Goal: Task Accomplishment & Management: Manage account settings

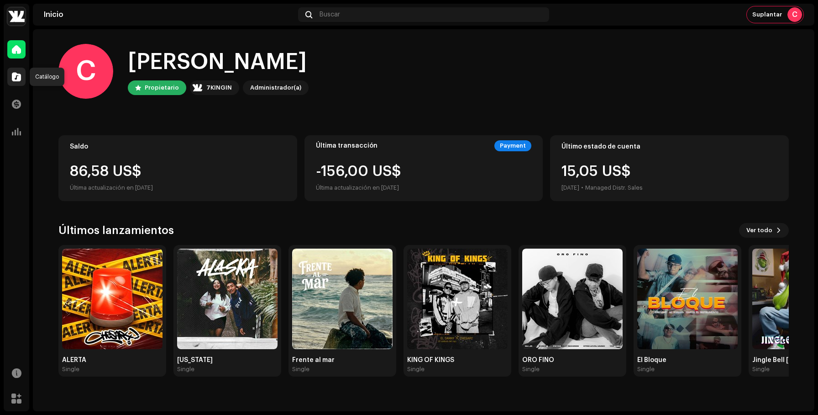
click at [18, 76] on span at bounding box center [16, 76] width 9 height 7
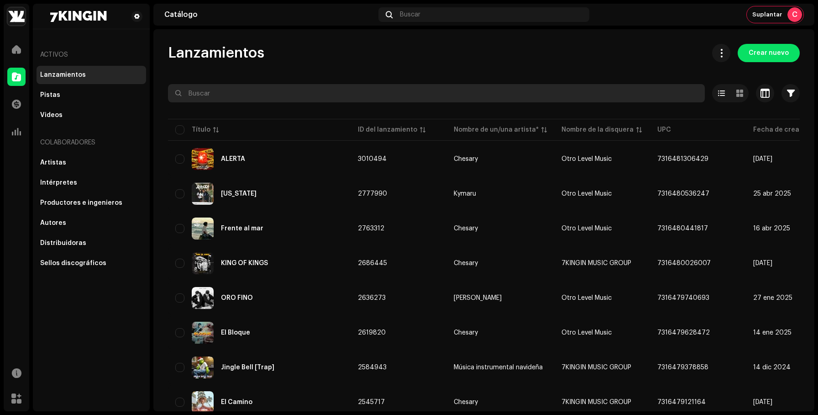
click at [236, 89] on input "text" at bounding box center [436, 93] width 537 height 18
paste input "Boom Bap - [PERSON_NAME] No. 2 (Rap Instrumental)"
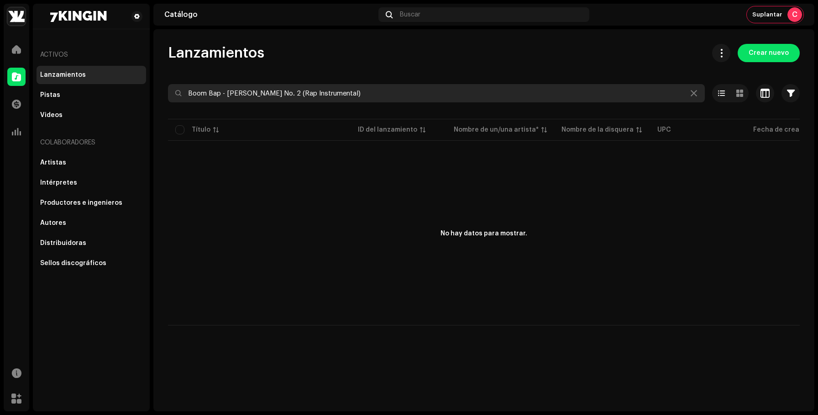
drag, startPoint x: 371, startPoint y: 96, endPoint x: 283, endPoint y: 90, distance: 87.9
click at [283, 90] on input "Boom Bap - [PERSON_NAME] No. 2 (Rap Instrumental)" at bounding box center [436, 93] width 537 height 18
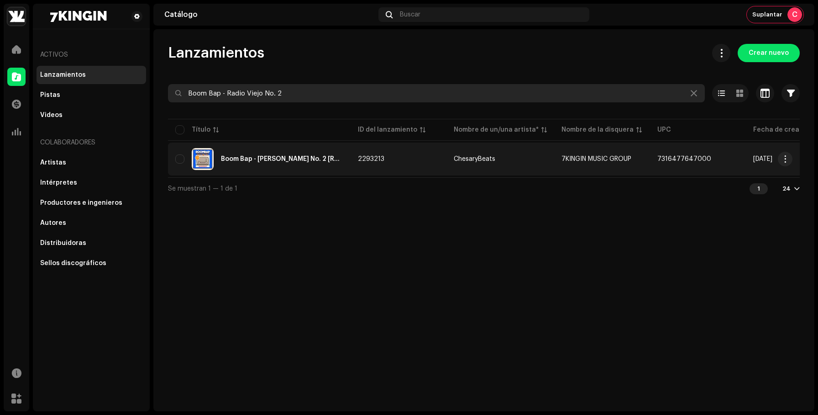
type input "Boom Bap - Radio Viejo No. 2"
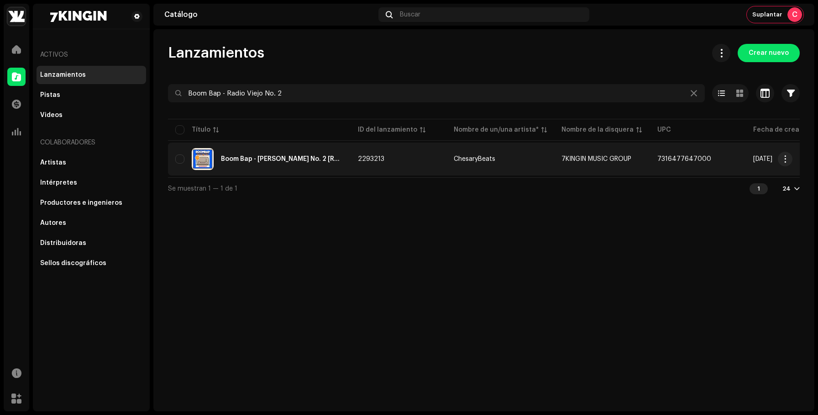
click at [261, 146] on td "Boom Bap - [PERSON_NAME] No. 2 [Rap Instrumental]" at bounding box center [259, 158] width 183 height 33
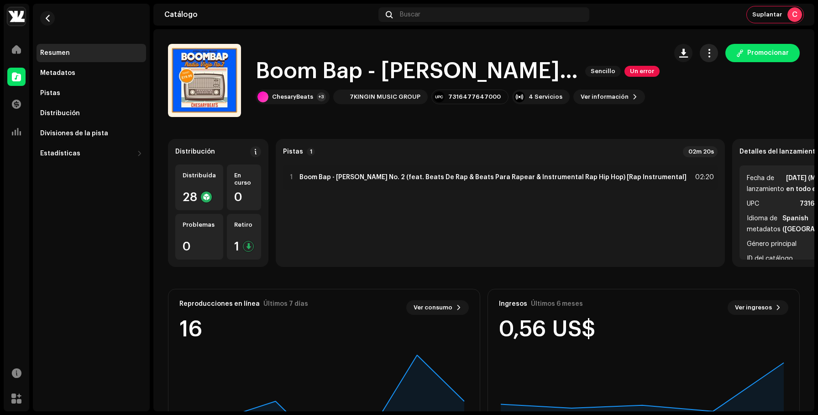
click at [707, 52] on span "button" at bounding box center [709, 52] width 9 height 7
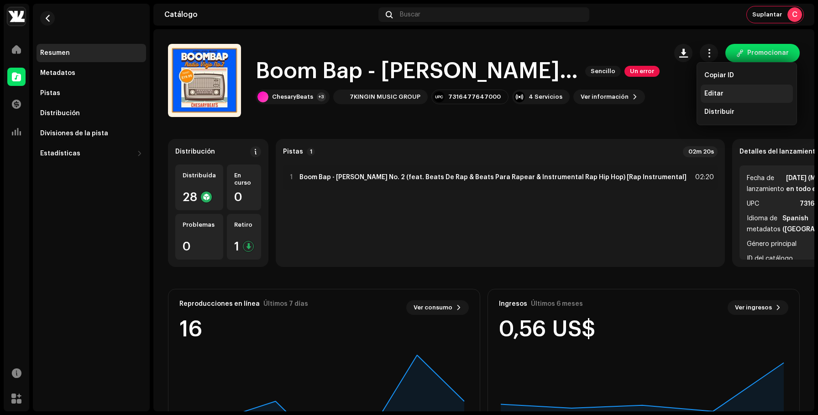
click at [713, 88] on div "Editar" at bounding box center [747, 93] width 92 height 18
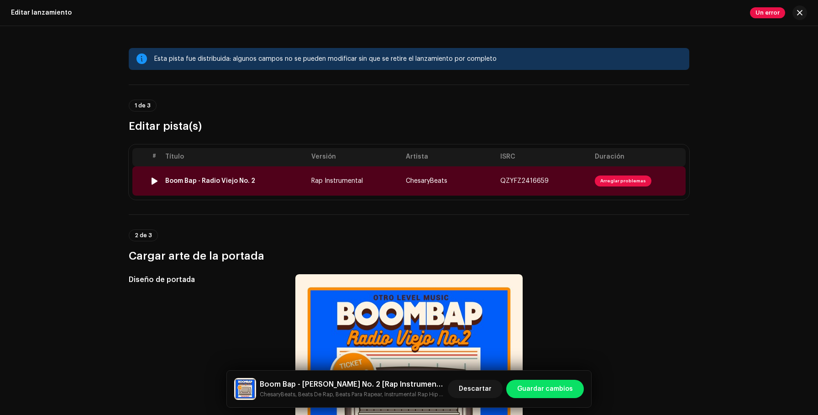
click at [272, 181] on div "Boom Bap - Radio Viejo No. 2" at bounding box center [234, 180] width 139 height 7
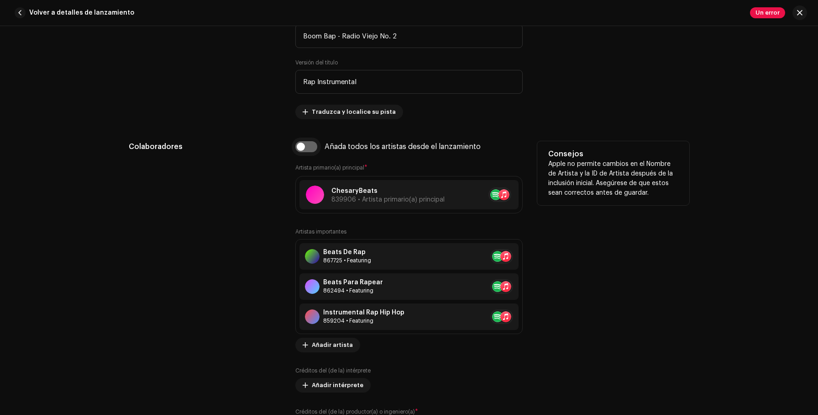
scroll to position [480, 0]
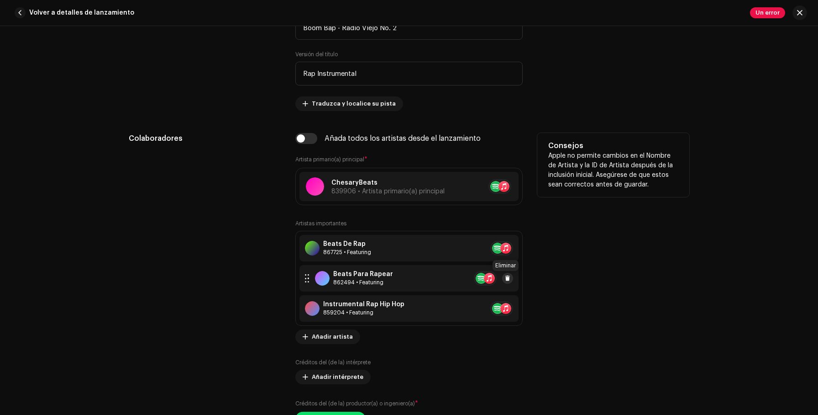
click at [506, 277] on span at bounding box center [507, 277] width 5 height 7
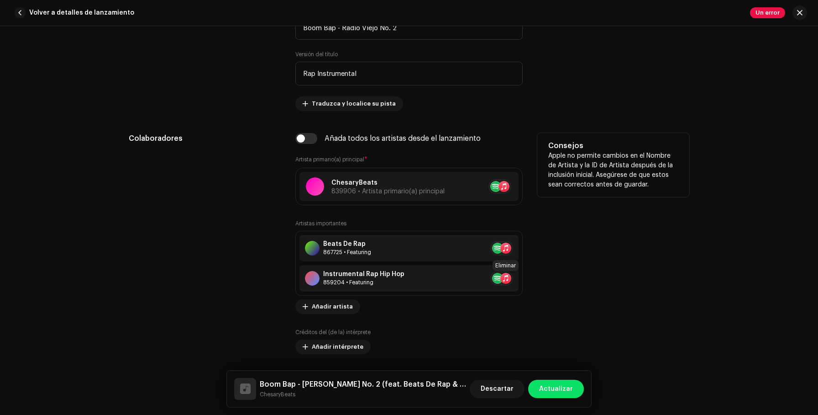
click at [521, 277] on span at bounding box center [523, 277] width 5 height 7
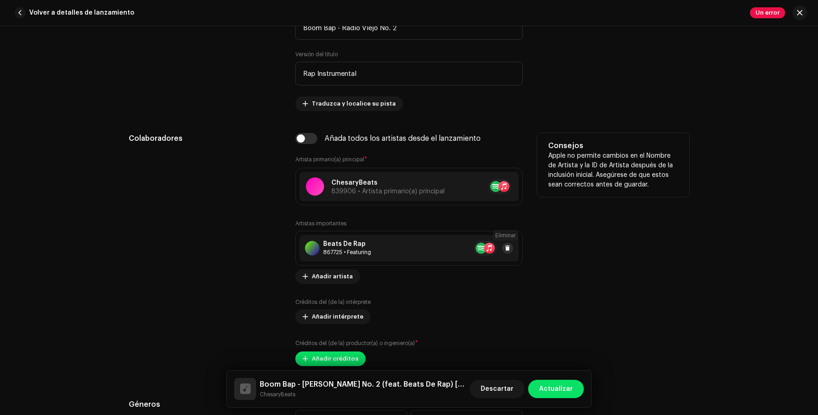
click at [506, 252] on span at bounding box center [507, 247] width 5 height 7
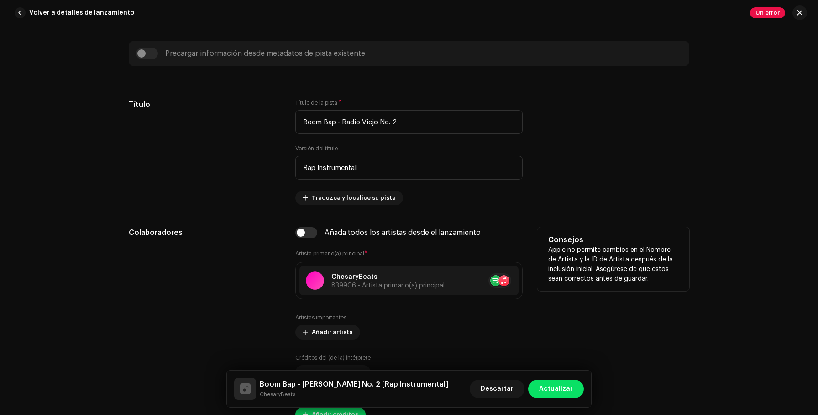
scroll to position [388, 0]
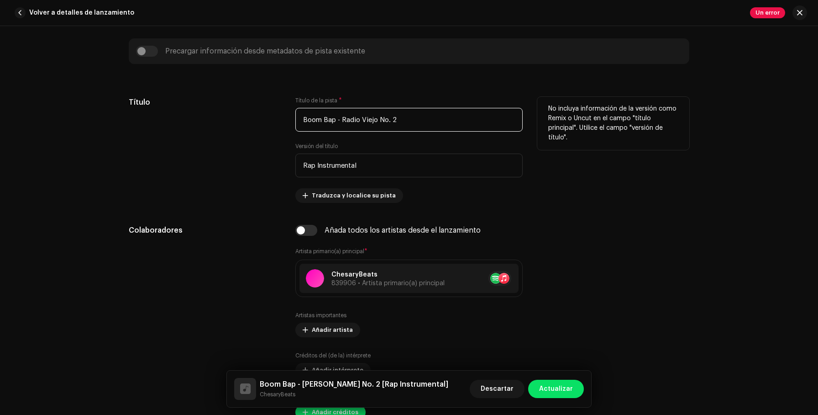
drag, startPoint x: 410, startPoint y: 119, endPoint x: 362, endPoint y: 120, distance: 47.9
click at [362, 120] on input "Boom Bap - Radio Viejo No. 2" at bounding box center [408, 120] width 227 height 24
click at [401, 121] on input "Boom Bap - Radio Viejo No. 2" at bounding box center [408, 120] width 227 height 24
click at [374, 163] on input "Rap Instrumental" at bounding box center [408, 165] width 227 height 24
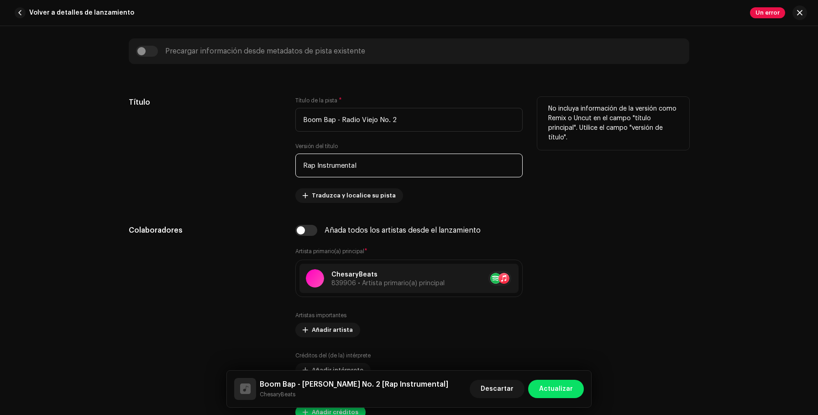
click at [374, 163] on input "Rap Instrumental" at bounding box center [408, 165] width 227 height 24
click at [312, 165] on input "Rap Instrumental" at bounding box center [408, 165] width 227 height 24
type input "Instrumental"
click at [322, 119] on input "Boom Bap - Radio Viejo No. 2" at bounding box center [408, 120] width 227 height 24
click at [338, 118] on input "Boom Bap - Radio Viejo No. 2" at bounding box center [408, 120] width 227 height 24
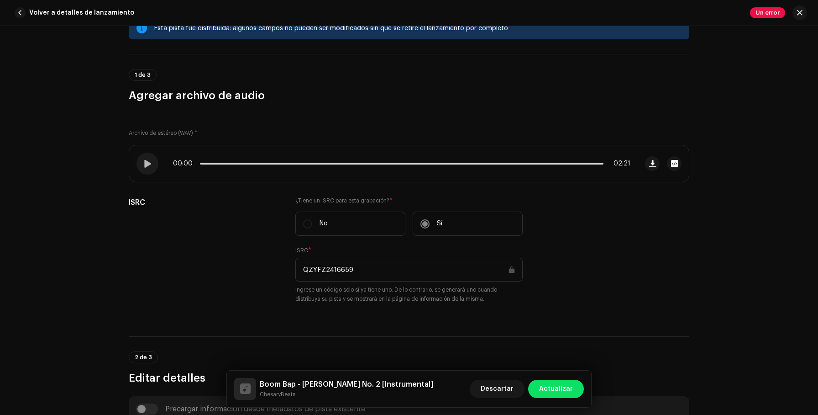
scroll to position [30, 0]
click at [147, 162] on span at bounding box center [147, 163] width 8 height 7
click at [253, 163] on p-slider at bounding box center [402, 164] width 404 height 2
click at [312, 163] on p-slider at bounding box center [402, 164] width 404 height 2
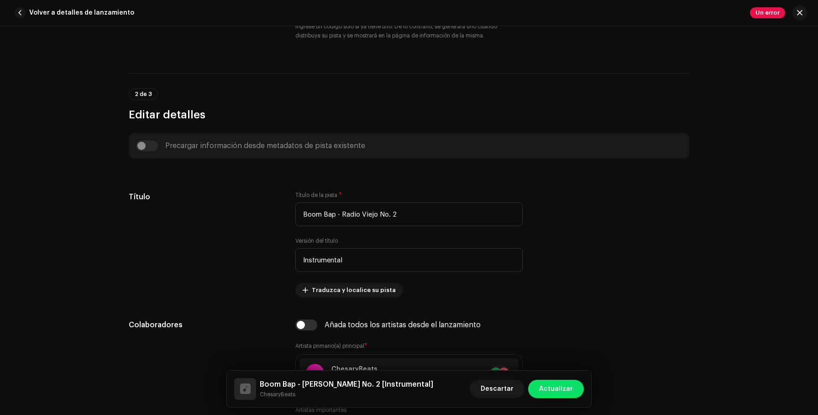
scroll to position [294, 0]
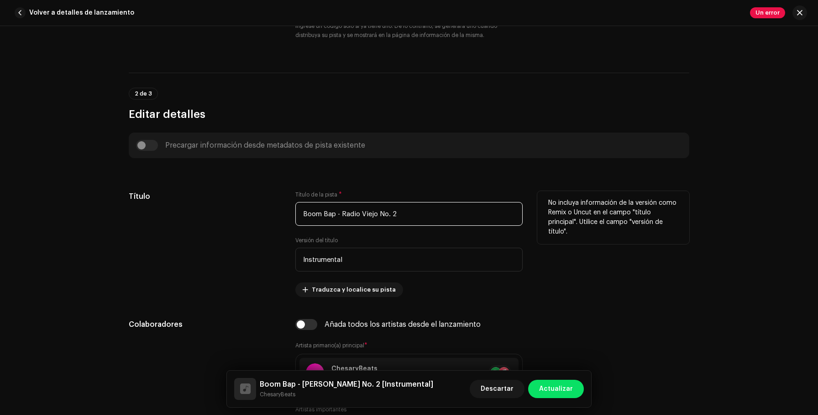
drag, startPoint x: 406, startPoint y: 211, endPoint x: 336, endPoint y: 212, distance: 69.8
click at [336, 212] on input "Boom Bap - Radio Viejo No. 2" at bounding box center [408, 214] width 227 height 24
click at [324, 214] on input "Boom Bap" at bounding box center [408, 214] width 227 height 24
type input "Boom Bap"
click at [277, 239] on div "Título" at bounding box center [205, 244] width 152 height 106
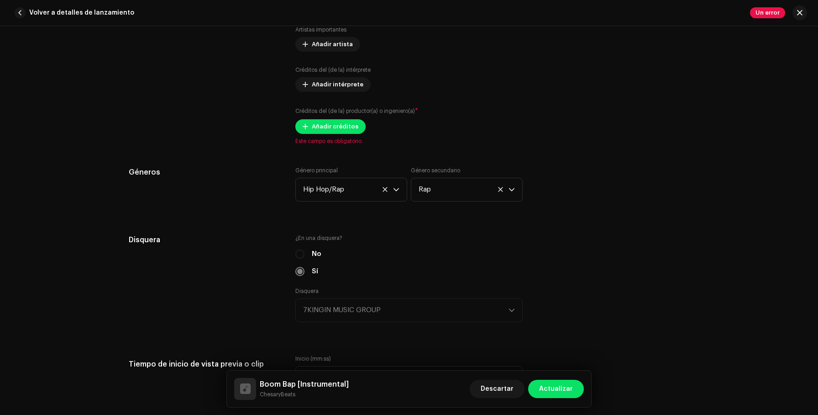
scroll to position [681, 0]
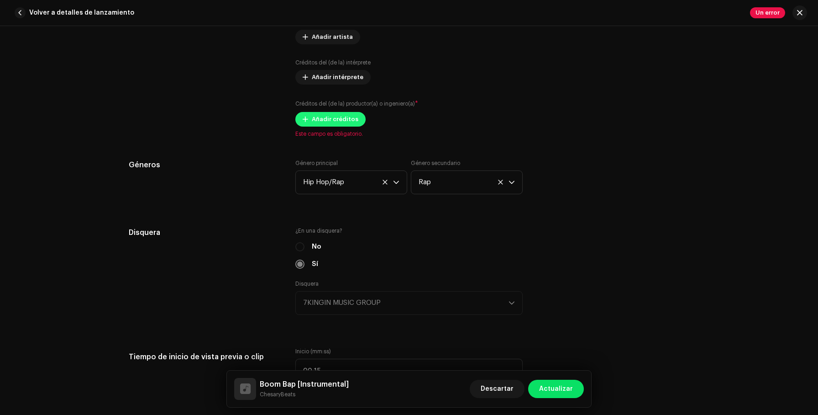
click at [338, 117] on span "Añadir créditos" at bounding box center [335, 119] width 47 height 18
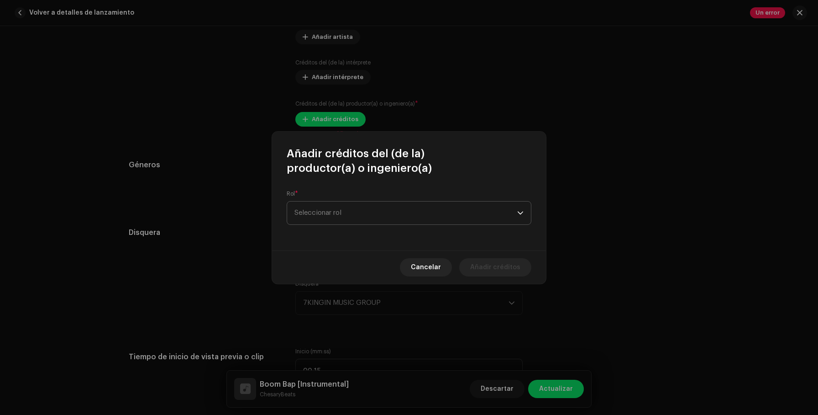
click at [346, 213] on span "Seleccionar rol" at bounding box center [405, 212] width 223 height 23
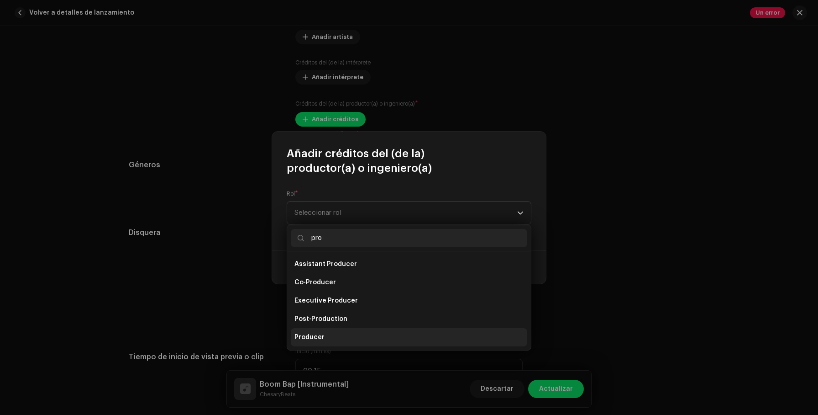
type input "pro"
click at [344, 335] on li "Producer" at bounding box center [409, 337] width 236 height 18
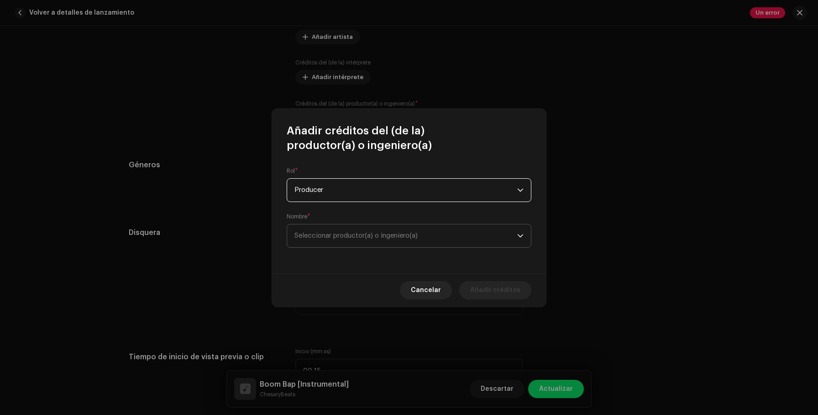
click at [378, 230] on span "Seleccionar productor(a) o ingeniero(a)" at bounding box center [405, 235] width 223 height 23
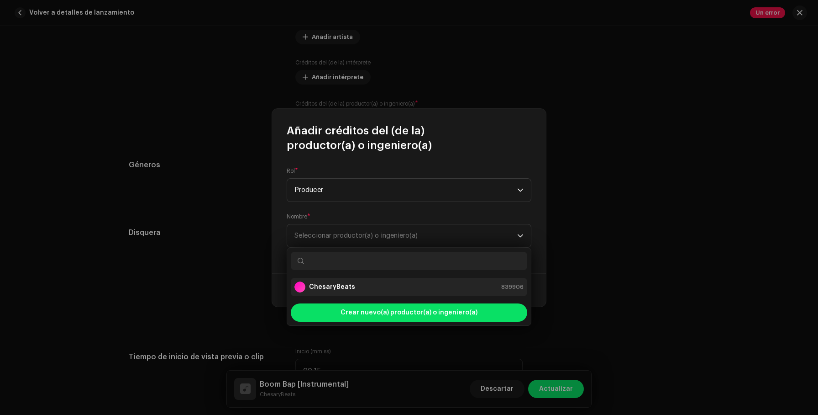
click at [382, 283] on div "ChesaryBeats 839906" at bounding box center [408, 286] width 229 height 11
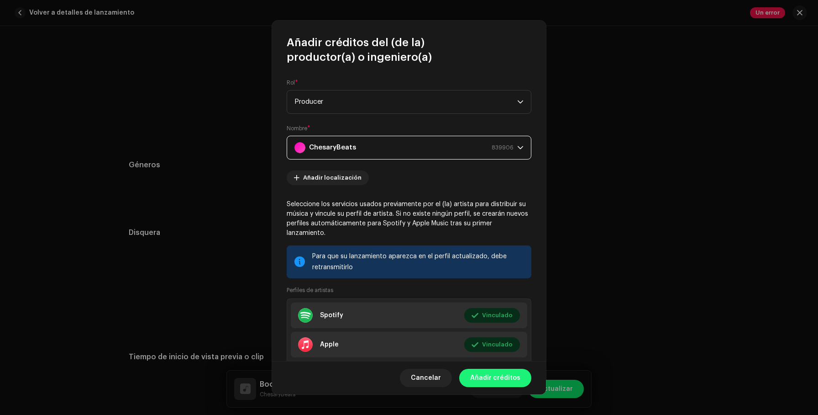
click at [503, 377] on span "Añadir créditos" at bounding box center [495, 377] width 50 height 18
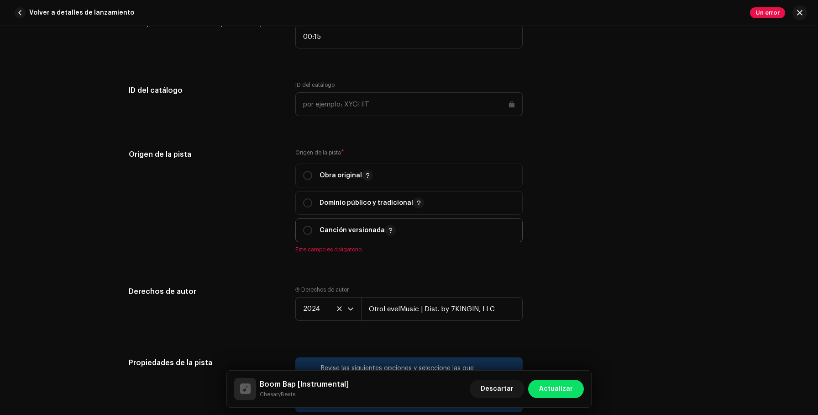
scroll to position [1055, 0]
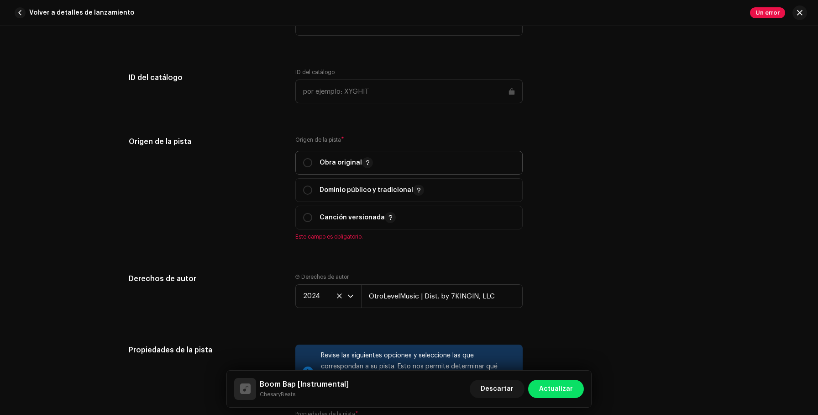
click at [338, 162] on p "Obra original" at bounding box center [346, 162] width 53 height 11
radio input "true"
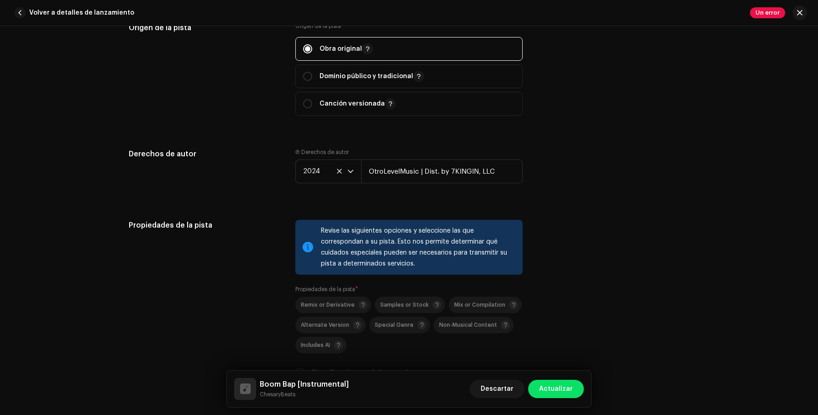
scroll to position [1176, 0]
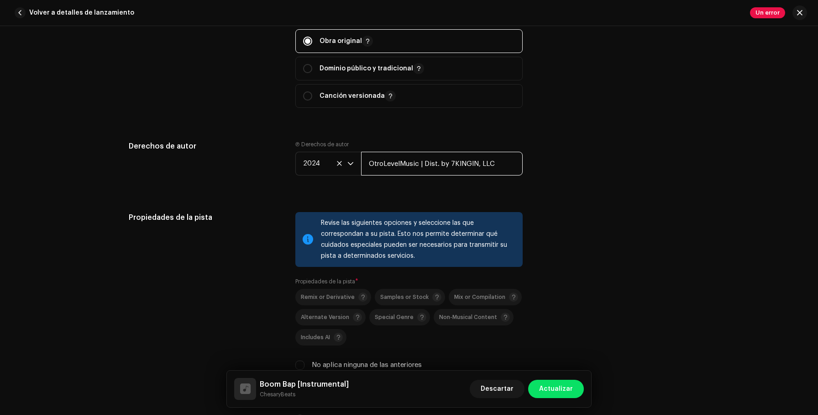
click at [380, 163] on input "OtroLevelMusic | Dist. by 7KINGIN, LLC" at bounding box center [442, 164] width 162 height 24
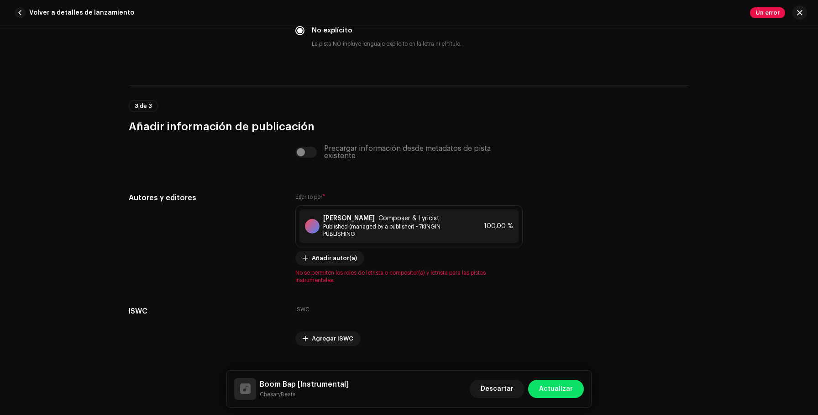
scroll to position [1718, 0]
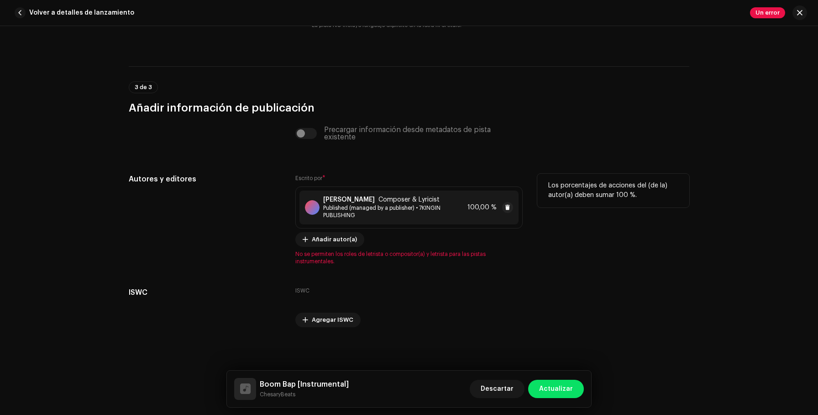
type input "Otro Level Music | Dist. by 7KINGIN, LLC"
click at [410, 202] on div "[PERSON_NAME] Composer & Lyricist" at bounding box center [393, 199] width 141 height 7
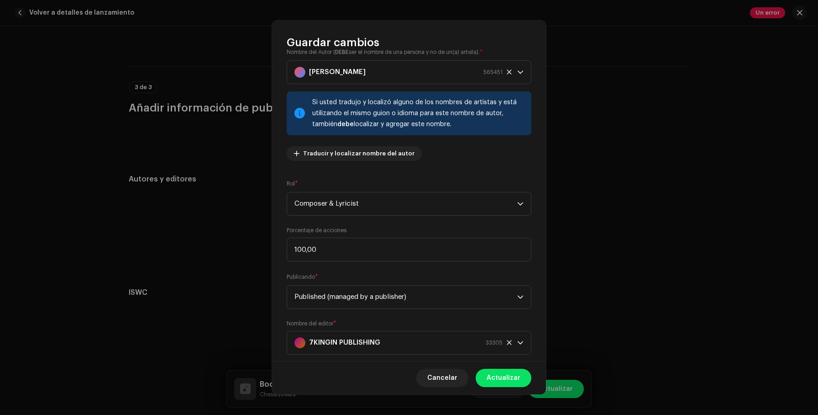
scroll to position [37, 0]
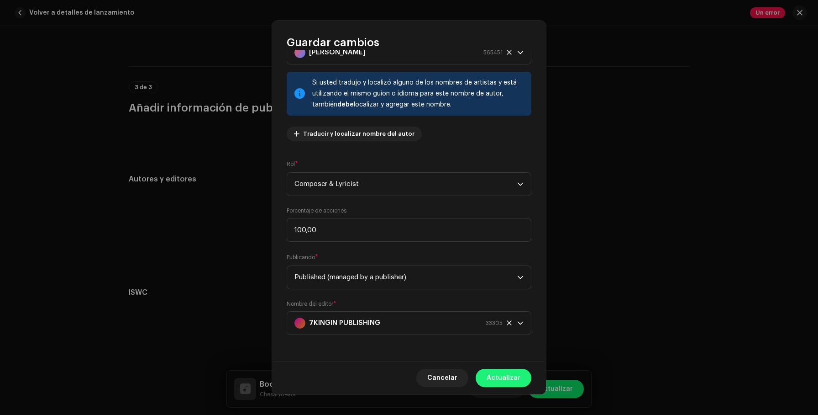
click at [509, 377] on span "Actualizar" at bounding box center [504, 377] width 34 height 18
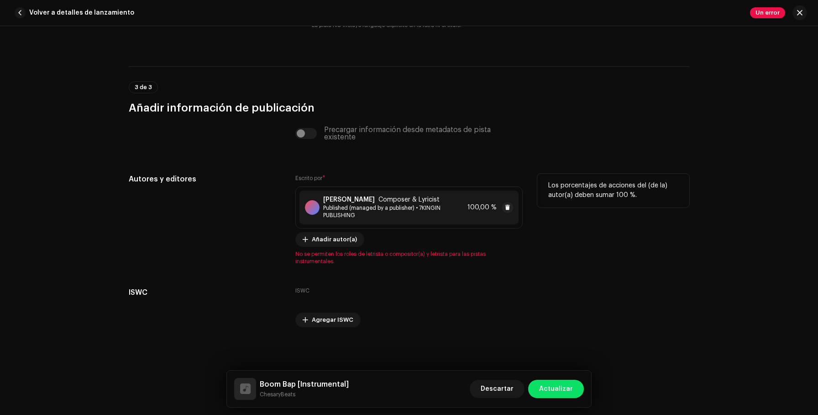
click at [392, 208] on span "Published (managed by a publisher) • 7KINGIN PUBLISHING" at bounding box center [393, 211] width 141 height 15
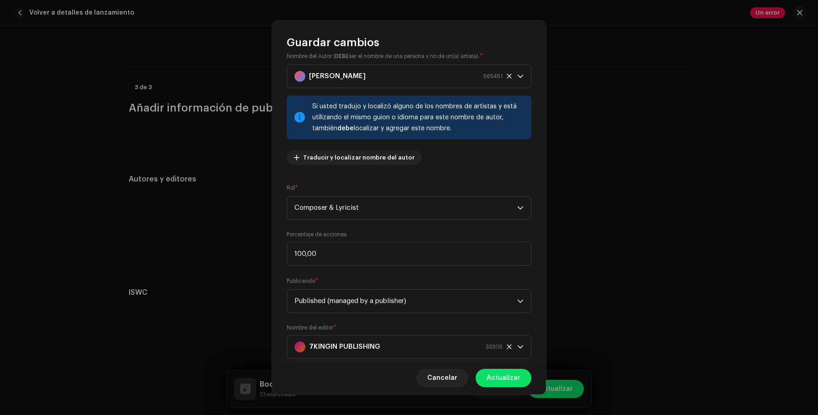
scroll to position [15, 0]
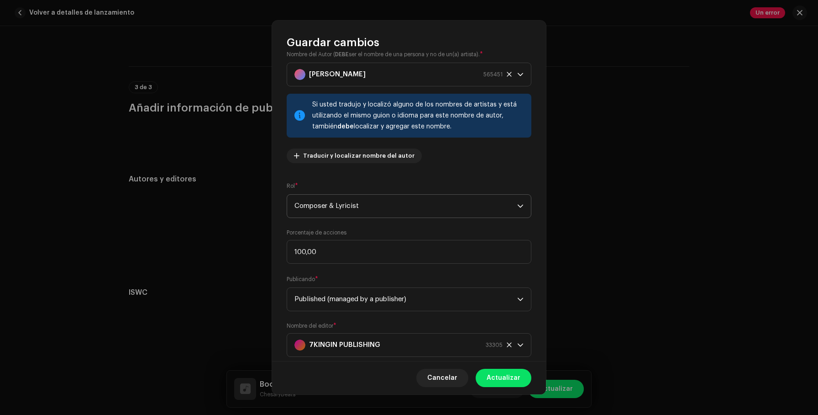
click at [383, 203] on span "Composer & Lyricist" at bounding box center [405, 205] width 223 height 23
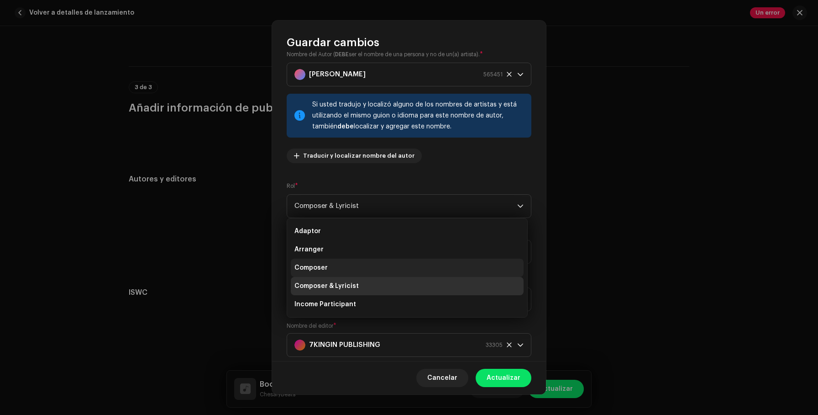
click at [373, 267] on li "Composer" at bounding box center [407, 267] width 233 height 18
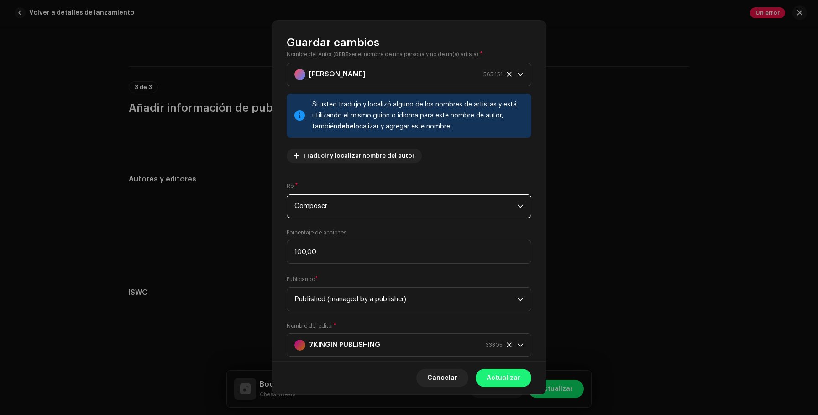
click at [500, 376] on span "Actualizar" at bounding box center [504, 377] width 34 height 18
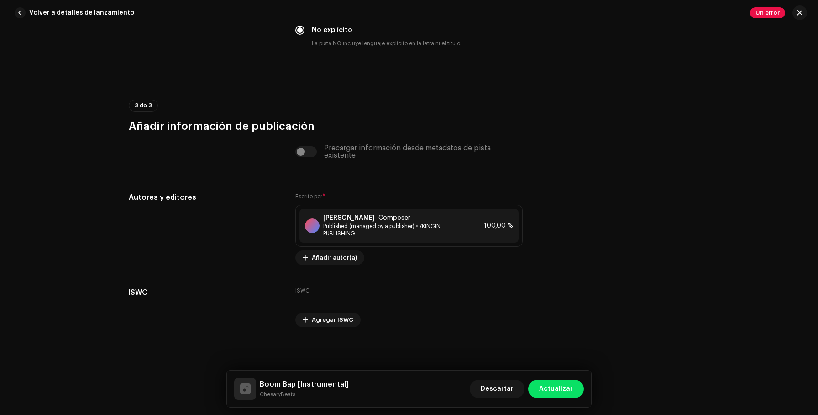
scroll to position [1692, 0]
click at [559, 387] on span "Actualizar" at bounding box center [556, 388] width 34 height 18
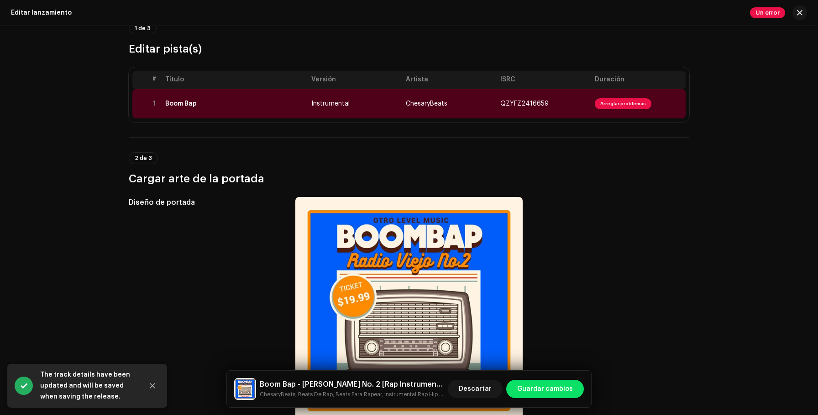
scroll to position [68, 0]
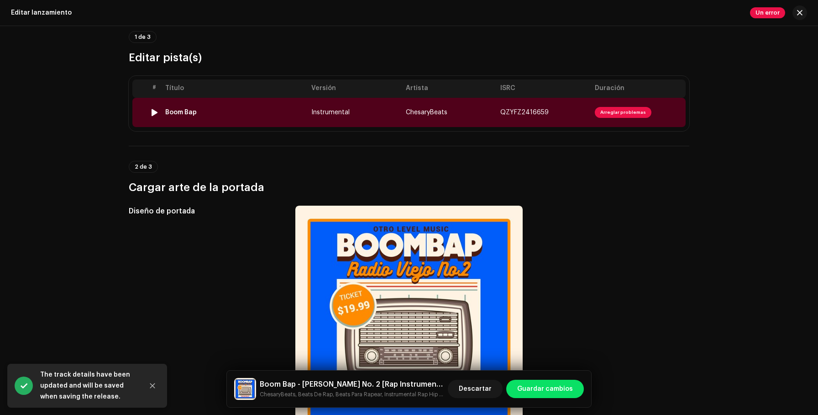
click at [324, 112] on span "Instrumental" at bounding box center [330, 112] width 38 height 6
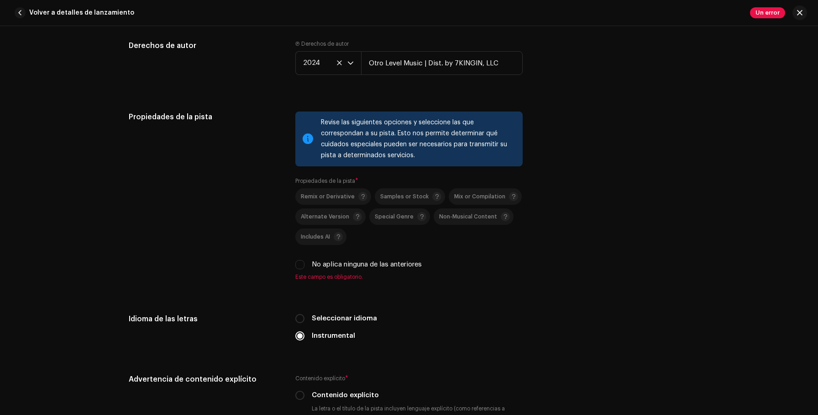
scroll to position [1280, 0]
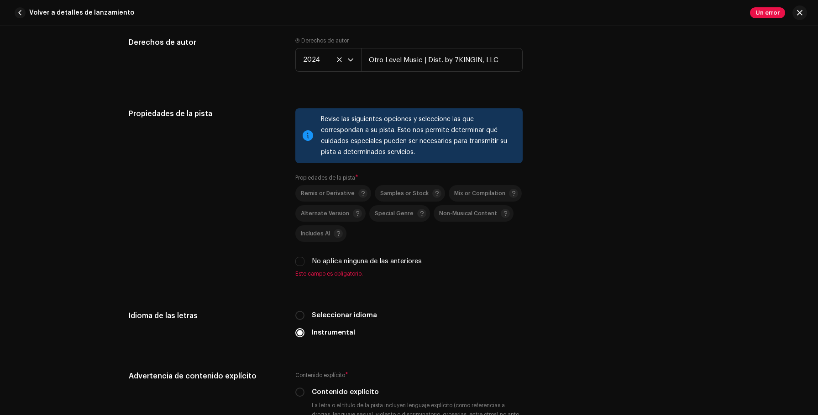
click at [339, 262] on label "No aplica ninguna de las anteriores" at bounding box center [367, 261] width 110 height 10
click at [304, 262] on input "No aplica ninguna de las anteriores" at bounding box center [299, 261] width 9 height 9
checkbox input "true"
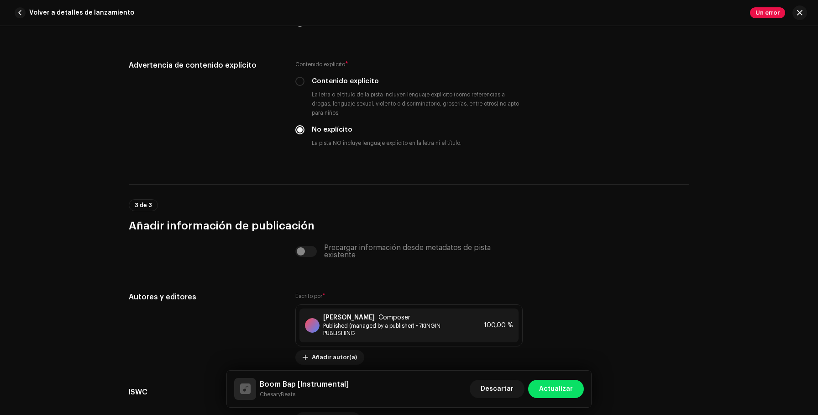
scroll to position [1681, 0]
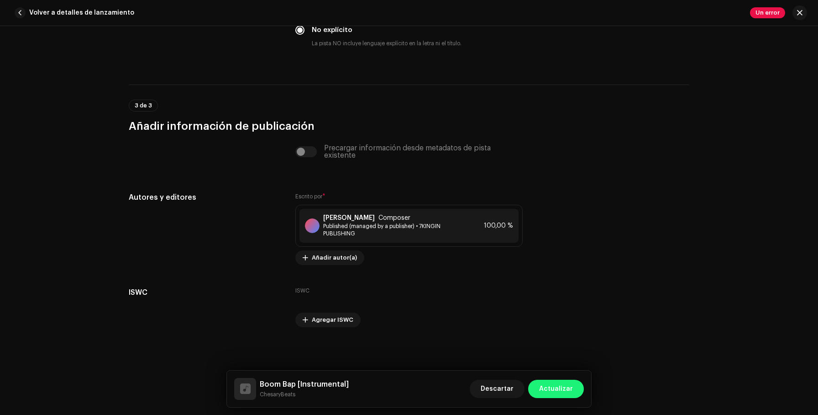
click at [564, 389] on span "Actualizar" at bounding box center [556, 388] width 34 height 18
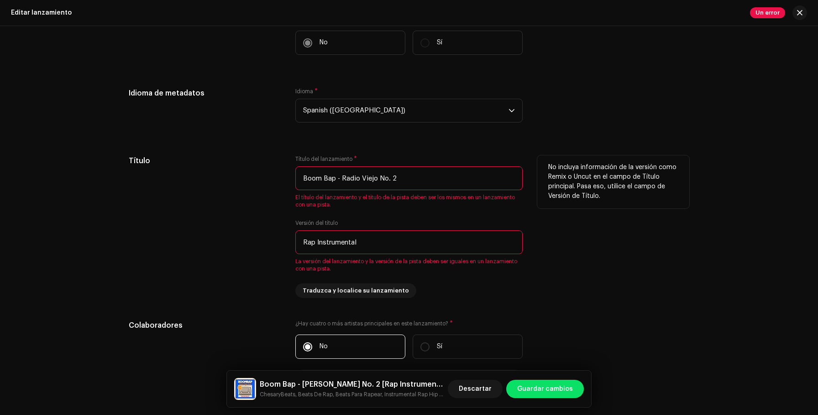
scroll to position [580, 0]
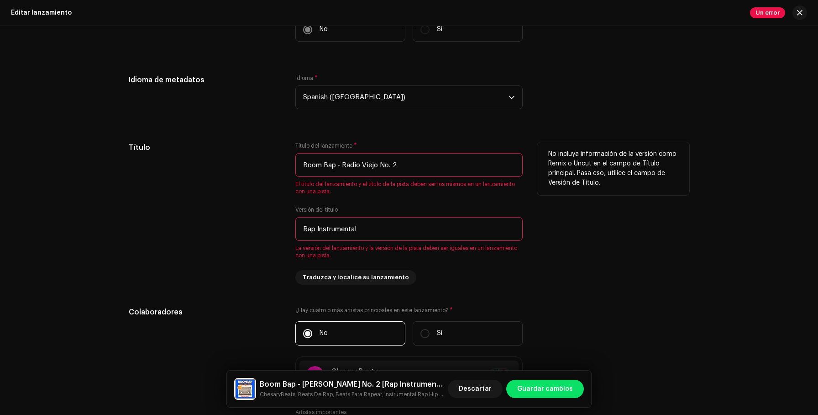
drag, startPoint x: 409, startPoint y: 168, endPoint x: 334, endPoint y: 167, distance: 74.4
click at [334, 167] on input "Boom Bap - Radio Viejo No. 2" at bounding box center [408, 165] width 227 height 24
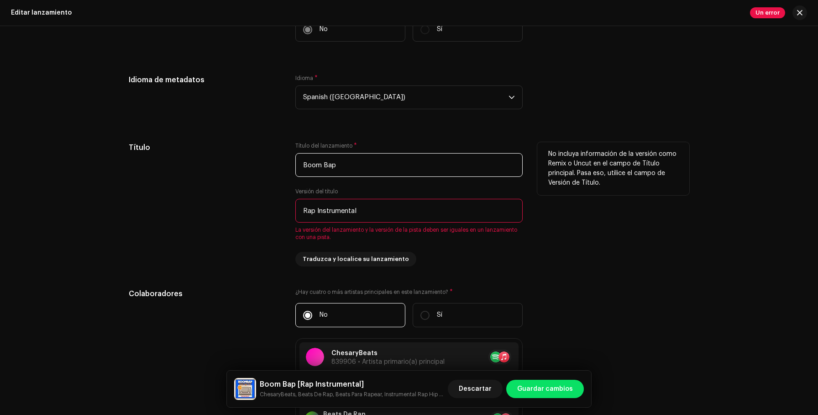
type input "Boom Bap"
click at [250, 181] on div "Título" at bounding box center [205, 204] width 152 height 124
drag, startPoint x: 316, startPoint y: 210, endPoint x: 278, endPoint y: 209, distance: 37.9
click at [278, 209] on div "Título Título del lanzamiento * Boom Bap Versión del título Rap Instrumental La…" at bounding box center [409, 204] width 561 height 124
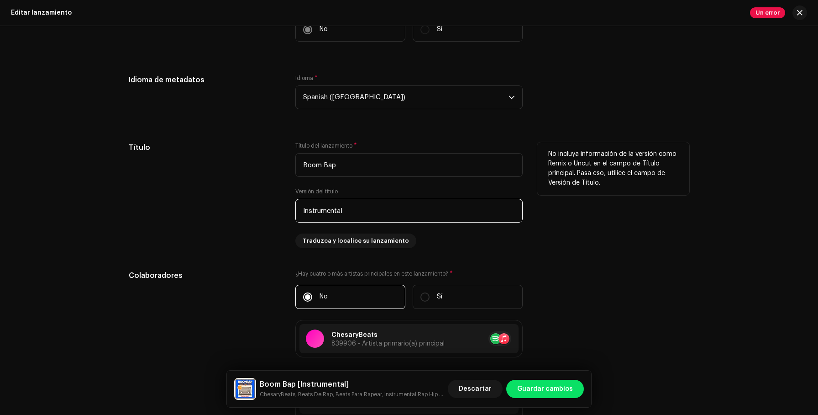
type input "Instrumental"
click at [249, 225] on div "Título" at bounding box center [205, 195] width 152 height 106
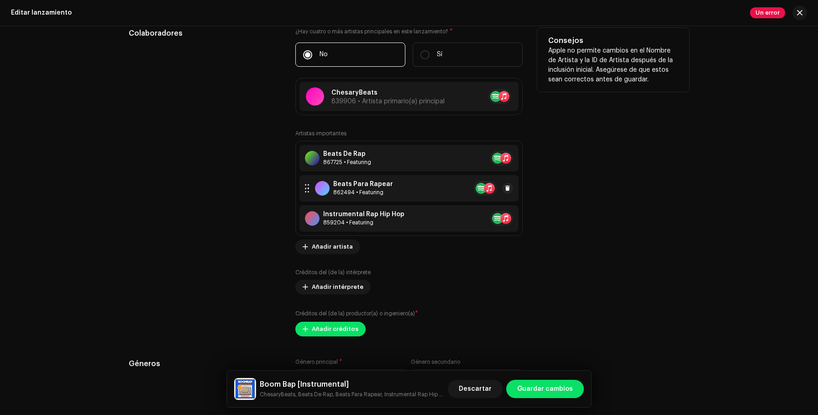
scroll to position [825, 0]
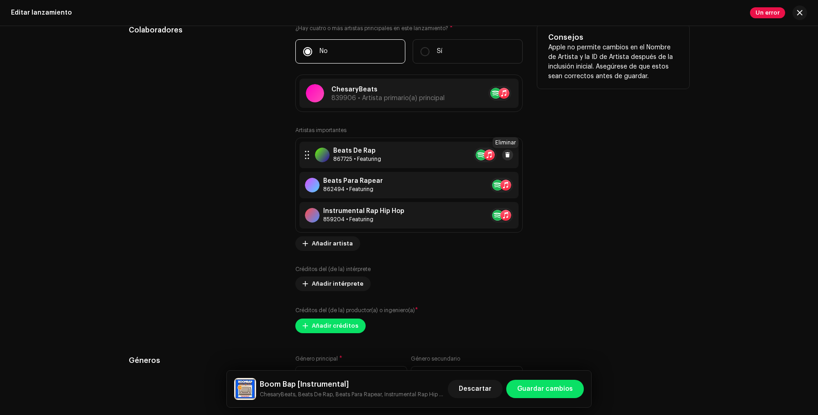
click at [506, 152] on span at bounding box center [507, 154] width 5 height 7
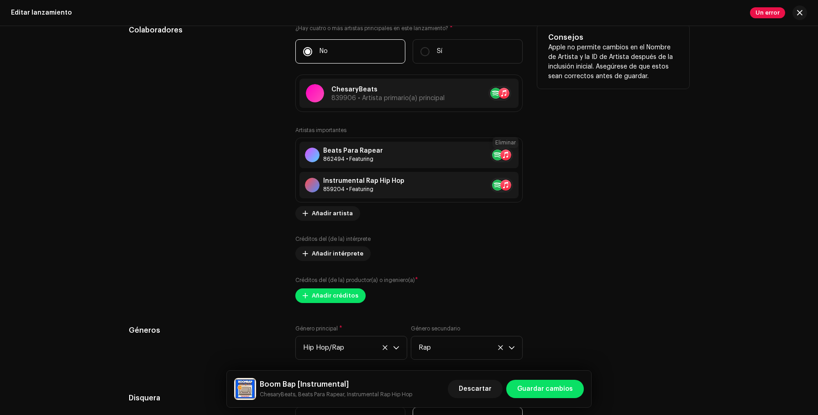
click at [521, 152] on span at bounding box center [523, 154] width 5 height 7
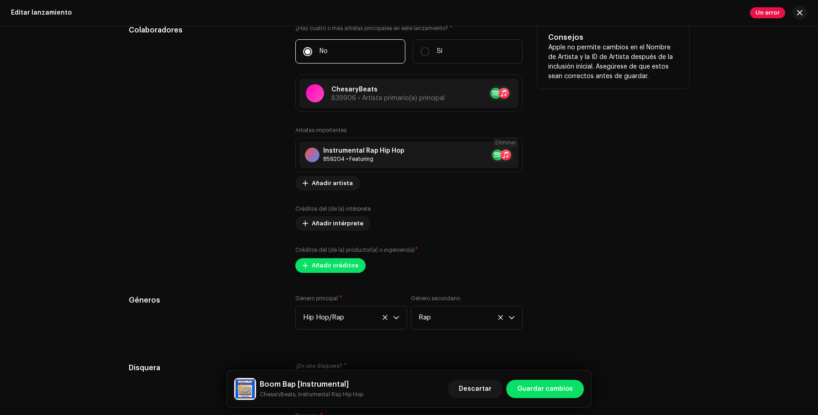
click at [521, 152] on span at bounding box center [523, 154] width 5 height 7
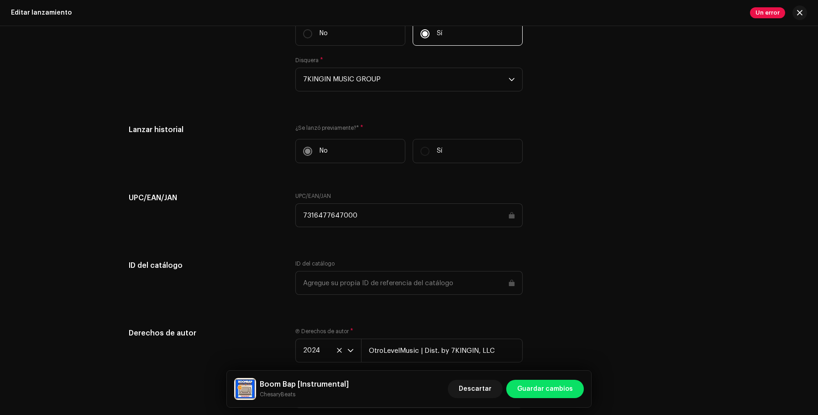
scroll to position [1236, 0]
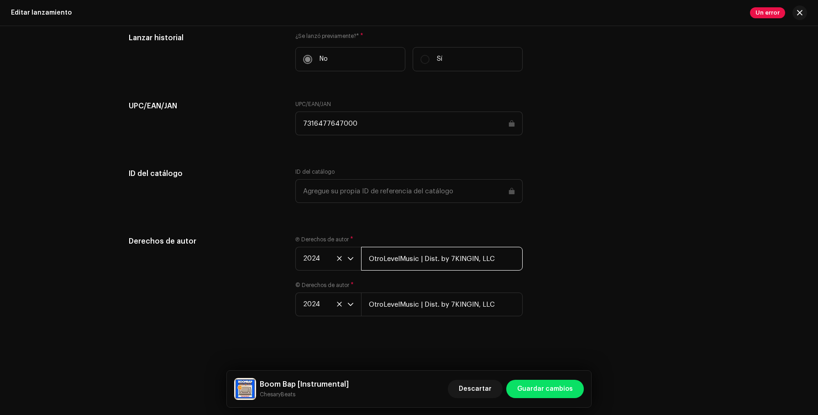
click at [380, 257] on input "OtroLevelMusic | Dist. by 7KINGIN, LLC" at bounding box center [442, 259] width 162 height 24
click at [395, 254] on input "Otro Level Music | Dist. by 7KINGIN, LLC" at bounding box center [442, 259] width 162 height 24
type input "Otro Level Music | Dist. by 7KINGIN, LLC"
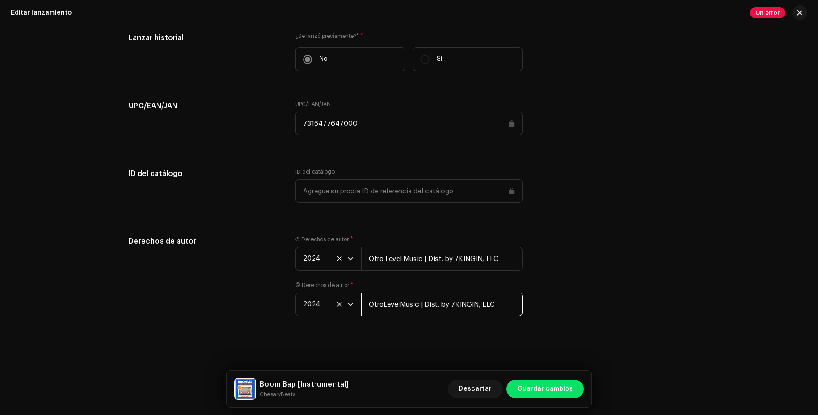
click at [415, 310] on input "OtroLevelMusic | Dist. by 7KINGIN, LLC" at bounding box center [442, 304] width 162 height 24
paste input "Otro Level Music | Dist. by 7KINGIN, LLC"
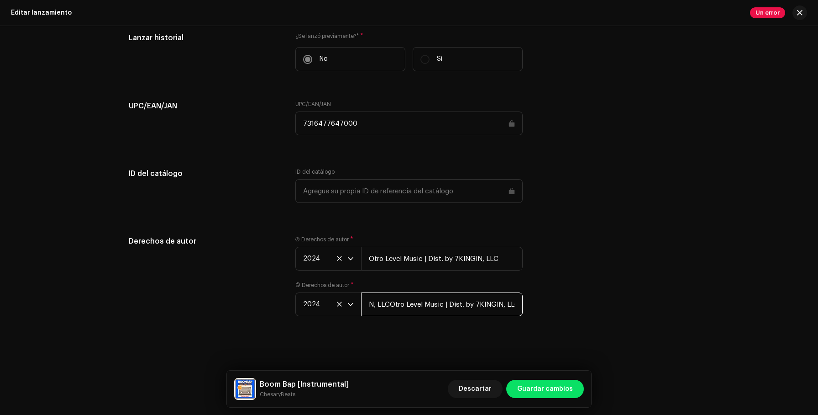
click at [419, 304] on input "OtroLevelMusic | Dist. by 7KINGIN, LLCOtro Level Music | Dist. by 7KINGIN, LLC" at bounding box center [442, 304] width 162 height 24
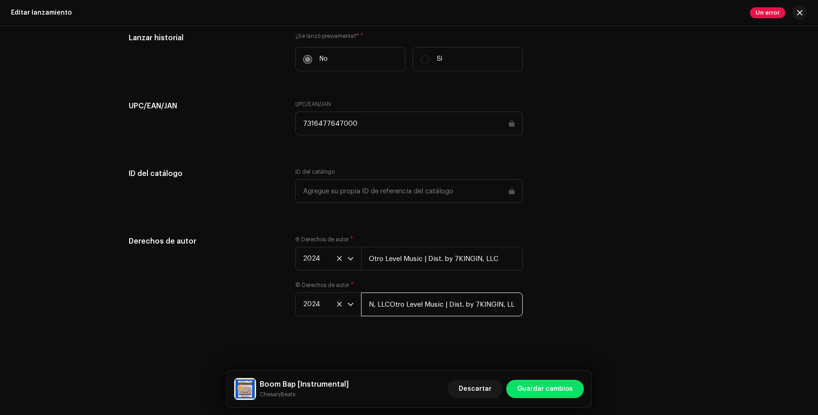
click at [419, 304] on input "OtroLevelMusic | Dist. by 7KINGIN, LLCOtro Level Music | Dist. by 7KINGIN, LLC" at bounding box center [442, 304] width 162 height 24
paste input "text"
type input "Otro Level Music | Dist. by 7KINGIN, LLC"
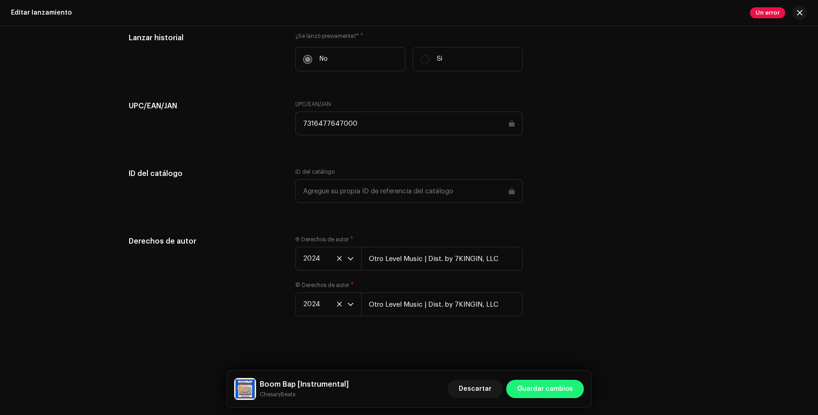
click at [535, 381] on span "Guardar cambios" at bounding box center [545, 388] width 56 height 18
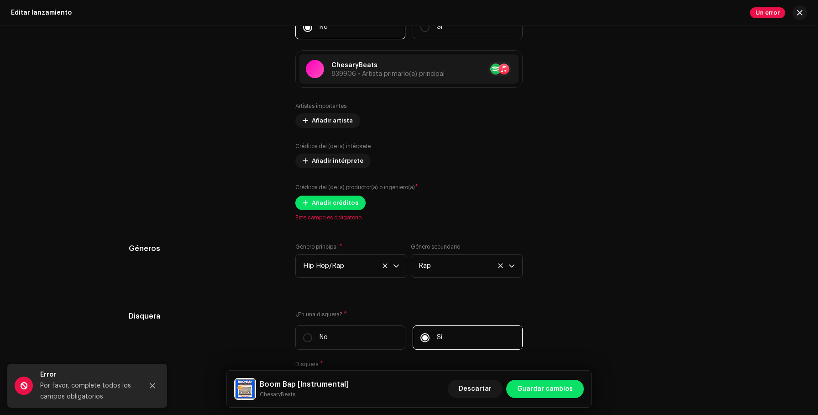
scroll to position [849, 0]
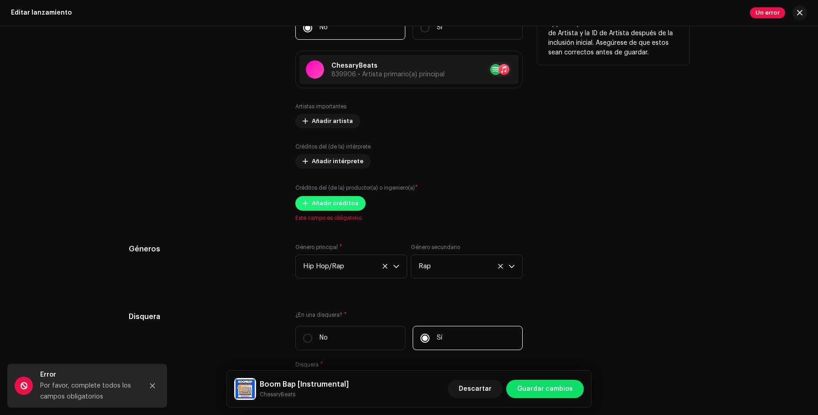
click at [350, 206] on span "Añadir créditos" at bounding box center [335, 203] width 47 height 18
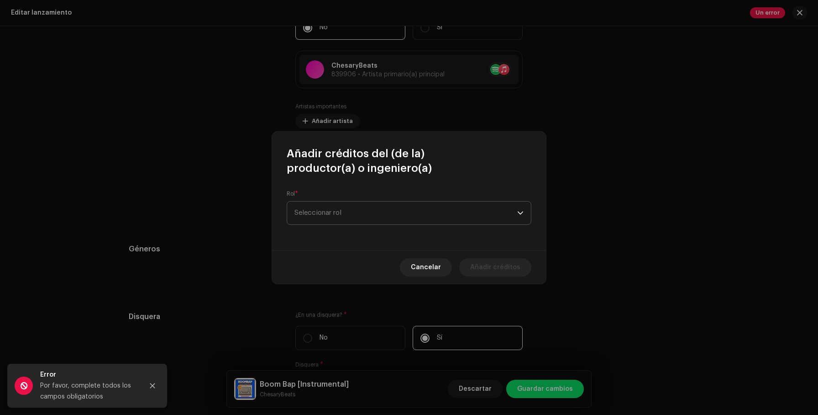
click at [388, 211] on span "Seleccionar rol" at bounding box center [405, 212] width 223 height 23
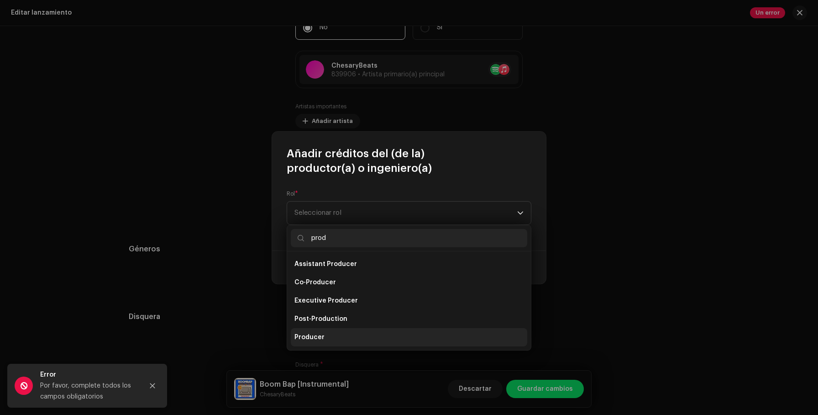
type input "prod"
click at [349, 335] on li "Producer" at bounding box center [409, 337] width 236 height 18
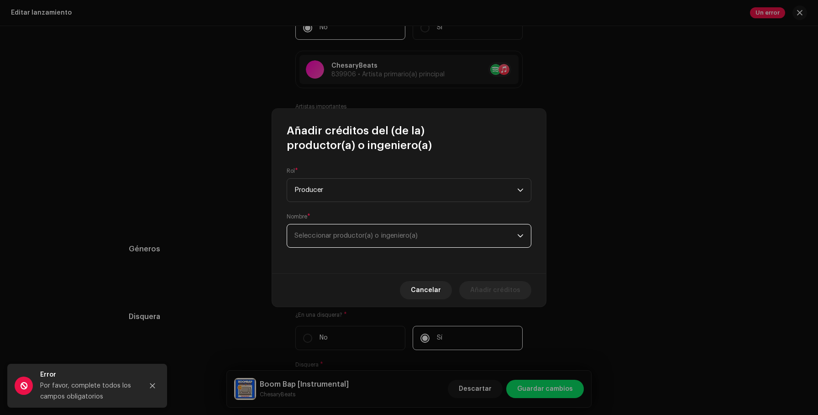
click at [409, 236] on span "Seleccionar productor(a) o ingeniero(a)" at bounding box center [355, 235] width 123 height 7
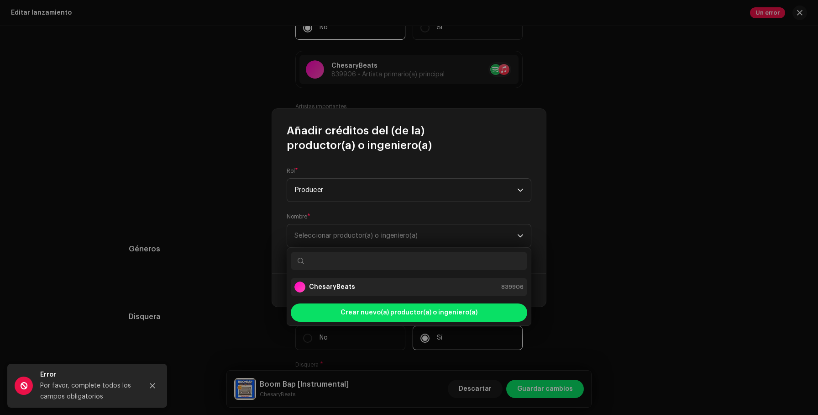
click at [394, 283] on div "ChesaryBeats 839906" at bounding box center [408, 286] width 229 height 11
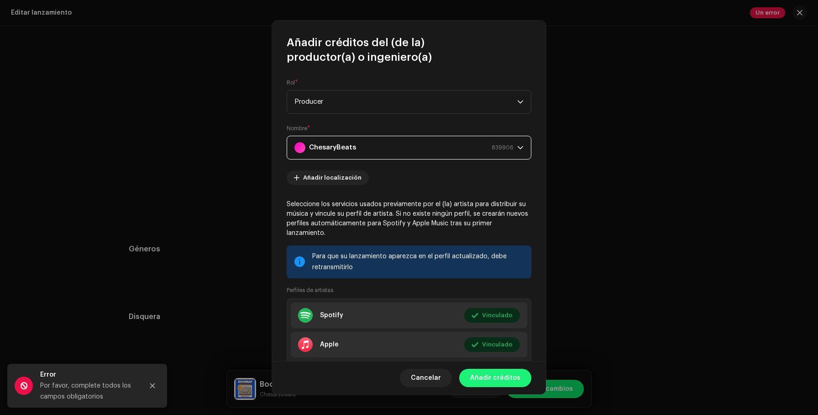
click at [486, 375] on span "Añadir créditos" at bounding box center [495, 377] width 50 height 18
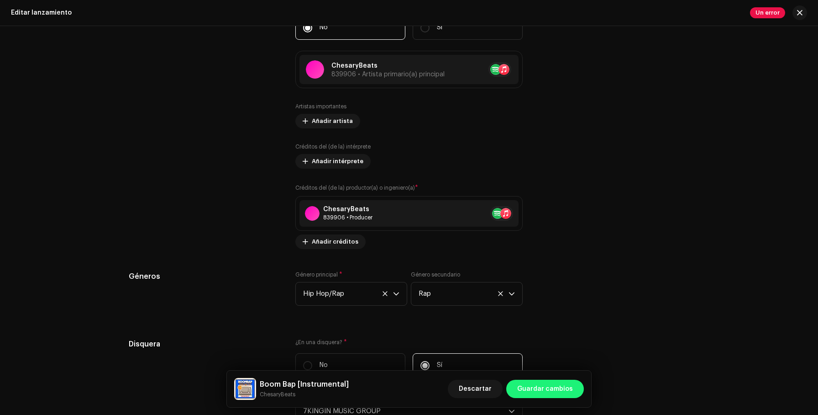
click at [536, 390] on span "Guardar cambios" at bounding box center [545, 388] width 56 height 18
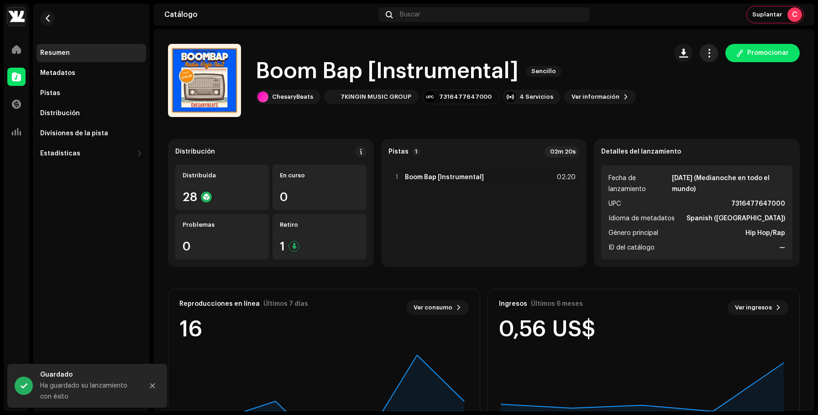
click at [707, 52] on span "button" at bounding box center [709, 52] width 9 height 7
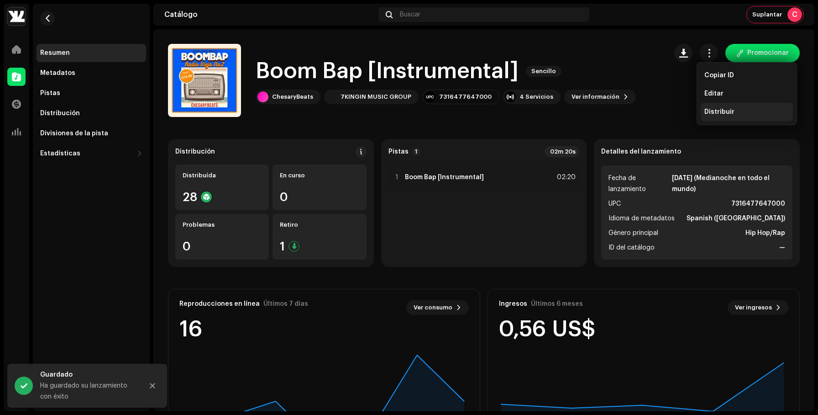
click at [724, 109] on span "Distribuir" at bounding box center [719, 111] width 30 height 7
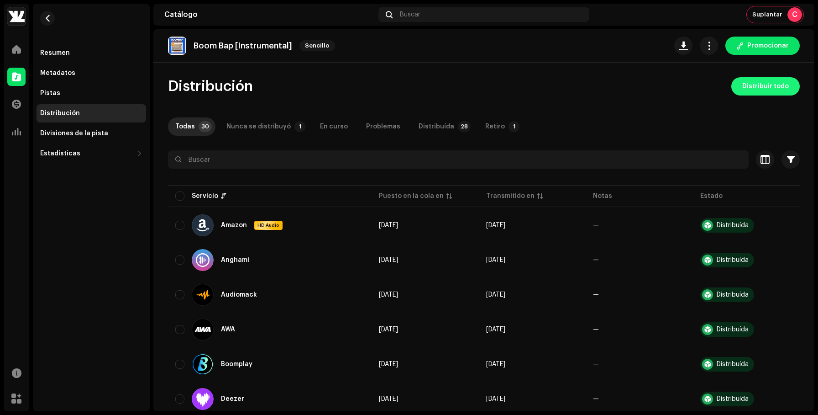
click at [744, 84] on span "Distribuir todo" at bounding box center [765, 86] width 47 height 18
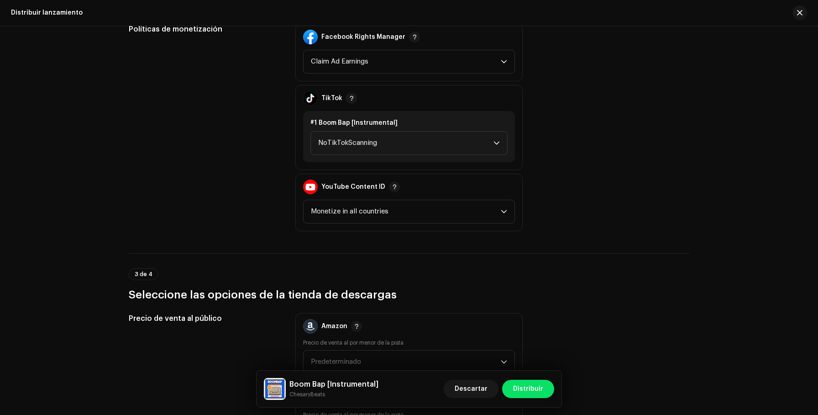
scroll to position [1031, 0]
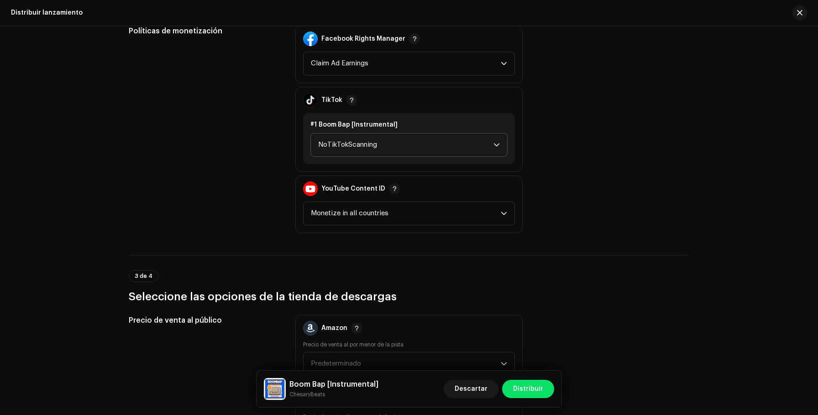
click at [475, 137] on span "NoTikTokScanning" at bounding box center [405, 144] width 175 height 23
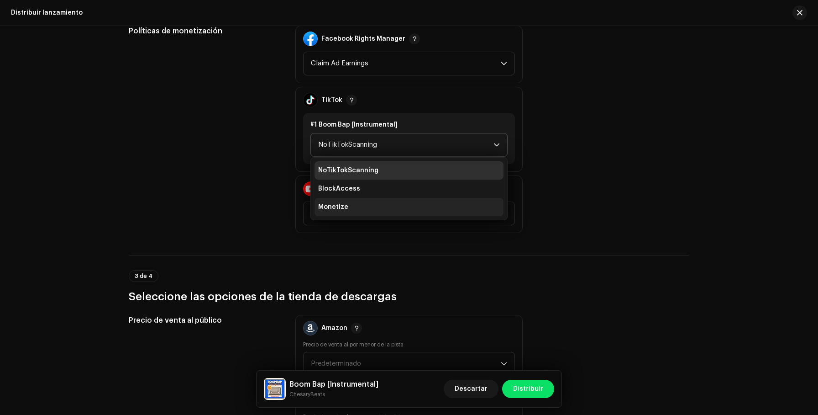
click at [412, 202] on li "Monetize" at bounding box center [409, 207] width 189 height 18
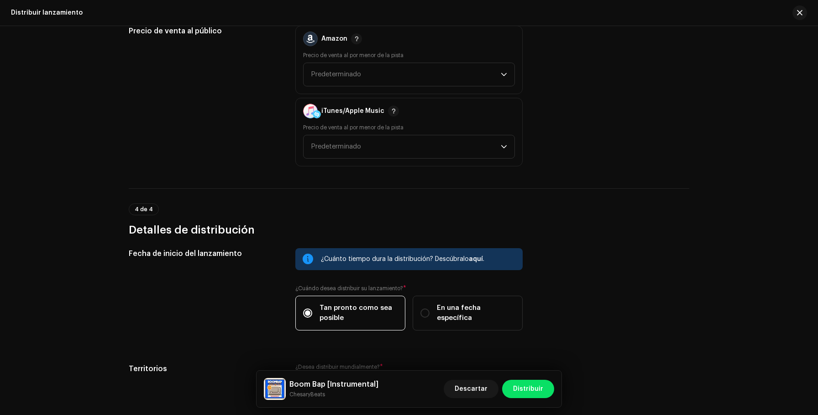
scroll to position [1404, 0]
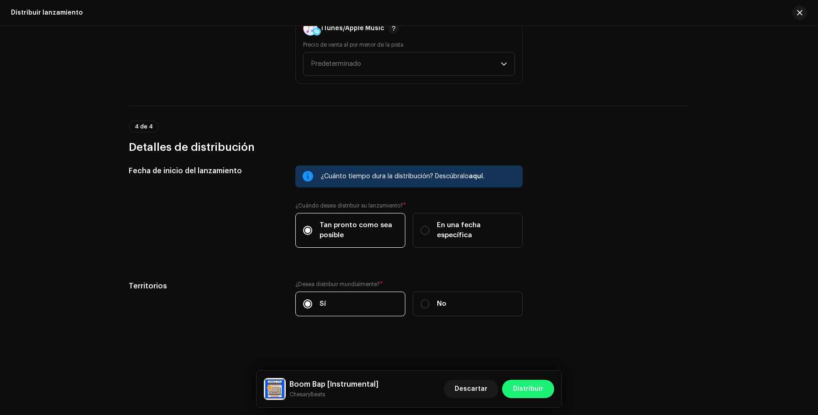
click at [531, 385] on span "Distribuir" at bounding box center [528, 388] width 30 height 18
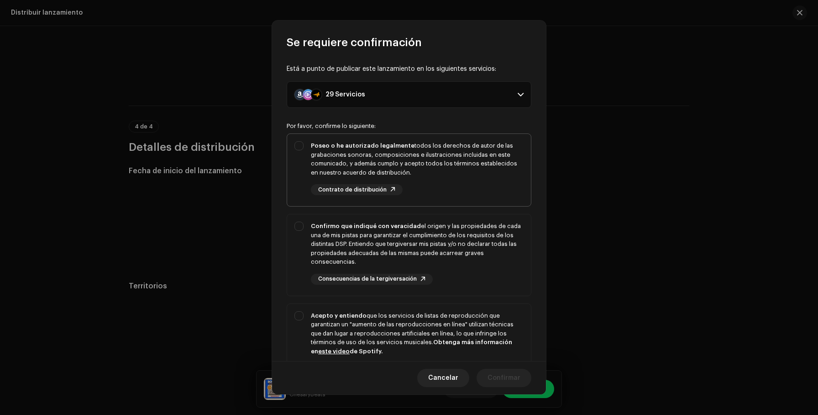
click at [456, 169] on div "Poseo o he autorizado legalmente todos los derechos de autor de las grabaciones…" at bounding box center [417, 159] width 213 height 36
checkbox input "true"
click at [455, 232] on div "Confirmo que indiqué con veracidad el origen y las propiedades de cada una de m…" at bounding box center [417, 243] width 213 height 45
checkbox input "true"
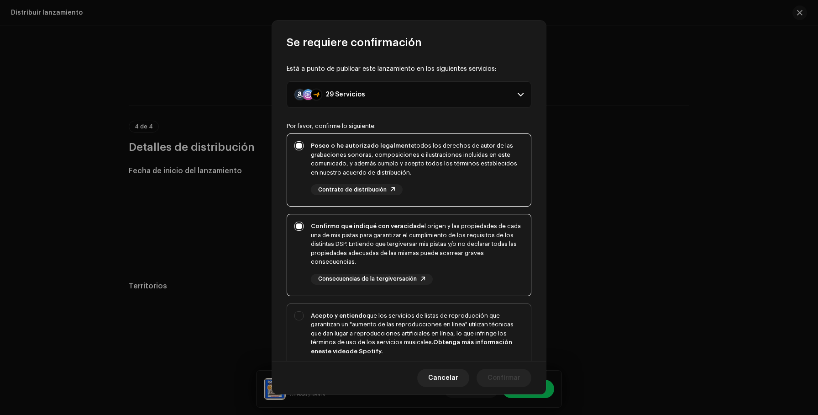
click at [452, 330] on div "Acepto y entiendo que los servicios de listas de reproducción que garantizan un…" at bounding box center [417, 333] width 213 height 45
checkbox input "true"
click at [506, 376] on span "Confirmar" at bounding box center [504, 377] width 33 height 18
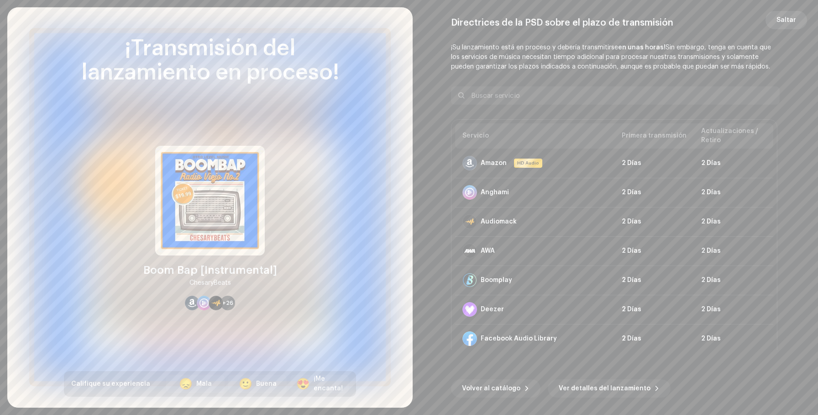
click at [787, 21] on span "Saltar" at bounding box center [787, 20] width 20 height 18
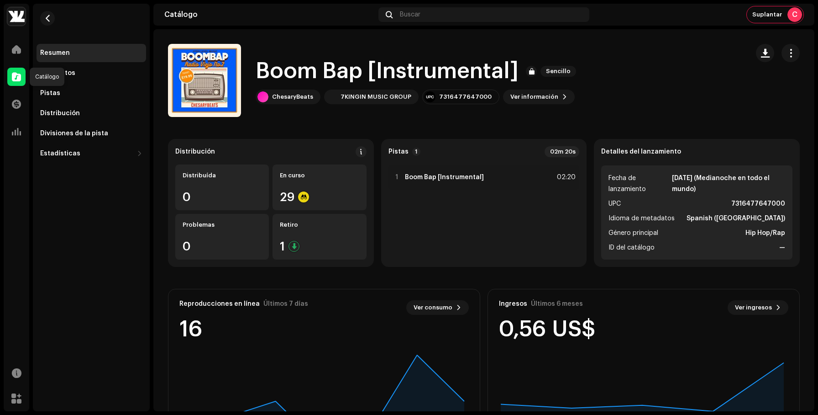
click at [9, 71] on div at bounding box center [16, 77] width 18 height 18
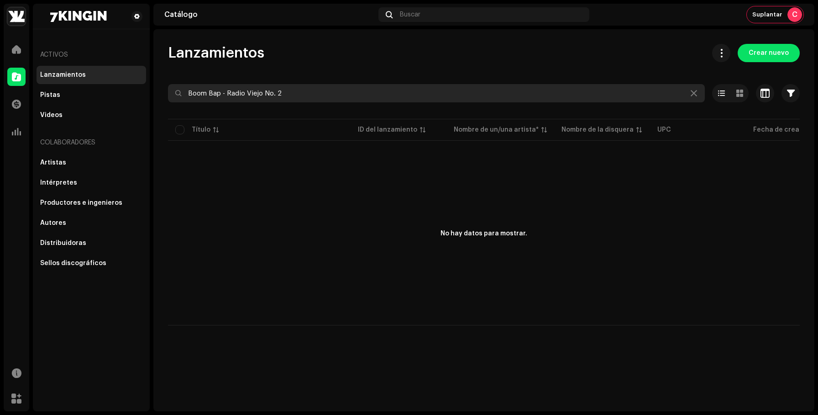
click at [277, 94] on input "Boom Bap - Radio Viejo No. 2" at bounding box center [436, 93] width 537 height 18
paste input "Hoy Me Siento Bien"
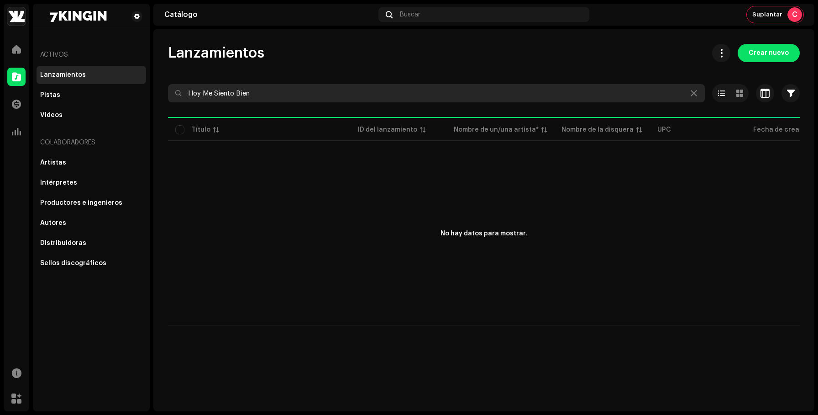
click at [303, 100] on input "Hoy Me Siento Bien" at bounding box center [436, 93] width 537 height 18
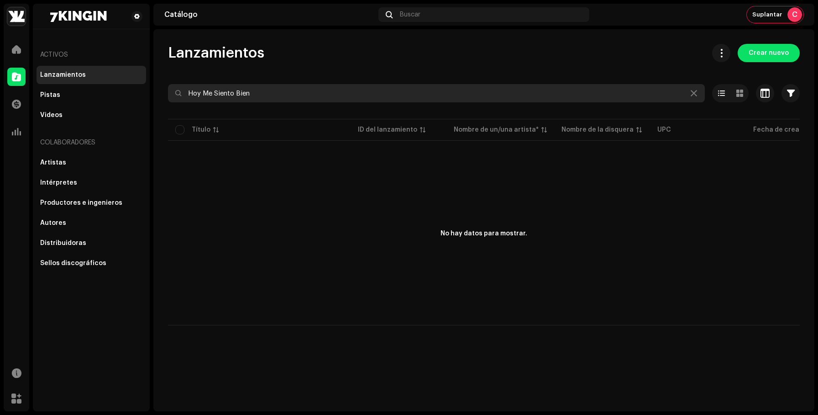
click at [203, 94] on input "Hoy Me Siento Bien" at bounding box center [436, 93] width 537 height 18
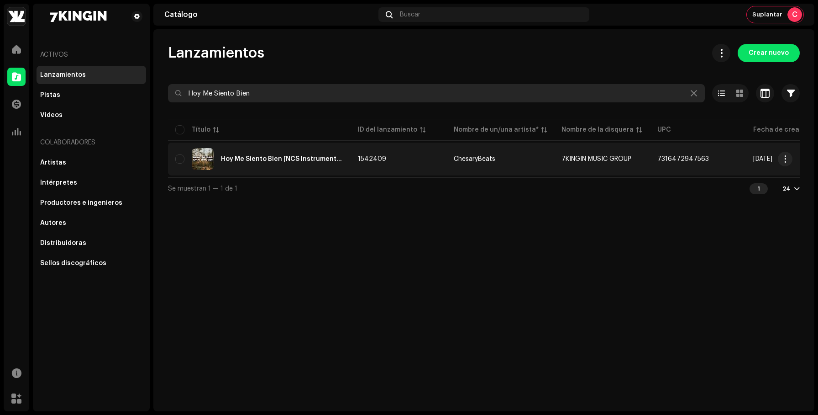
type input "Hoy Me Siento Bien"
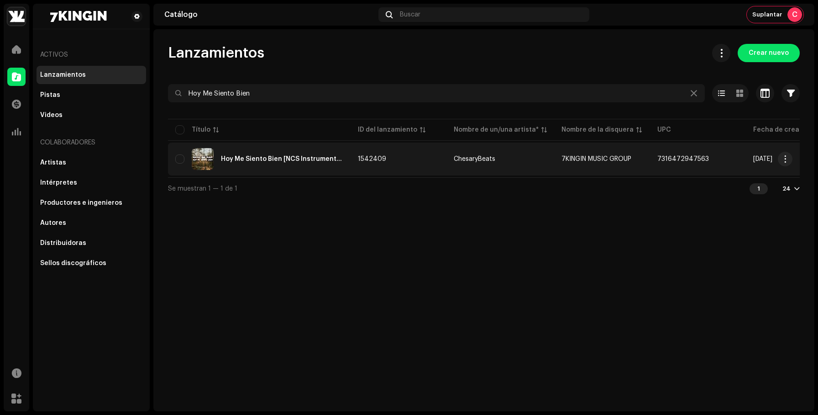
click at [267, 154] on div "Hoy Me Siento Bien [NCS Instrumental]" at bounding box center [259, 159] width 168 height 22
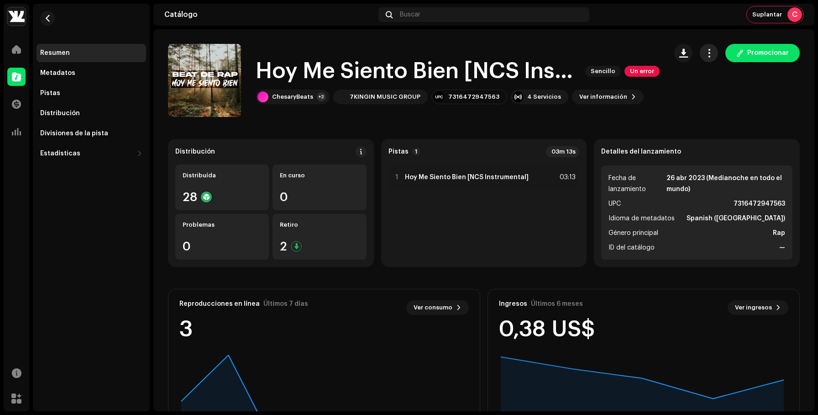
click at [709, 54] on span "button" at bounding box center [709, 52] width 9 height 7
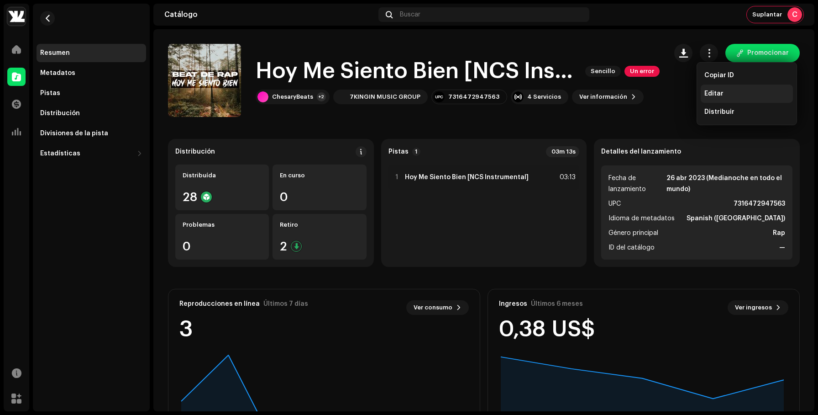
click at [709, 89] on div "Editar" at bounding box center [747, 93] width 92 height 18
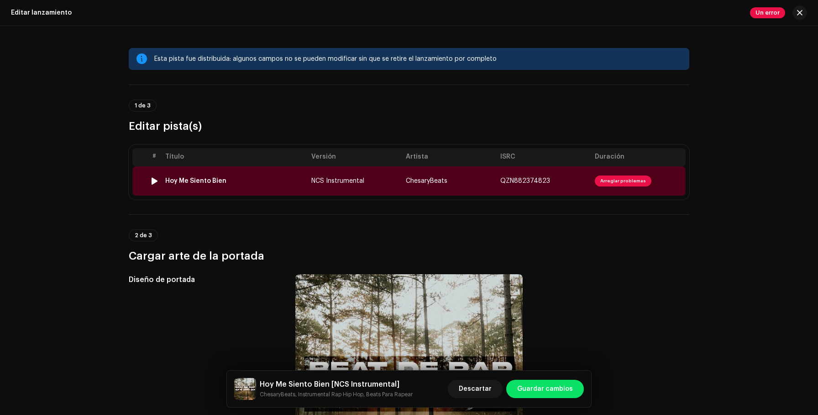
click at [262, 178] on div "Hoy Me Siento Bien" at bounding box center [234, 180] width 139 height 7
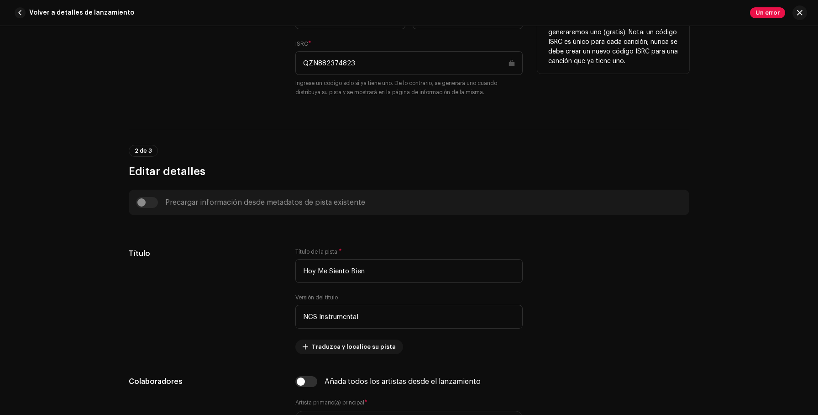
scroll to position [253, 0]
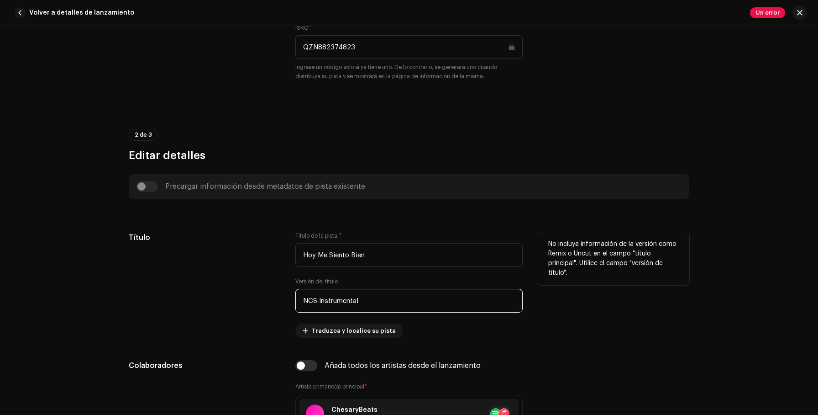
drag, startPoint x: 318, startPoint y: 299, endPoint x: 293, endPoint y: 297, distance: 24.8
click at [295, 297] on input "NCS Instrumental" at bounding box center [408, 301] width 227 height 24
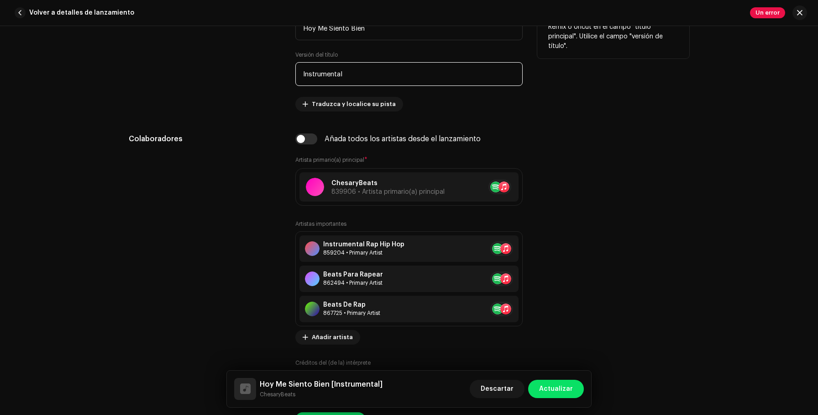
scroll to position [505, 0]
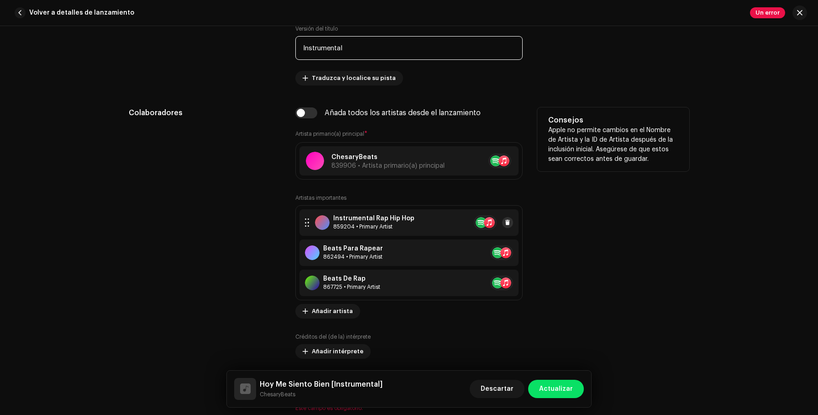
type input "Instrumental"
click at [507, 221] on span at bounding box center [507, 222] width 5 height 7
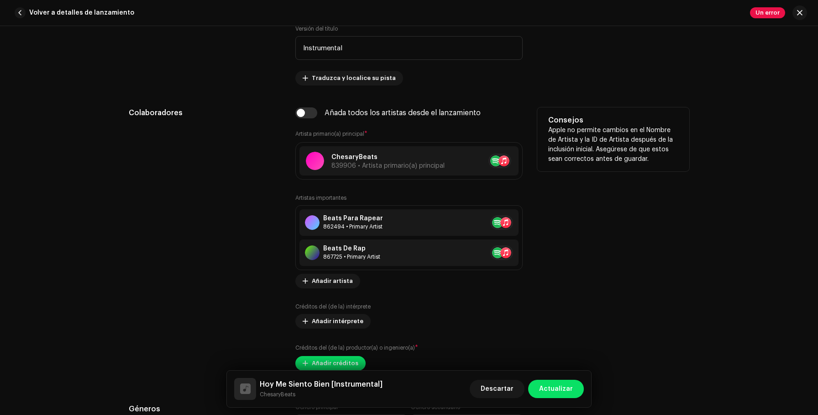
click at [521, 221] on span at bounding box center [523, 222] width 5 height 7
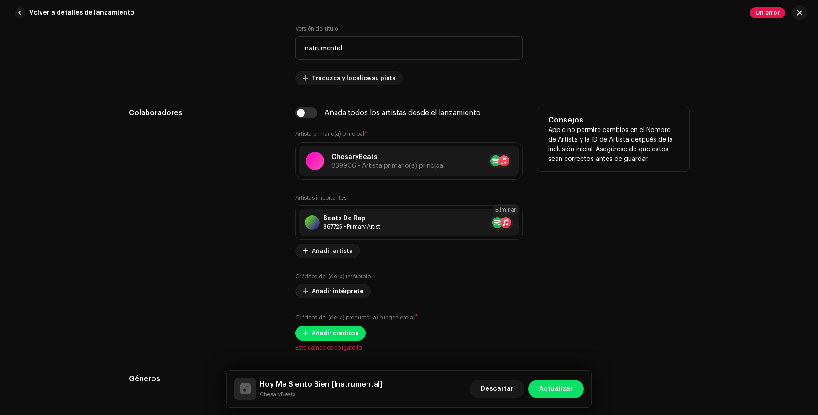
click at [521, 221] on span at bounding box center [523, 222] width 5 height 7
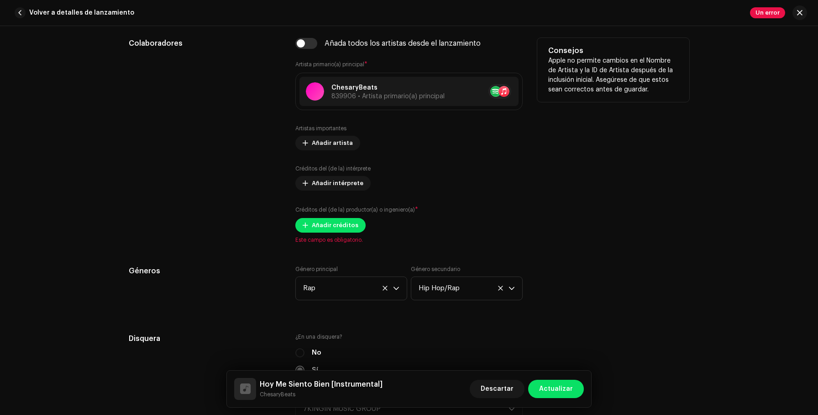
scroll to position [606, 0]
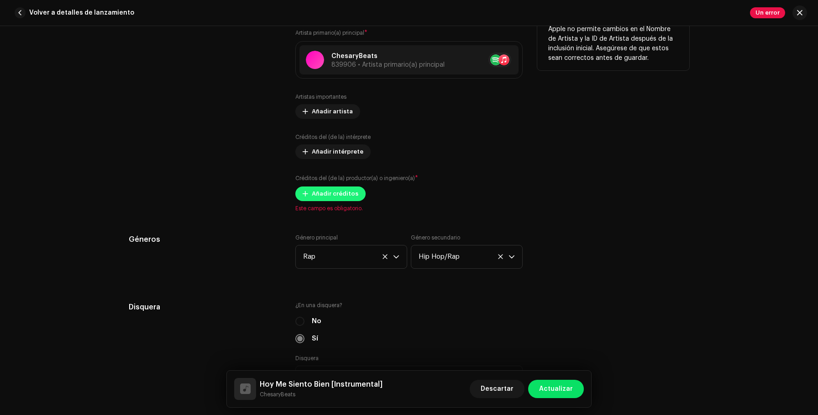
click at [339, 201] on span "Añadir créditos" at bounding box center [335, 193] width 47 height 18
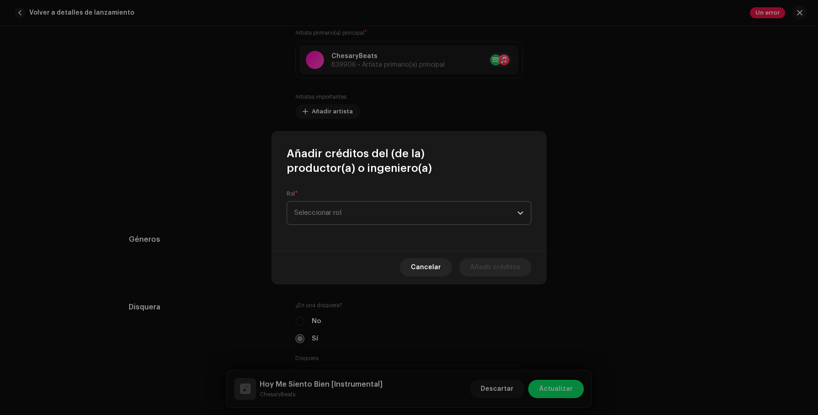
click at [337, 218] on span "Seleccionar rol" at bounding box center [405, 212] width 223 height 23
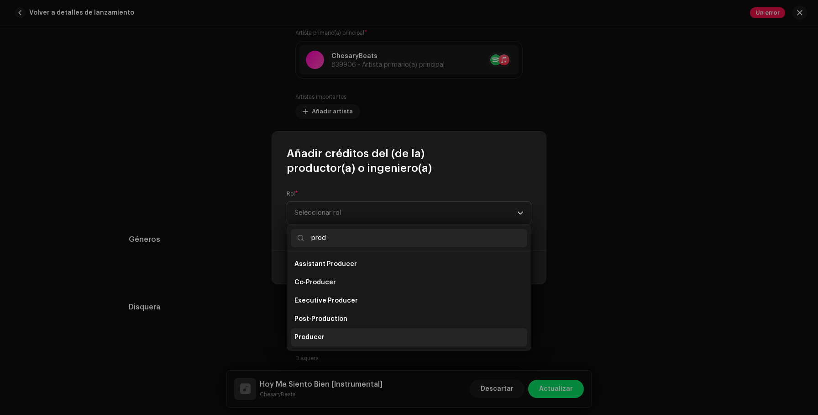
type input "prod"
click at [342, 336] on li "Producer" at bounding box center [409, 337] width 236 height 18
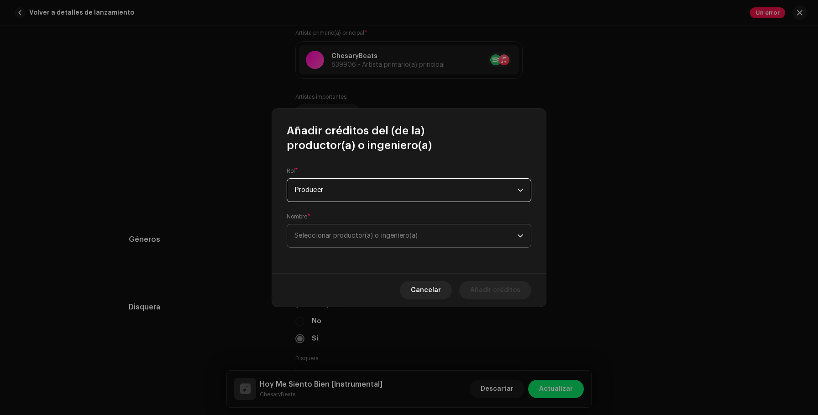
click at [384, 230] on span "Seleccionar productor(a) o ingeniero(a)" at bounding box center [405, 235] width 223 height 23
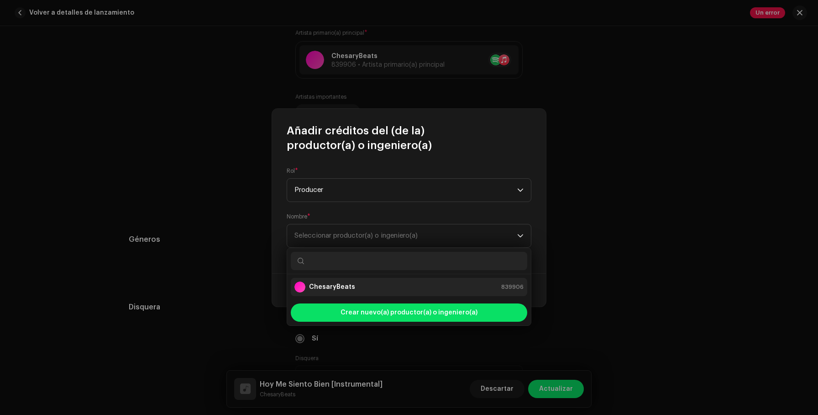
click at [372, 286] on div "ChesaryBeats 839906" at bounding box center [408, 286] width 229 height 11
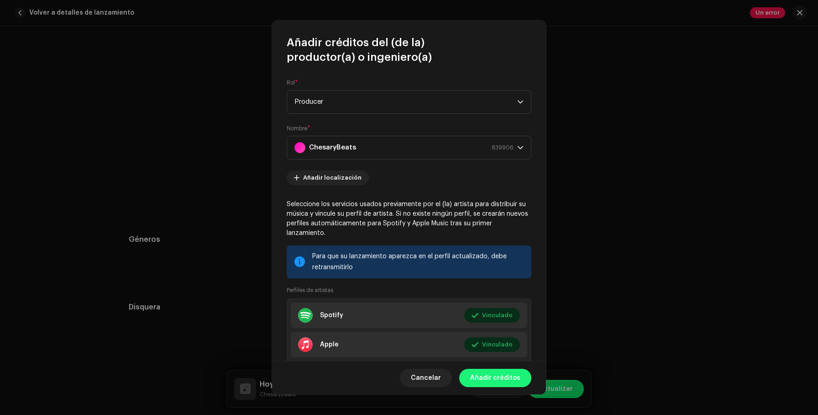
click at [502, 377] on span "Añadir créditos" at bounding box center [495, 377] width 50 height 18
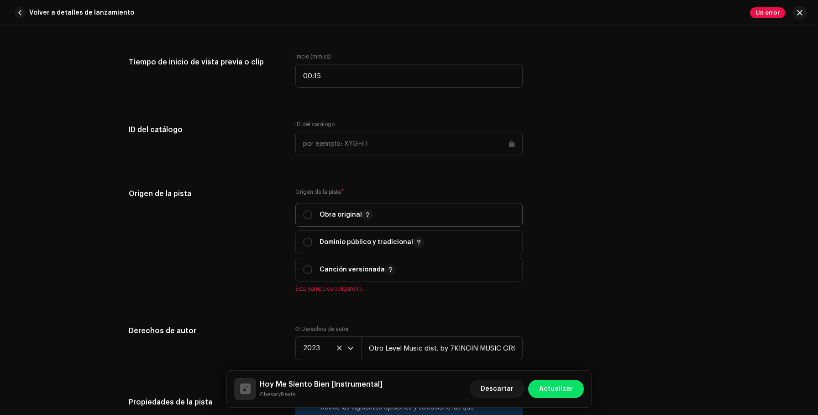
click at [427, 225] on span "Obra original" at bounding box center [409, 214] width 212 height 23
radio input "true"
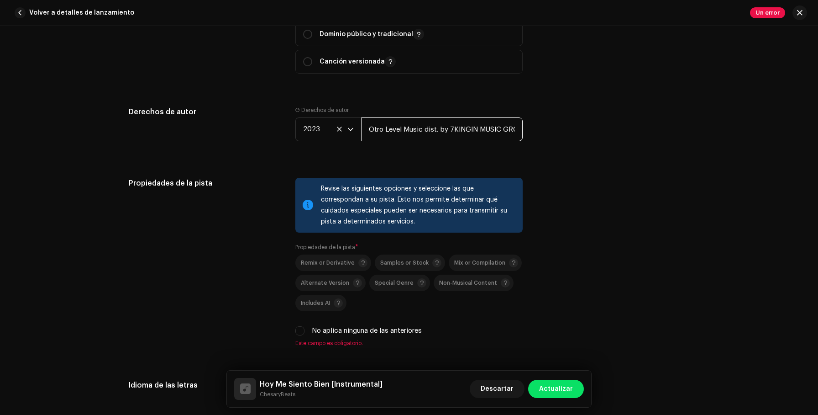
scroll to position [0, 10]
drag, startPoint x: 476, startPoint y: 129, endPoint x: 569, endPoint y: 133, distance: 92.8
click at [569, 133] on div "Derechos de autor Ⓟ Derechos de autor 2023 Otro Level Music dist. by 7KINGIN MU…" at bounding box center [409, 130] width 561 height 49
click at [471, 128] on input "Otro Level Music dist. by 7KINGIN, LLC" at bounding box center [442, 129] width 162 height 24
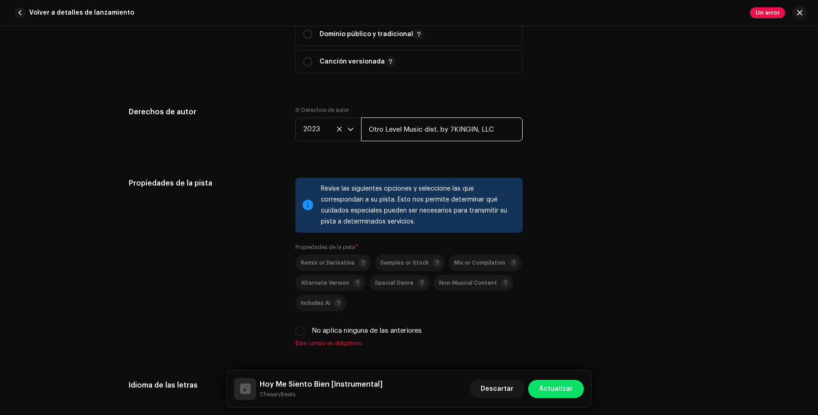
click at [471, 128] on input "Otro Level Music dist. by 7KINGIN, LLC" at bounding box center [442, 129] width 162 height 24
type input "Otro Level Music dist. by 7KINGIN, LLC"
click at [411, 333] on label "No aplica ninguna de las anteriores" at bounding box center [367, 330] width 110 height 10
click at [304, 333] on input "No aplica ninguna de las anteriores" at bounding box center [299, 330] width 9 height 9
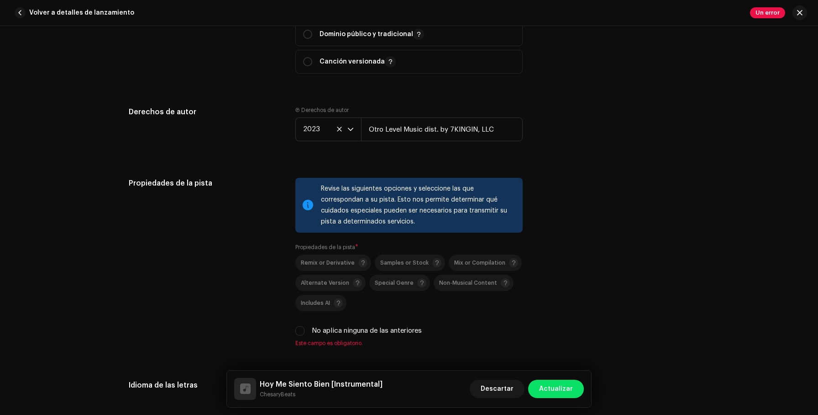
checkbox input "true"
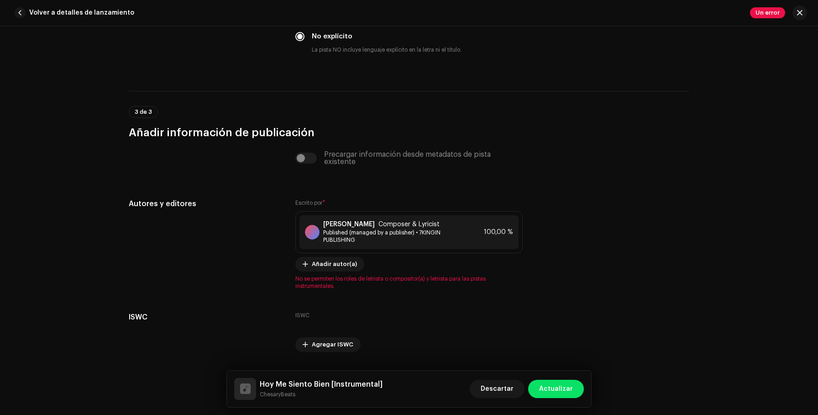
scroll to position [1707, 0]
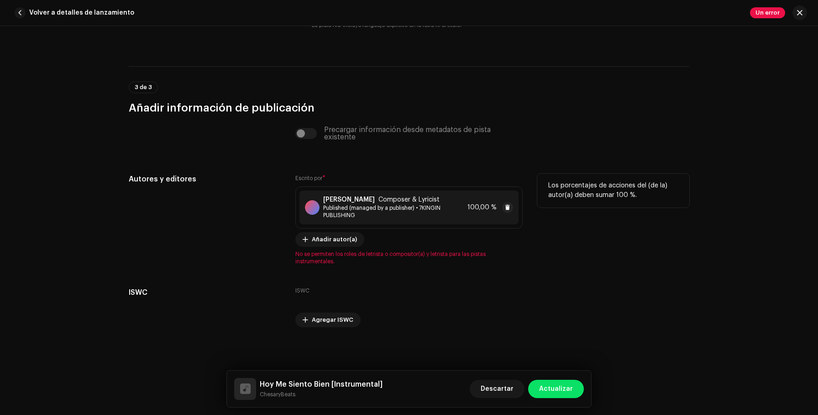
click at [375, 196] on strong "[PERSON_NAME]" at bounding box center [349, 199] width 52 height 7
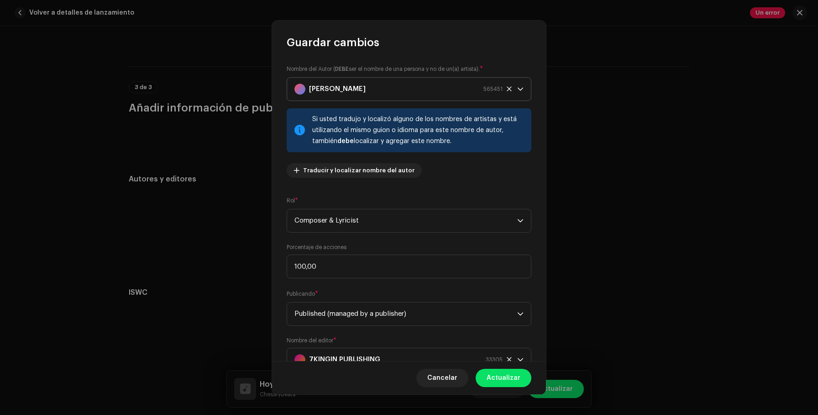
click at [366, 86] on strong "[PERSON_NAME]" at bounding box center [337, 89] width 57 height 23
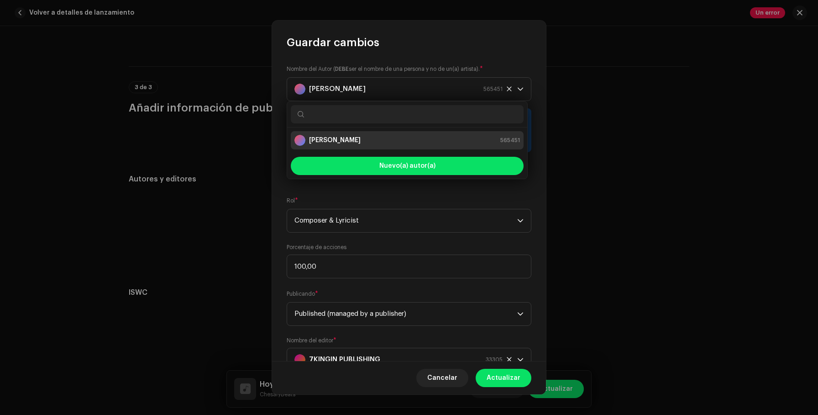
click at [415, 56] on div "Nombre del Autor ( DEBE ser el nombre de una persona y no de un(a) artista). * …" at bounding box center [409, 205] width 274 height 310
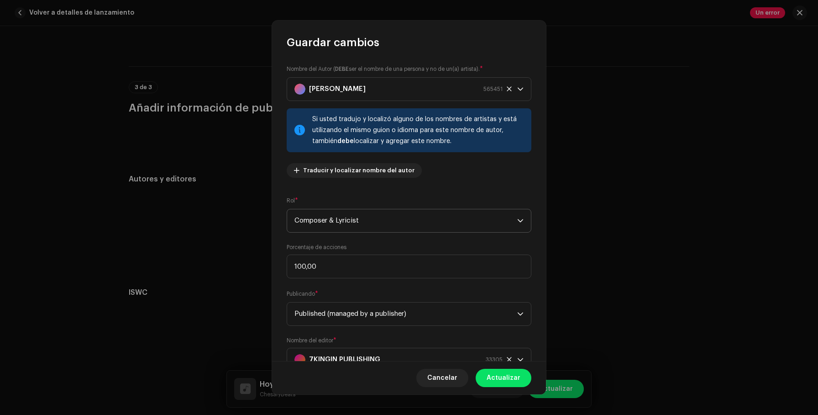
click at [372, 230] on span "Composer & Lyricist" at bounding box center [405, 220] width 223 height 23
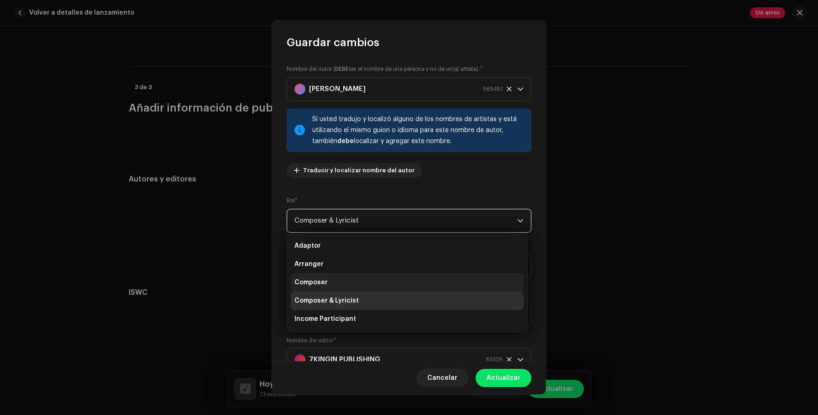
click at [362, 285] on li "Composer" at bounding box center [407, 282] width 233 height 18
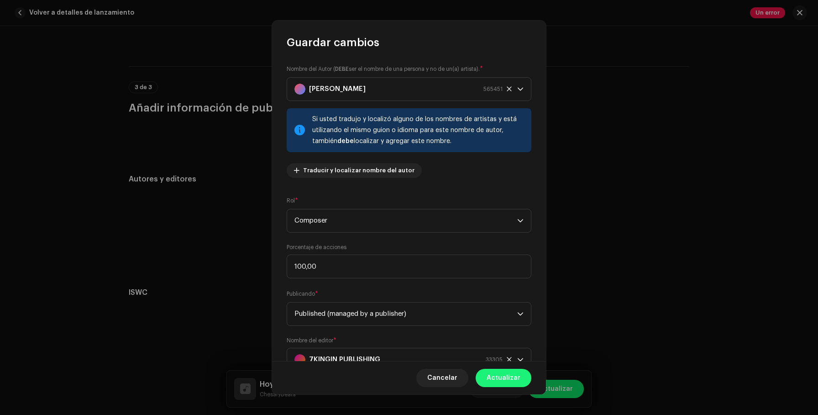
click at [512, 378] on span "Actualizar" at bounding box center [504, 377] width 34 height 18
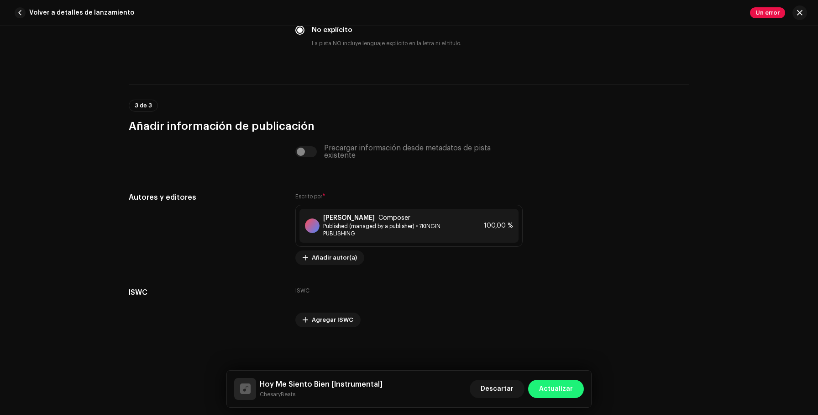
click at [554, 383] on span "Actualizar" at bounding box center [556, 388] width 34 height 18
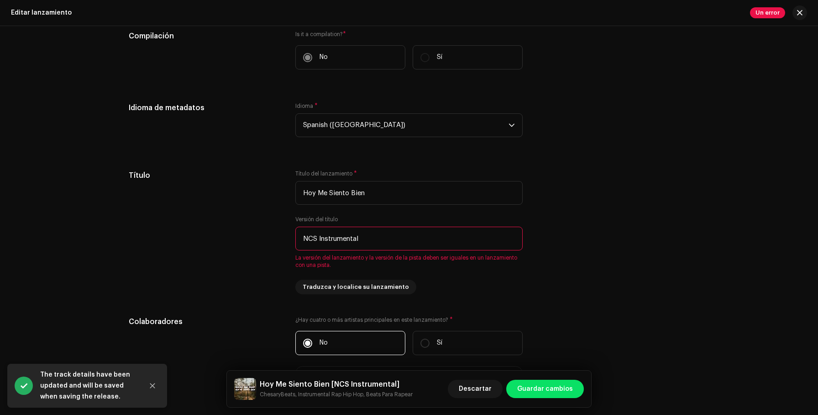
scroll to position [567, 0]
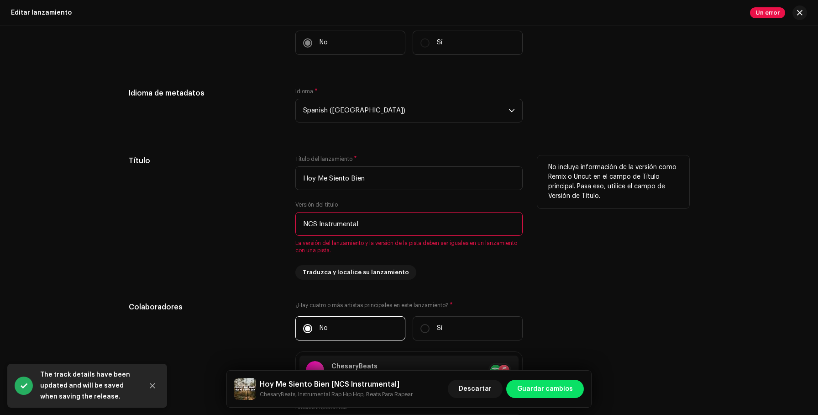
drag, startPoint x: 317, startPoint y: 223, endPoint x: 276, endPoint y: 221, distance: 41.1
click at [276, 221] on div "Título Título del lanzamiento * Hoy Me Siento Bien Versión del título NCS Instr…" at bounding box center [409, 217] width 561 height 124
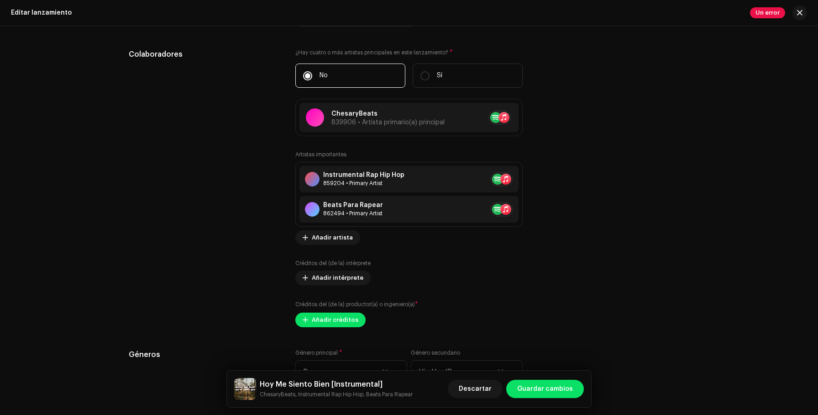
scroll to position [818, 0]
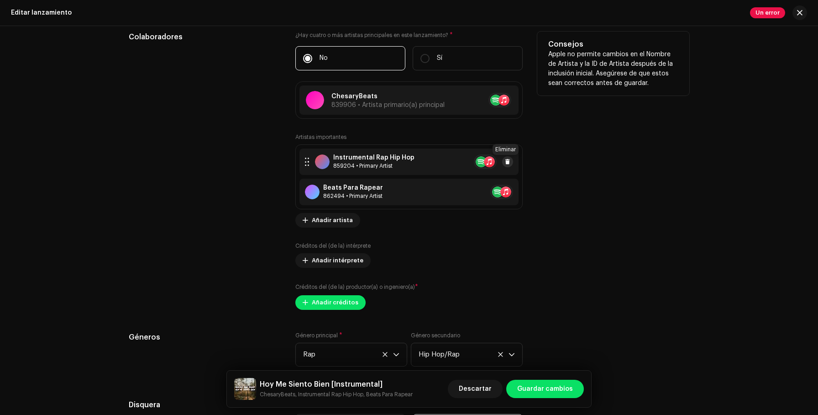
type input "Instrumental"
click at [505, 160] on span at bounding box center [507, 161] width 5 height 7
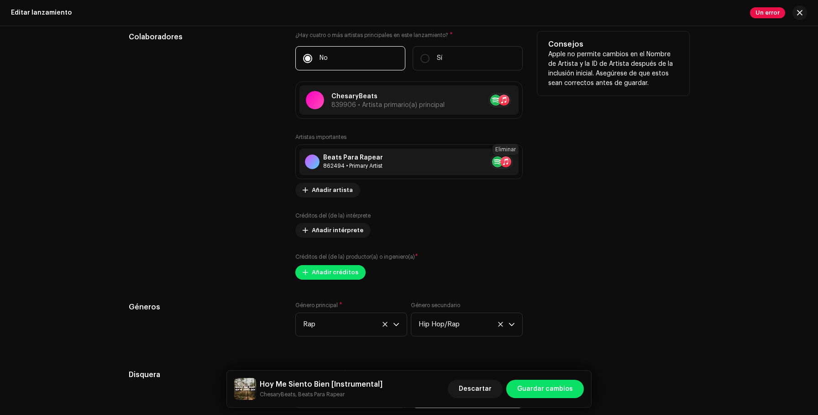
click at [521, 160] on span at bounding box center [523, 161] width 5 height 7
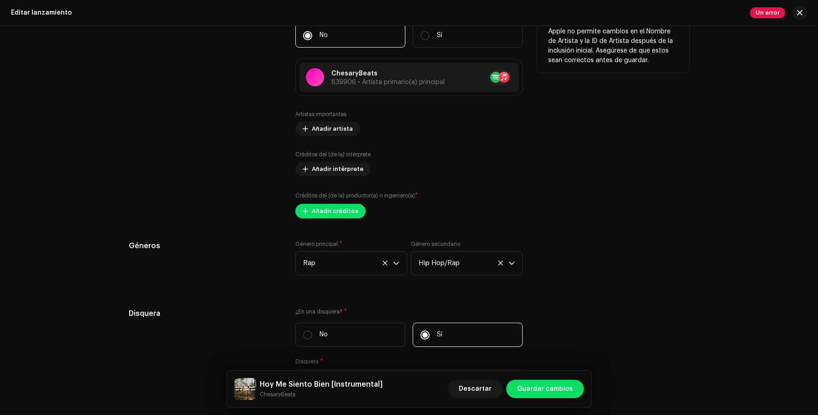
scroll to position [847, 0]
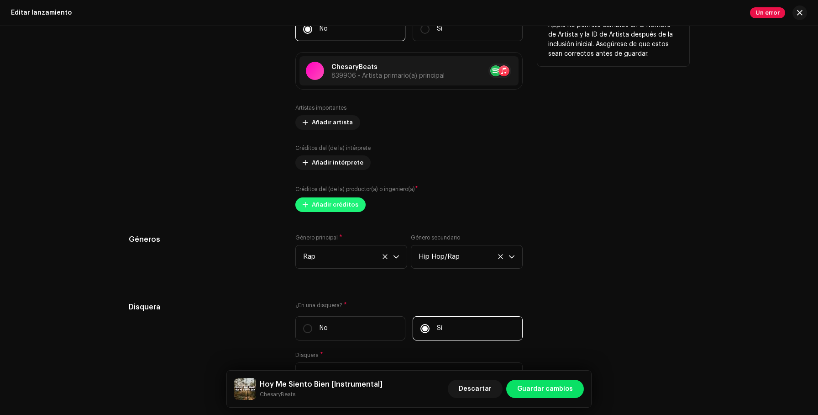
click at [343, 207] on span "Añadir créditos" at bounding box center [335, 204] width 47 height 18
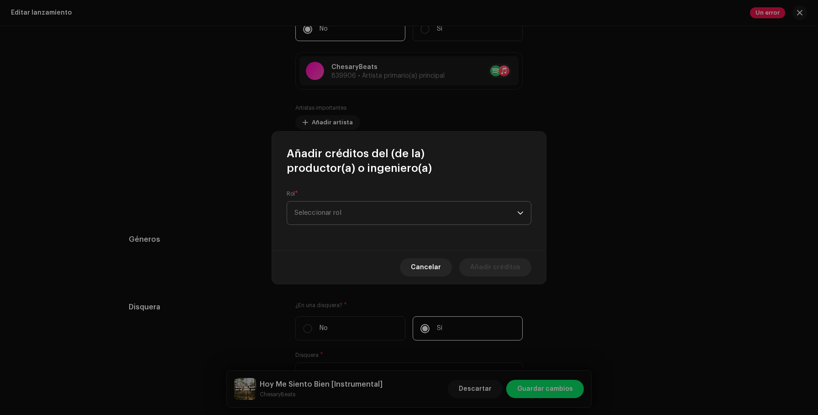
click at [360, 214] on span "Seleccionar rol" at bounding box center [405, 212] width 223 height 23
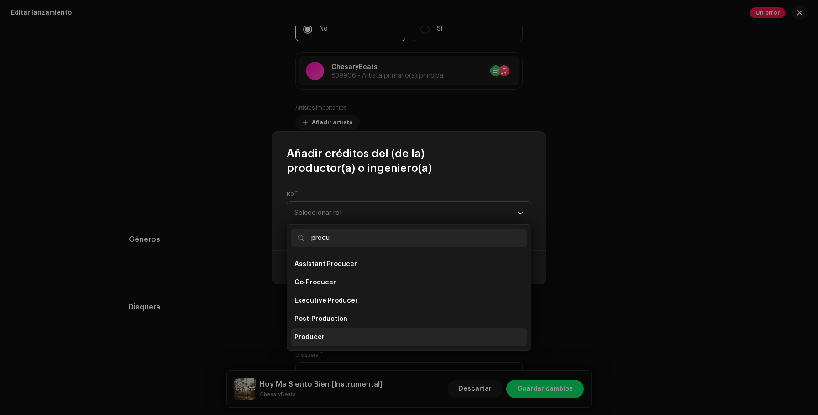
type input "produ"
click at [351, 338] on li "Producer" at bounding box center [409, 337] width 236 height 18
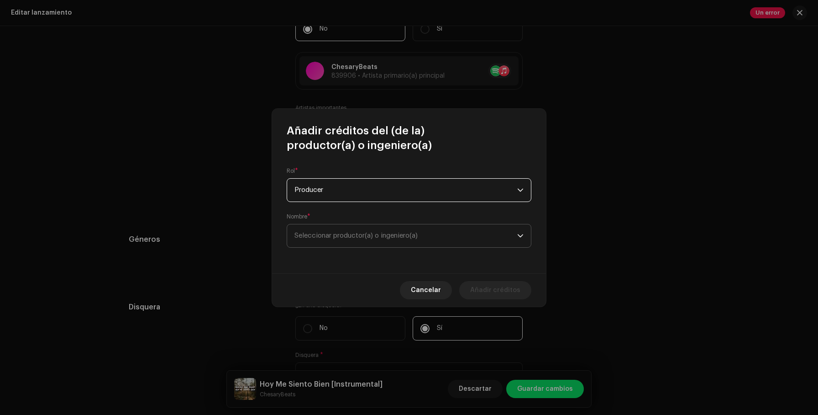
click at [411, 244] on span "Seleccionar productor(a) o ingeniero(a)" at bounding box center [405, 235] width 223 height 23
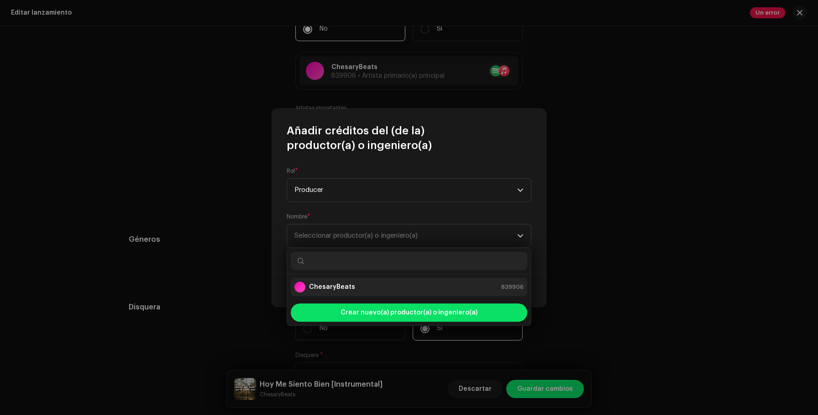
click at [388, 290] on div "ChesaryBeats 839906" at bounding box center [408, 286] width 229 height 11
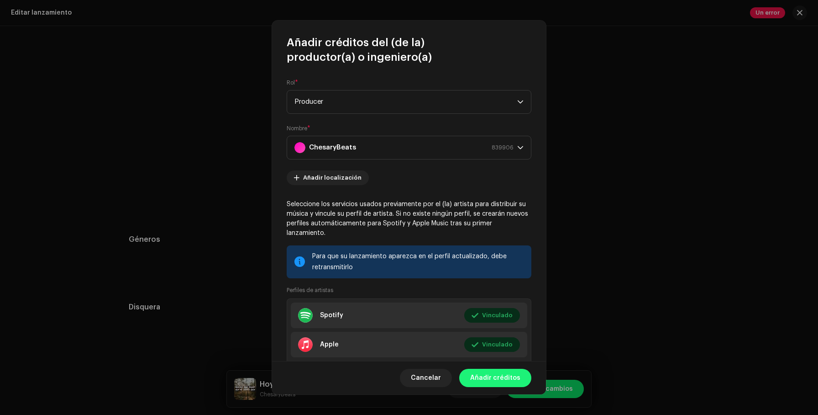
click at [507, 373] on span "Añadir créditos" at bounding box center [495, 377] width 50 height 18
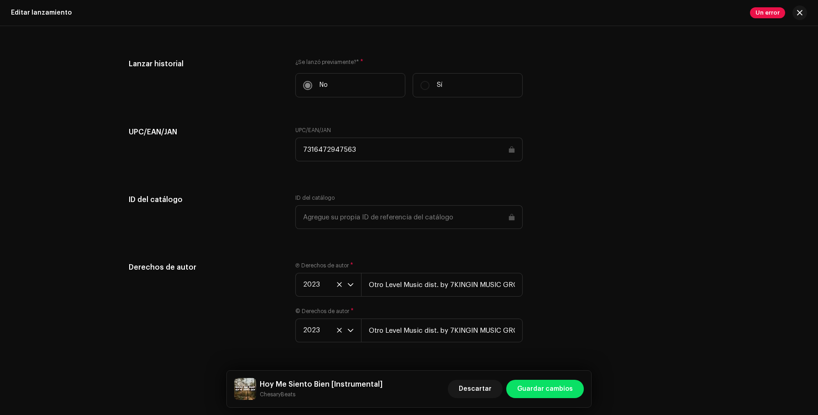
scroll to position [1275, 0]
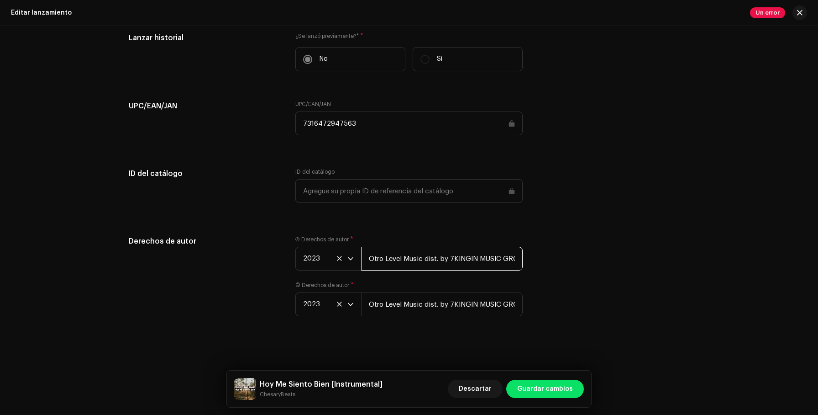
click at [464, 256] on input "Otro Level Music dist. by 7KINGIN MUSIC GROUP" at bounding box center [442, 259] width 162 height 24
paste input ", LLC"
type input "Otro Level Music dist. by 7KINGIN, LLC"
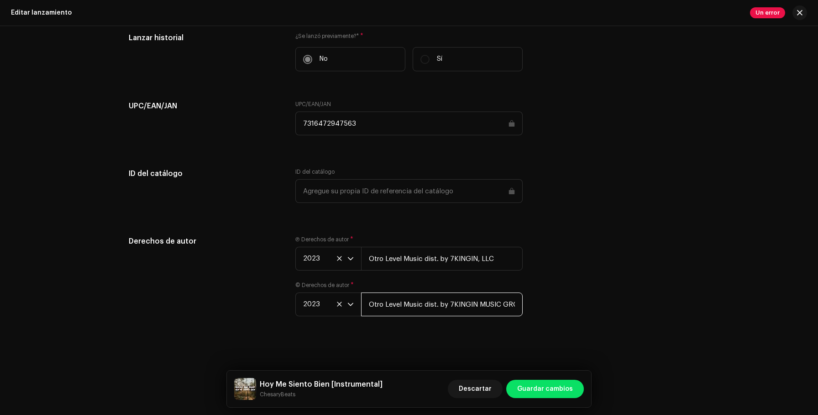
click at [426, 295] on input "Otro Level Music dist. by 7KINGIN MUSIC GROUP" at bounding box center [442, 304] width 162 height 24
paste input ", LLC"
type input "Otro Level Music dist. by 7KINGIN, LLC"
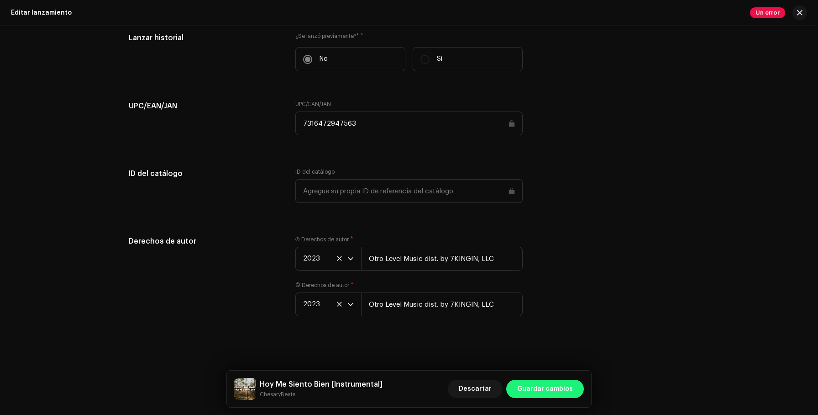
click at [561, 392] on span "Guardar cambios" at bounding box center [545, 388] width 56 height 18
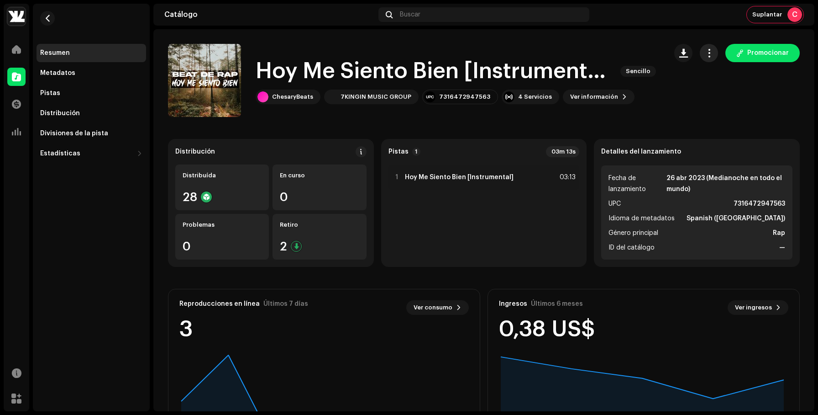
click at [705, 53] on span "button" at bounding box center [709, 52] width 9 height 7
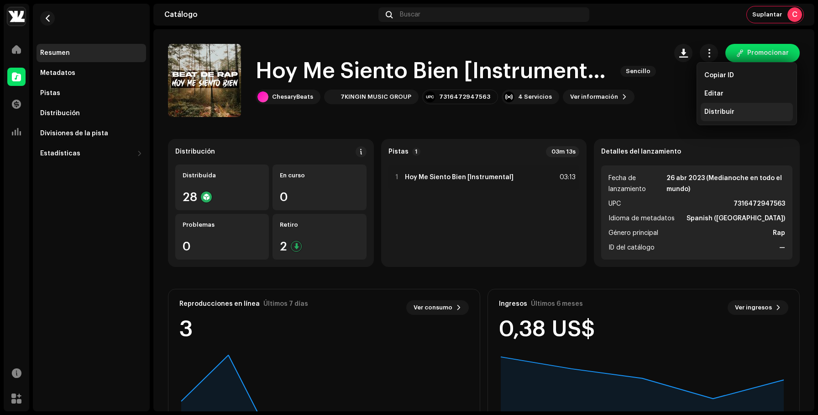
click at [723, 109] on span "Distribuir" at bounding box center [719, 111] width 30 height 7
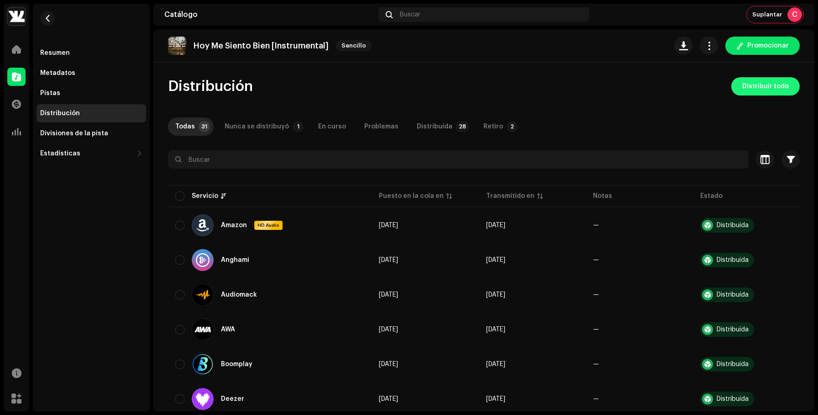
click at [756, 84] on span "Distribuir todo" at bounding box center [765, 86] width 47 height 18
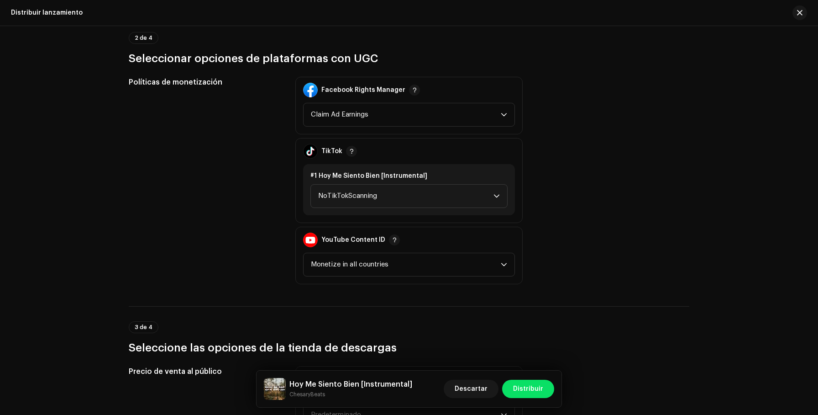
scroll to position [977, 0]
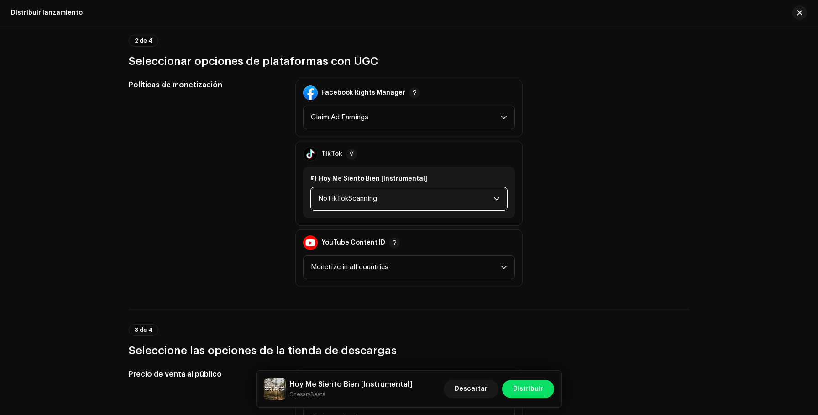
click at [435, 196] on span "NoTikTokScanning" at bounding box center [405, 198] width 175 height 23
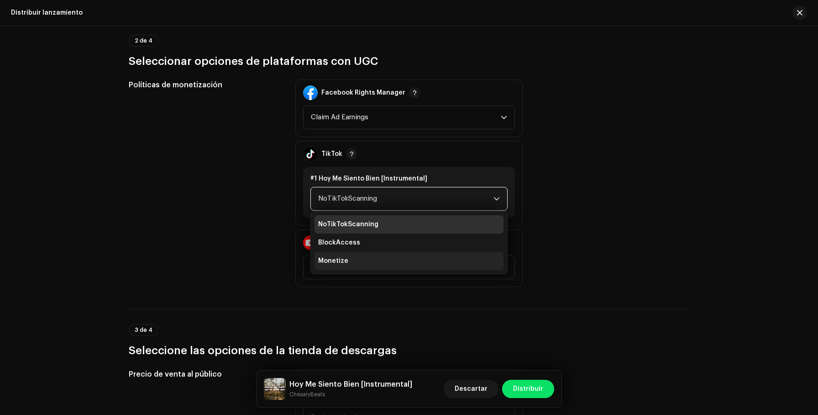
click at [398, 263] on li "Monetize" at bounding box center [409, 261] width 189 height 18
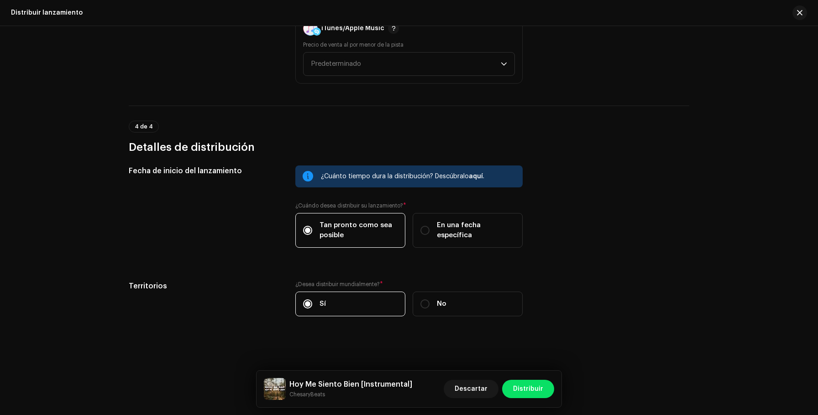
scroll to position [1404, 0]
click at [536, 388] on span "Distribuir" at bounding box center [528, 388] width 30 height 18
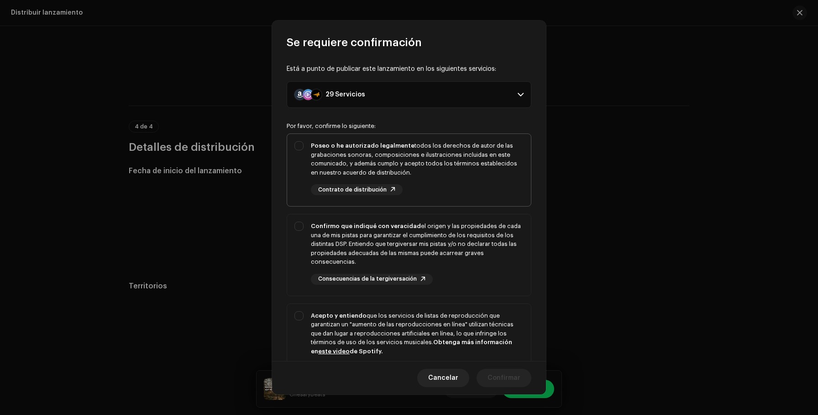
click at [443, 152] on div "Poseo o he autorizado legalmente todos los derechos de autor de las grabaciones…" at bounding box center [417, 159] width 213 height 36
checkbox input "true"
click at [441, 250] on div "Confirmo que indiqué con veracidad el origen y las propiedades de cada una de m…" at bounding box center [417, 243] width 213 height 45
checkbox input "true"
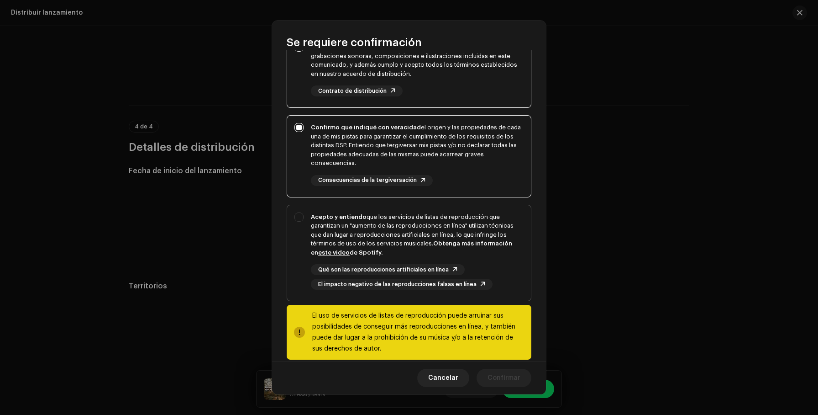
click at [436, 243] on strong "Obtenga más información en este video de Spotify." at bounding box center [411, 247] width 201 height 15
checkbox input "true"
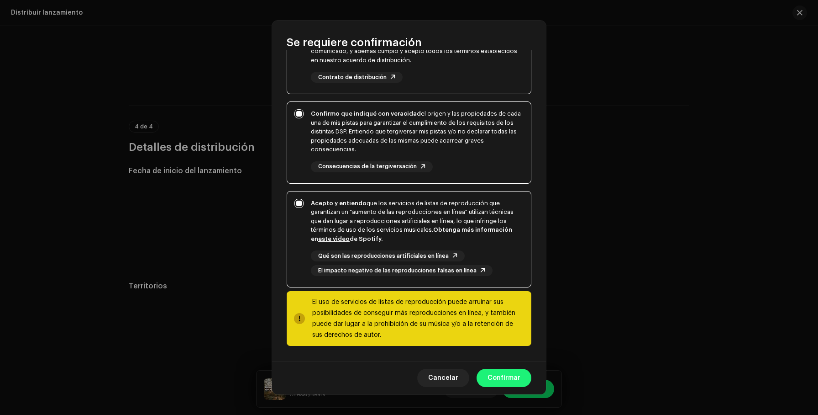
click at [498, 371] on span "Confirmar" at bounding box center [504, 377] width 33 height 18
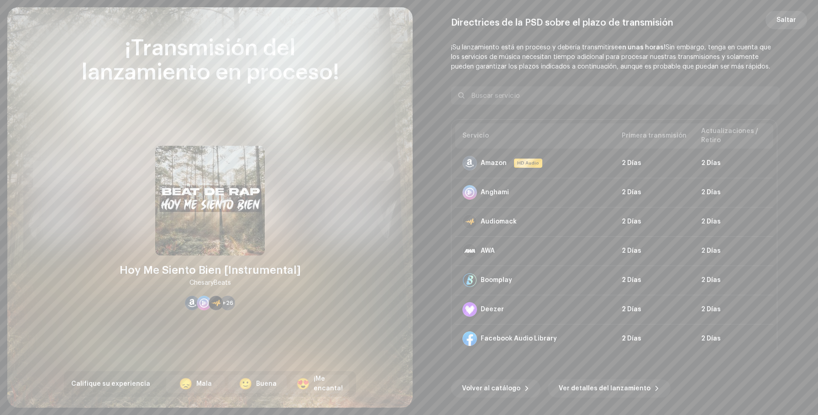
click at [786, 21] on span "Saltar" at bounding box center [787, 20] width 20 height 18
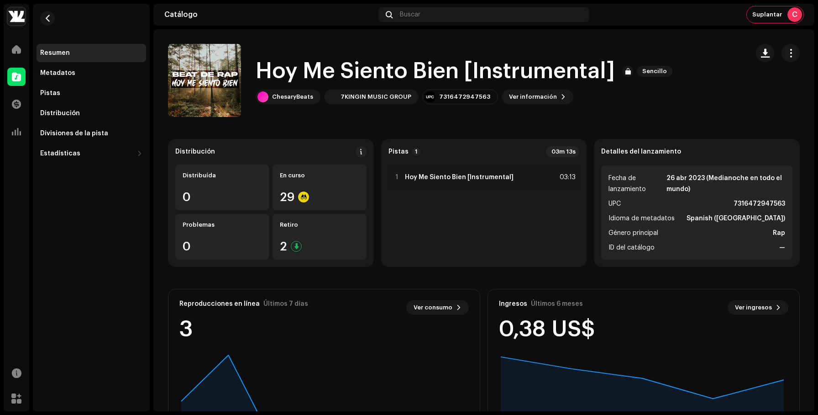
click at [19, 76] on span at bounding box center [16, 76] width 9 height 7
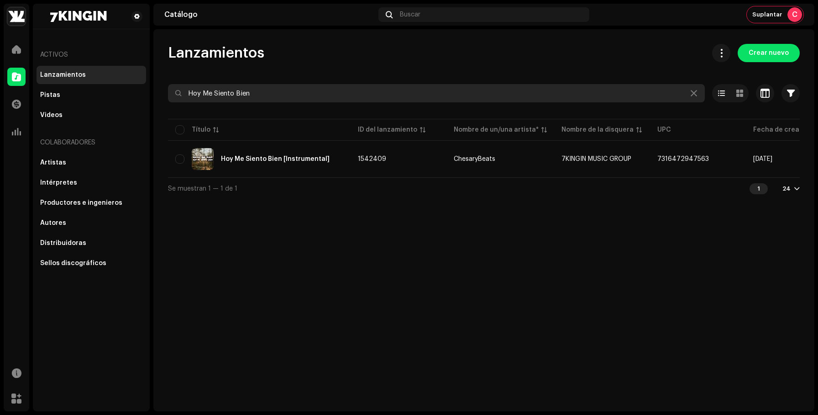
click at [271, 91] on input "Hoy Me Siento Bien" at bounding box center [436, 93] width 537 height 18
paste input "Relax Time"
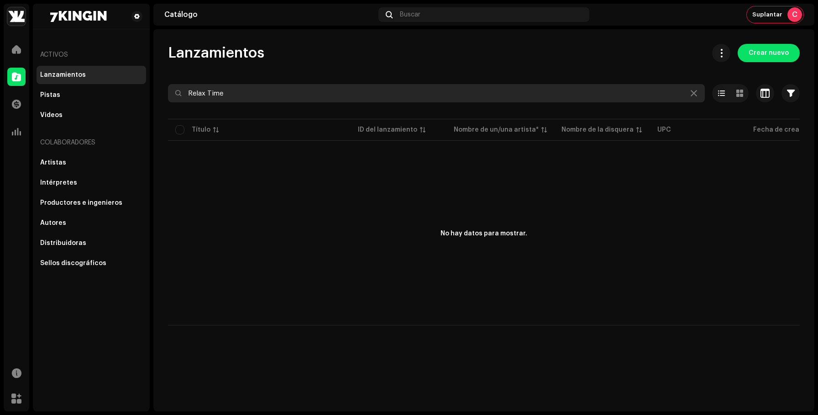
drag, startPoint x: 204, startPoint y: 91, endPoint x: 164, endPoint y: 102, distance: 41.1
click at [164, 102] on div "Lanzamientos Crear nuevo Relax Time Seleccionado 0 Deseleccionar todo 0 Opcione…" at bounding box center [483, 184] width 661 height 281
click at [199, 91] on input "Relax Time" at bounding box center [436, 93] width 537 height 18
drag, startPoint x: 202, startPoint y: 91, endPoint x: 140, endPoint y: 91, distance: 62.1
click at [140, 91] on div "Otro Level Music Inicio Catálogo Transacciones Estadísticas Recursos [PERSON_NA…" at bounding box center [409, 207] width 818 height 415
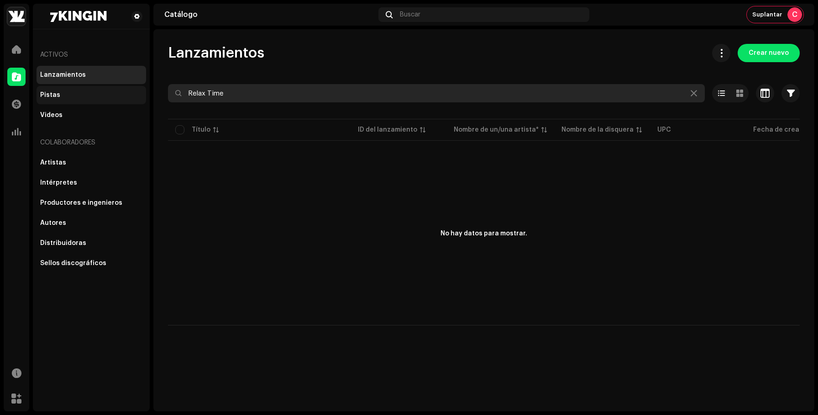
type input "Relax Time"
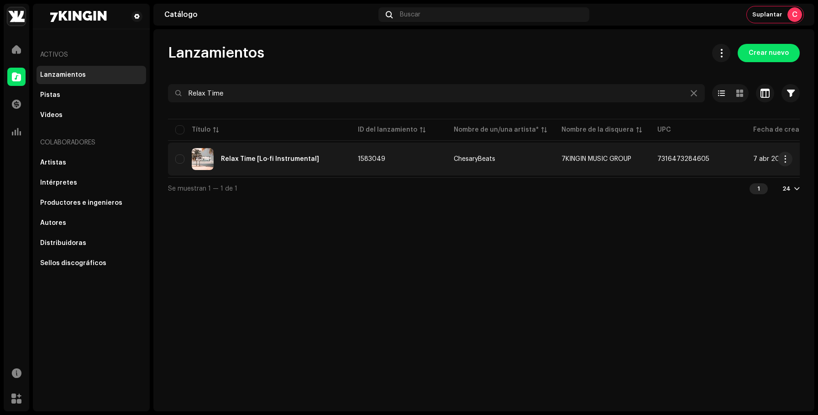
click at [266, 150] on div "Relax Time [Lo-fi Instrumental]" at bounding box center [259, 159] width 168 height 22
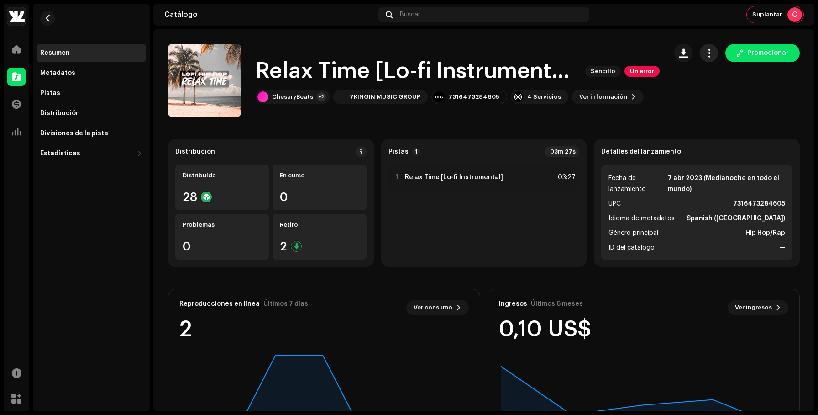
click at [700, 52] on button "button" at bounding box center [709, 53] width 18 height 18
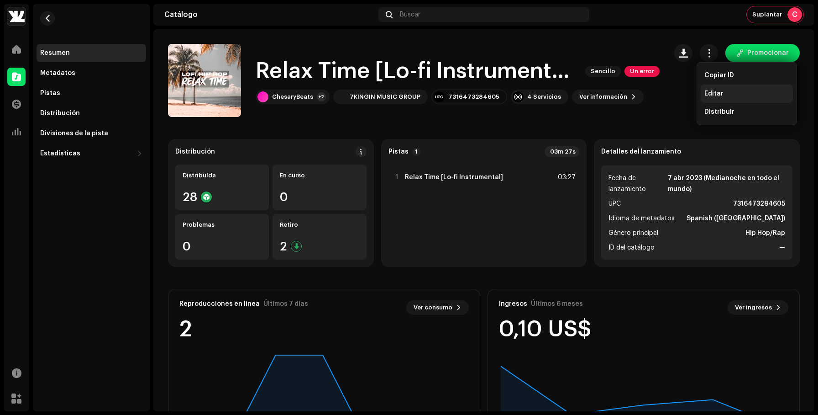
click at [710, 97] on div "Editar" at bounding box center [747, 93] width 92 height 18
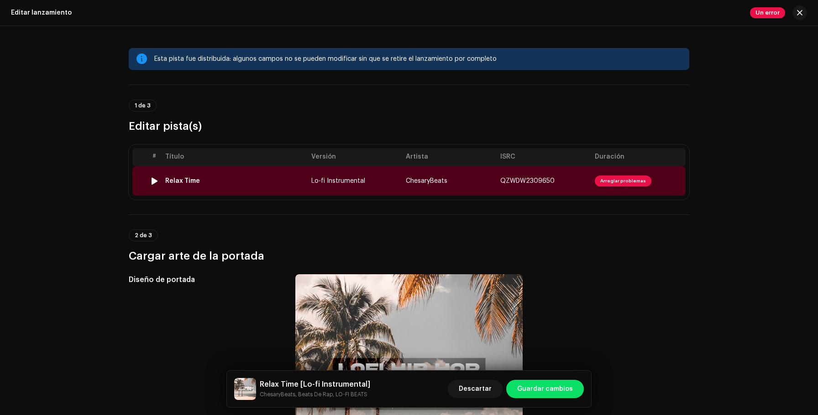
click at [286, 180] on div "Relax Time" at bounding box center [234, 180] width 139 height 7
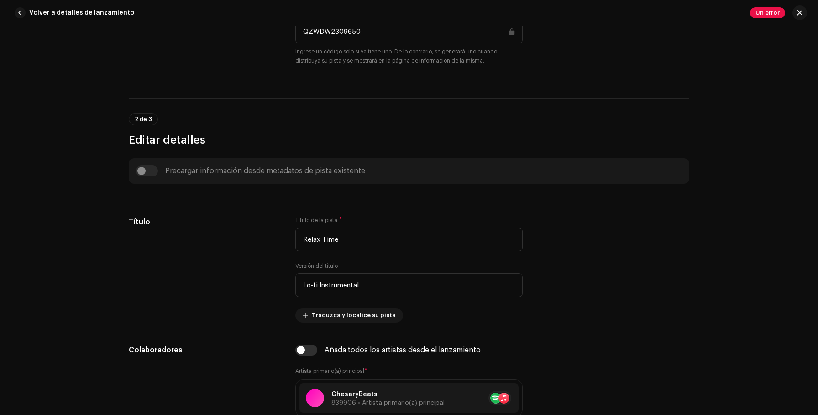
scroll to position [314, 0]
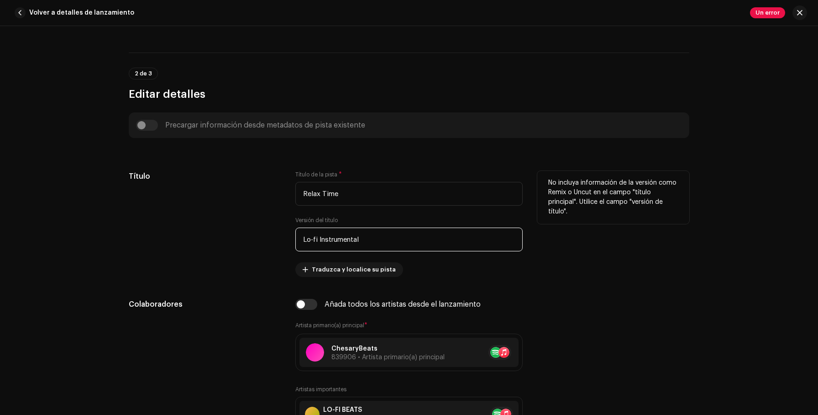
drag, startPoint x: 317, startPoint y: 239, endPoint x: 261, endPoint y: 235, distance: 56.3
click at [261, 235] on div "Título Título de la pista * Relax Time Versión del título Lo-fi Instrumental Tr…" at bounding box center [409, 224] width 561 height 106
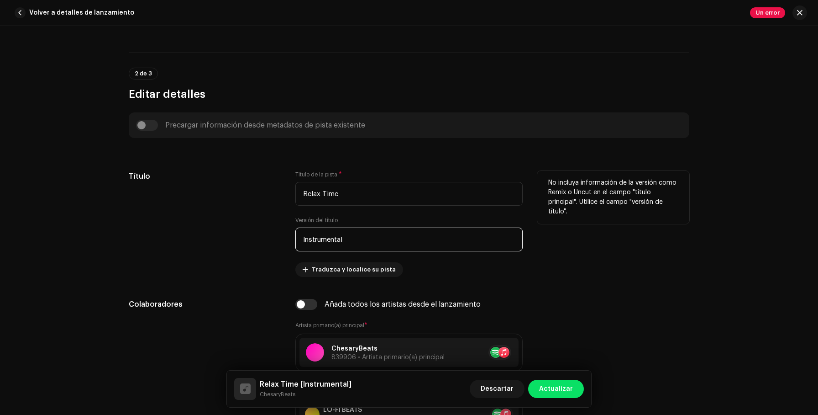
type input "Instrumental"
click at [231, 215] on div "Título" at bounding box center [205, 224] width 152 height 106
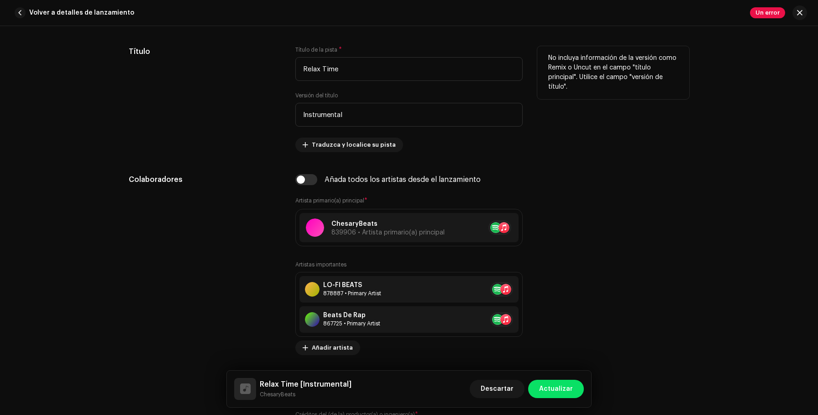
scroll to position [443, 0]
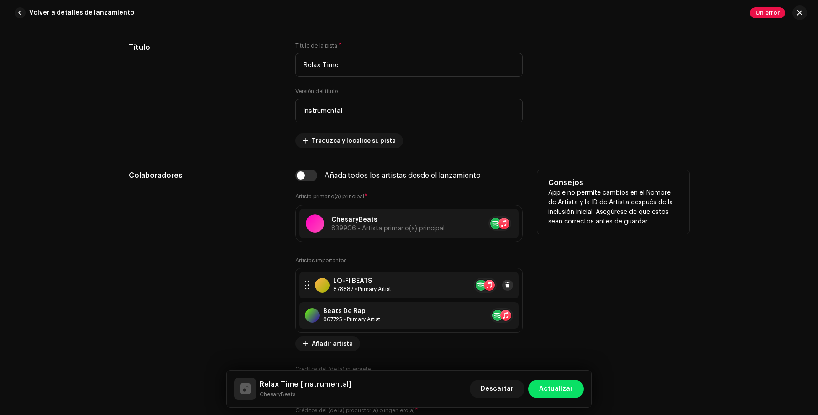
click at [502, 282] on button at bounding box center [507, 284] width 11 height 11
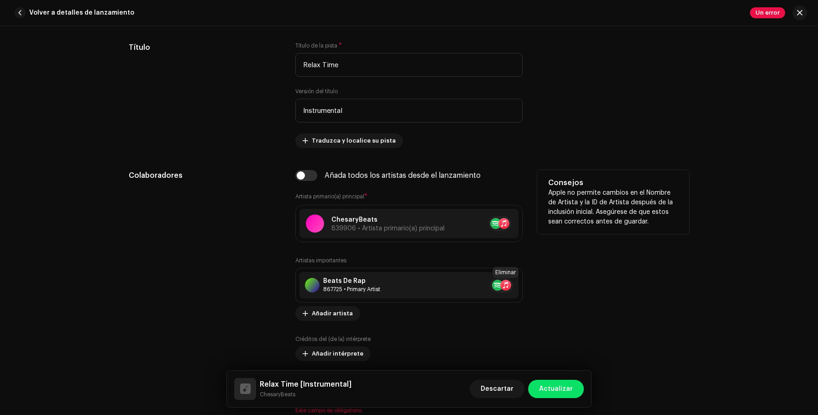
click at [519, 282] on button at bounding box center [524, 284] width 11 height 11
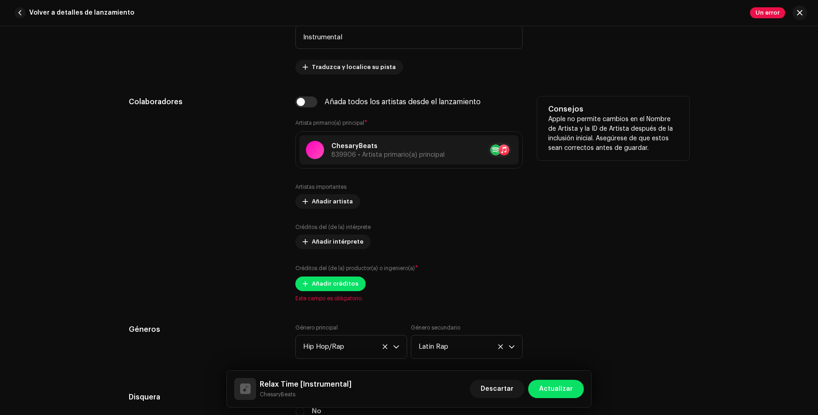
scroll to position [542, 0]
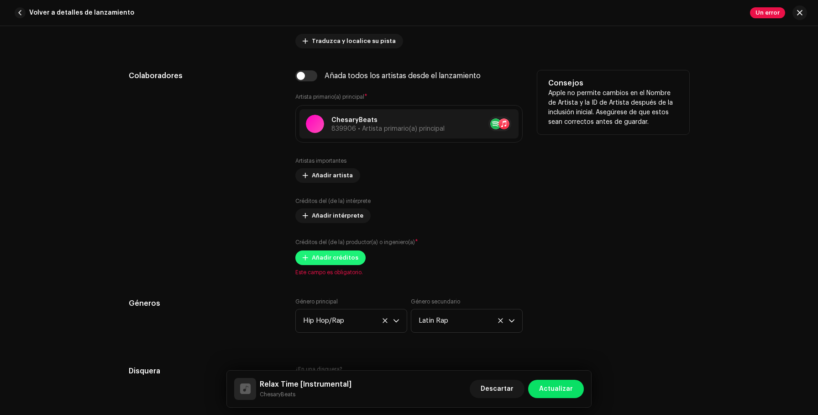
click at [336, 260] on span "Añadir créditos" at bounding box center [335, 257] width 47 height 18
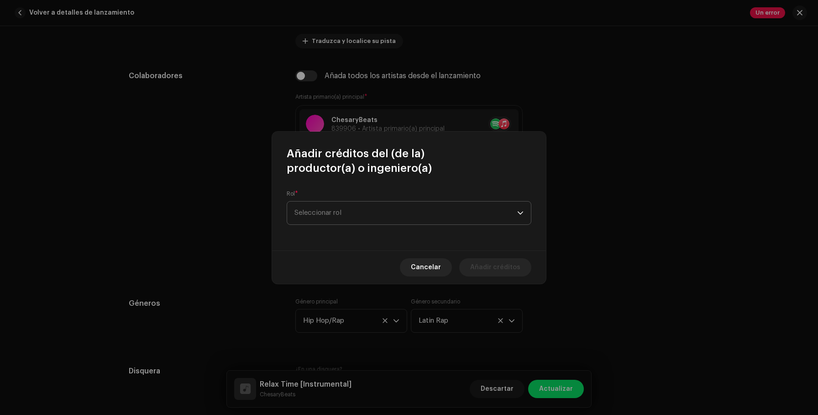
click at [387, 217] on span "Seleccionar rol" at bounding box center [405, 212] width 223 height 23
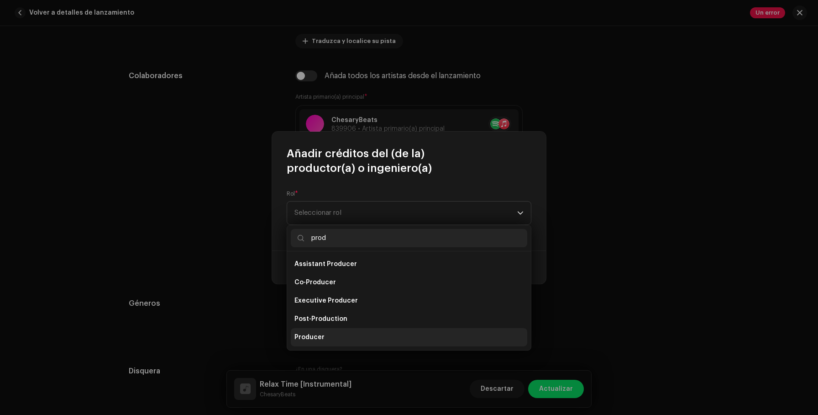
type input "prod"
click at [368, 334] on li "Producer" at bounding box center [409, 337] width 236 height 18
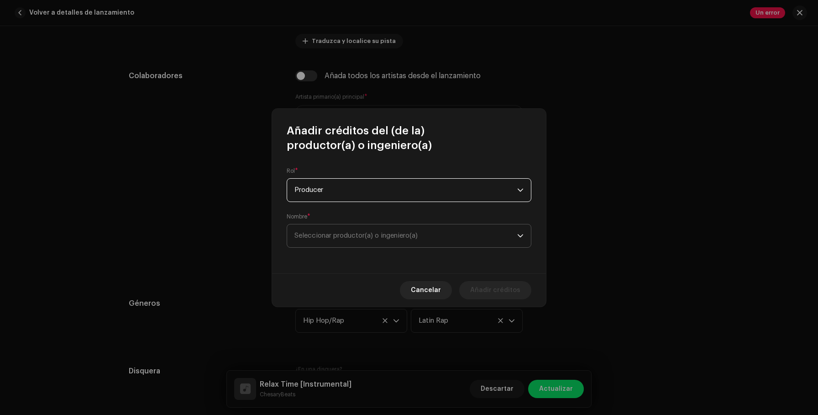
click at [388, 240] on span "Seleccionar productor(a) o ingeniero(a)" at bounding box center [405, 235] width 223 height 23
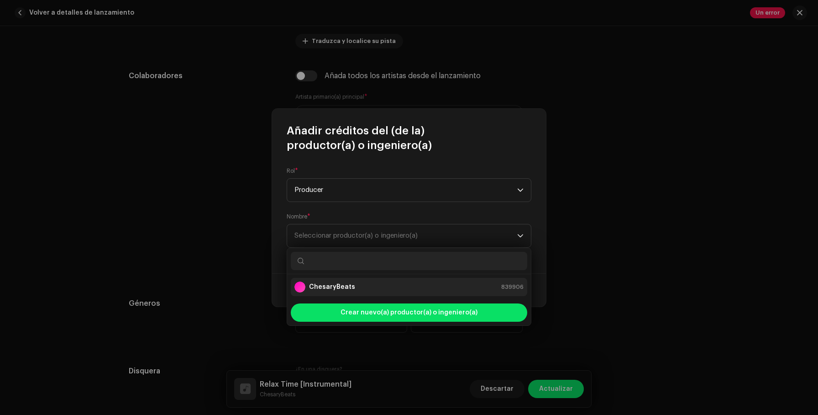
click at [367, 292] on div "ChesaryBeats 839906" at bounding box center [408, 286] width 229 height 11
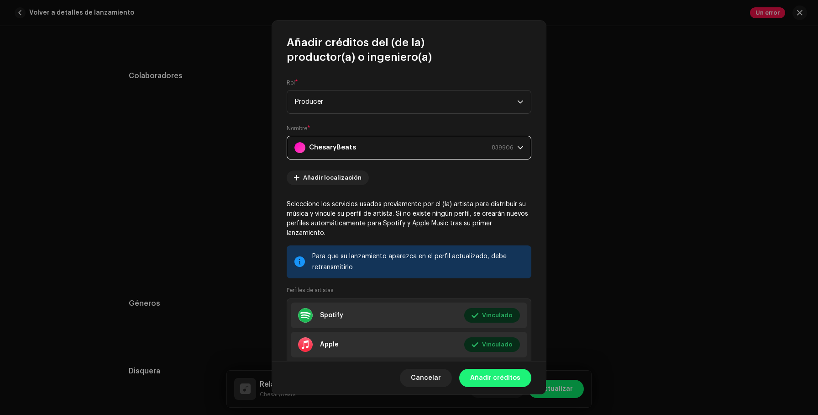
click at [491, 371] on span "Añadir créditos" at bounding box center [495, 377] width 50 height 18
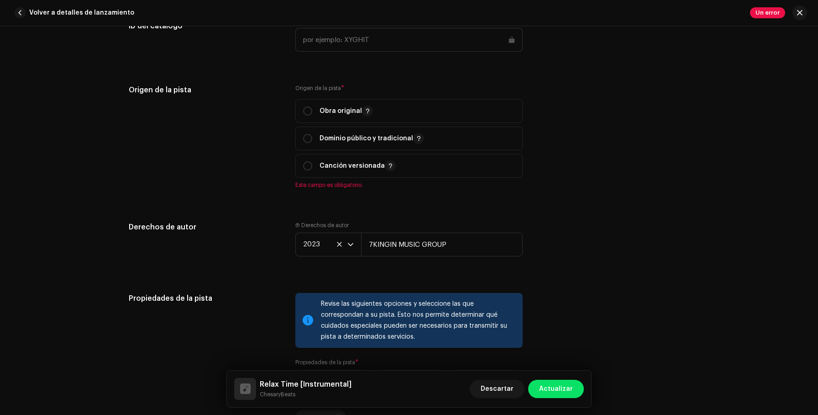
scroll to position [1109, 0]
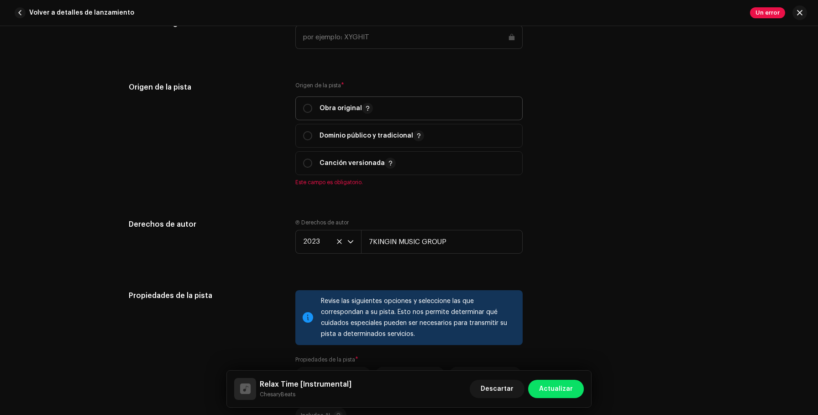
click at [407, 110] on span "Obra original" at bounding box center [409, 108] width 212 height 23
radio input "true"
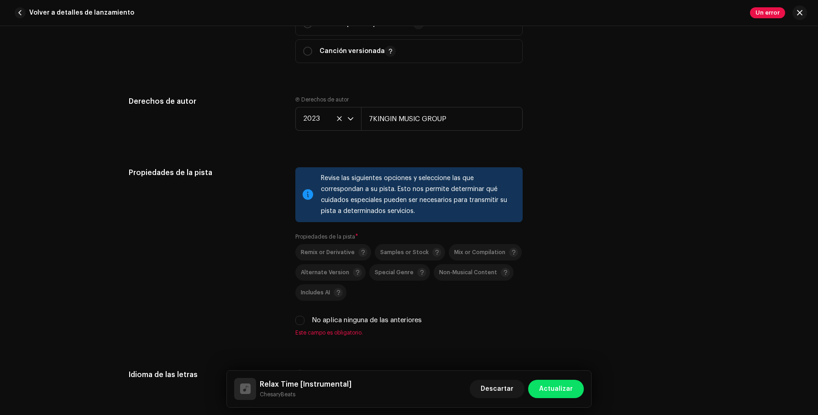
scroll to position [1223, 0]
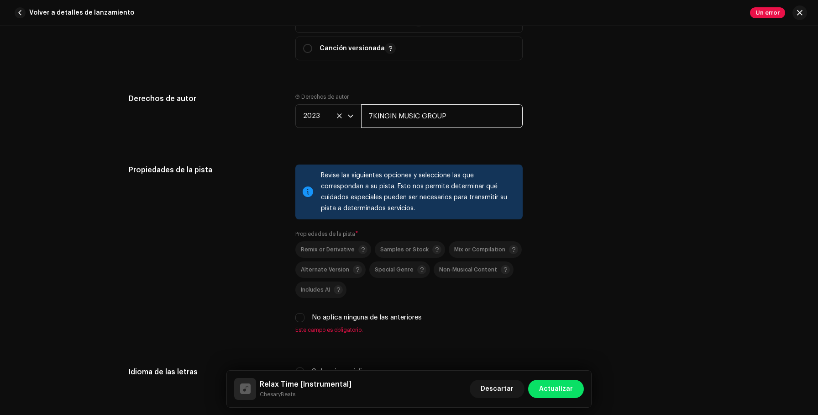
click at [451, 120] on input "7KINGIN MUSIC GROUP" at bounding box center [442, 116] width 162 height 24
paste input "Relax Time"
click at [451, 120] on input "Relax Time" at bounding box center [442, 116] width 162 height 24
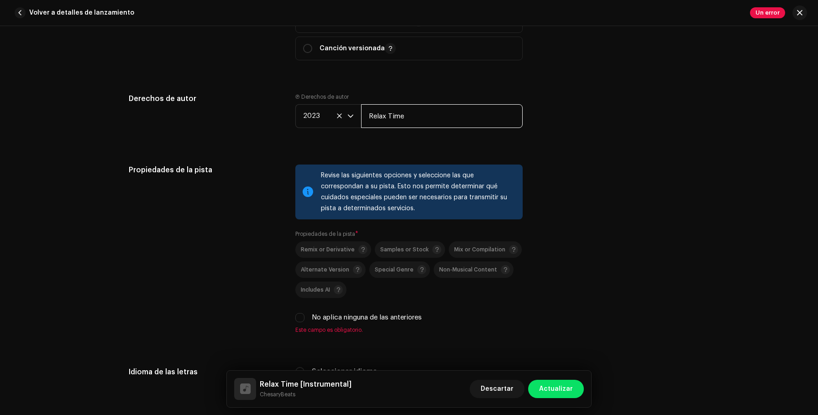
click at [451, 120] on input "Relax Time" at bounding box center [442, 116] width 162 height 24
click at [420, 116] on input "Otro Level Music, Dist. 7KINGIN, LLC" at bounding box center [442, 116] width 162 height 24
click at [440, 115] on input "Otro Level Music | Dist. 7KINGIN, LLC" at bounding box center [442, 116] width 162 height 24
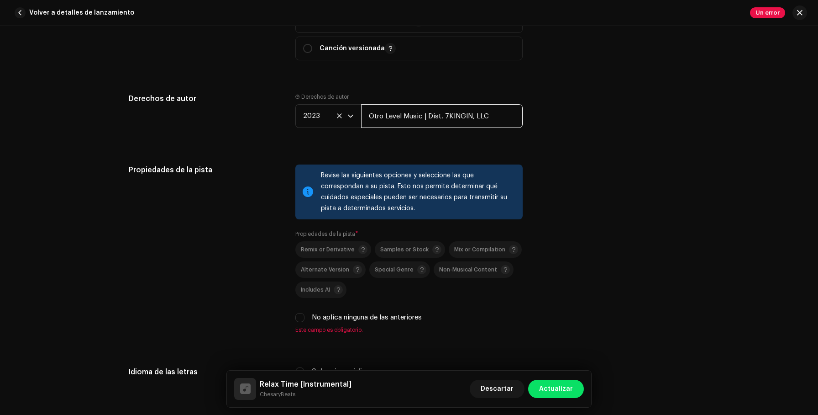
click at [440, 115] on input "Otro Level Music | Dist. 7KINGIN, LLC" at bounding box center [442, 116] width 162 height 24
type input "Otro Level Music | Dist. 7KINGIN, LLC"
click at [375, 319] on label "No aplica ninguna de las anteriores" at bounding box center [367, 317] width 110 height 10
click at [304, 319] on input "No aplica ninguna de las anteriores" at bounding box center [299, 317] width 9 height 9
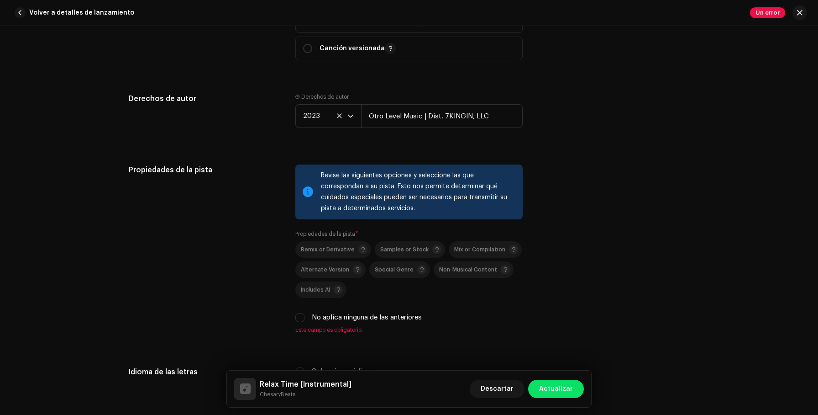
checkbox input "true"
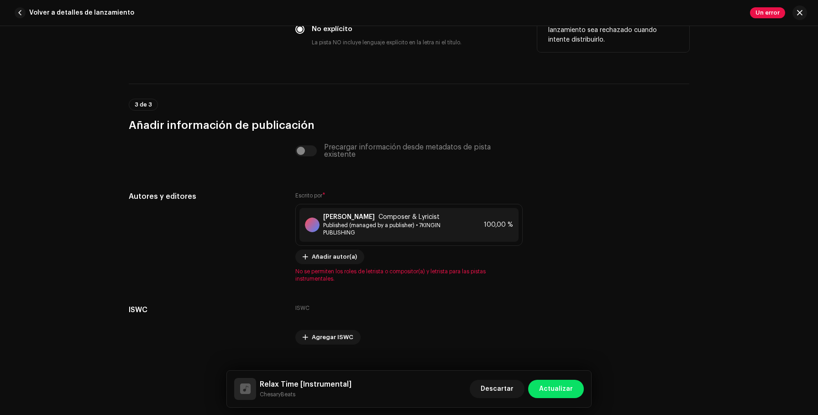
scroll to position [1707, 0]
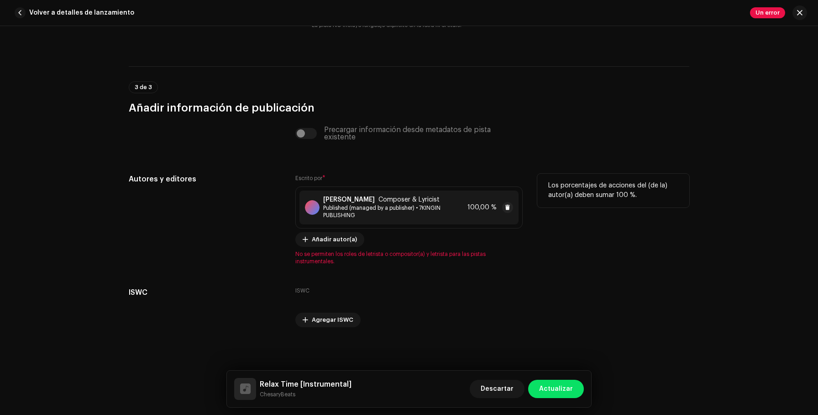
click at [378, 197] on span "Composer & Lyricist" at bounding box center [408, 199] width 61 height 7
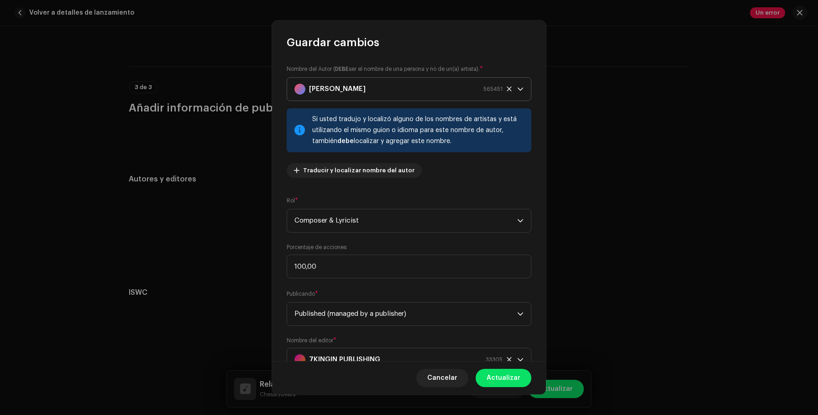
click at [366, 89] on strong "[PERSON_NAME]" at bounding box center [337, 89] width 57 height 23
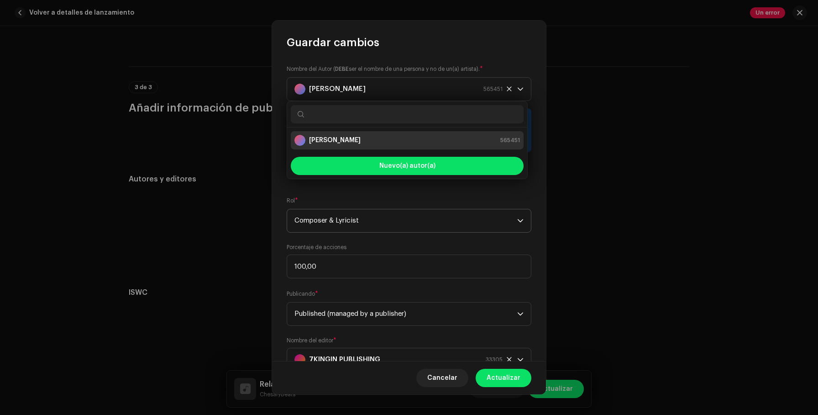
click at [350, 220] on span "Composer & Lyricist" at bounding box center [405, 220] width 223 height 23
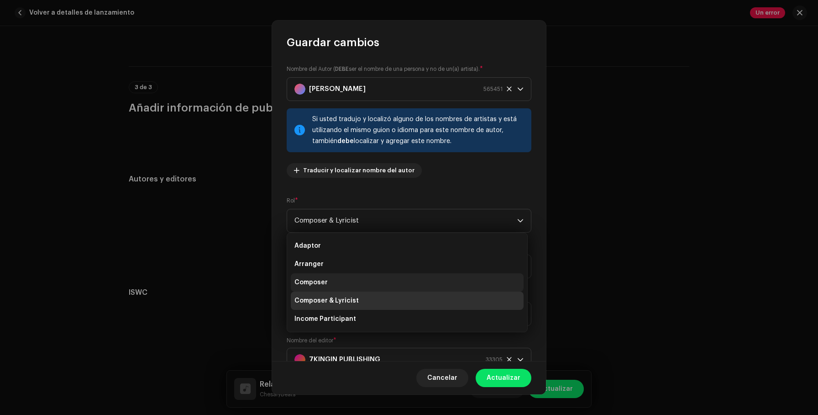
click at [348, 283] on li "Composer" at bounding box center [407, 282] width 233 height 18
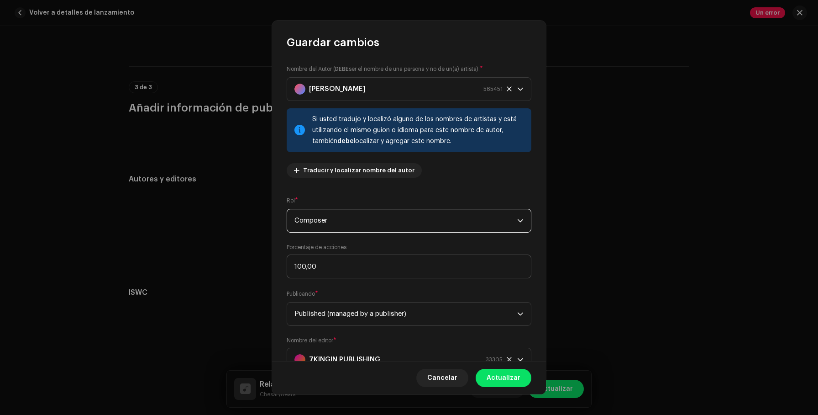
scroll to position [37, 0]
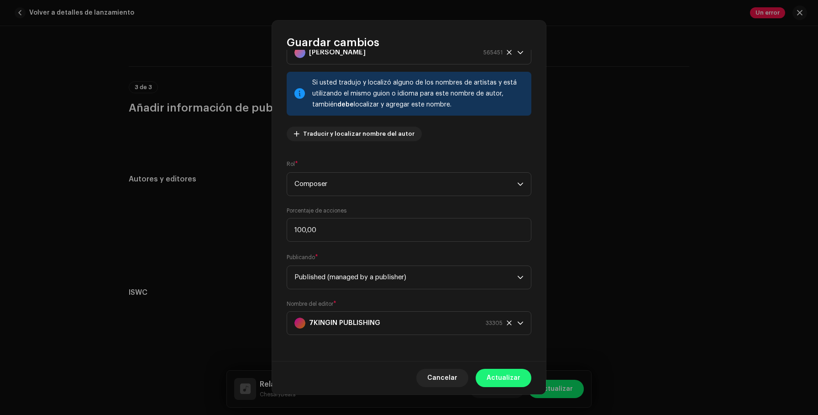
click at [505, 374] on span "Actualizar" at bounding box center [504, 377] width 34 height 18
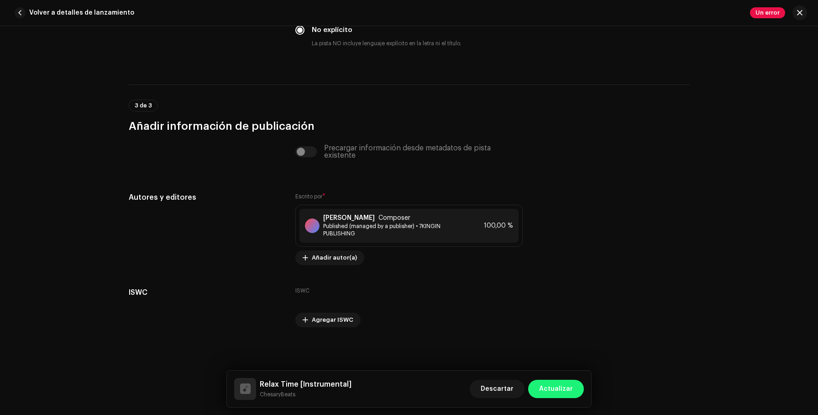
click at [552, 383] on span "Actualizar" at bounding box center [556, 388] width 34 height 18
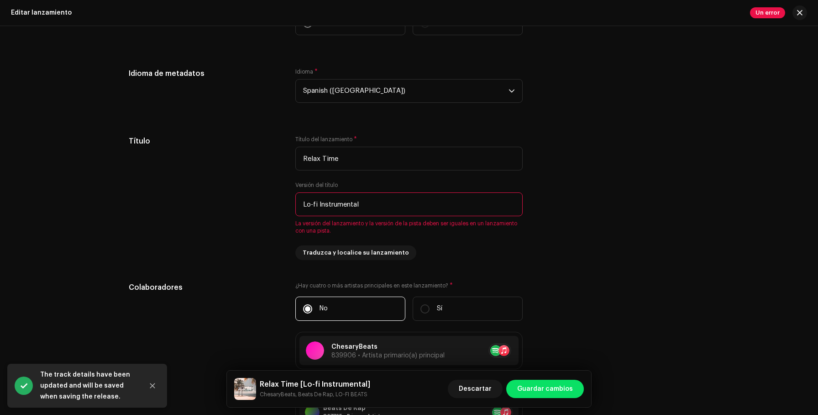
scroll to position [600, 0]
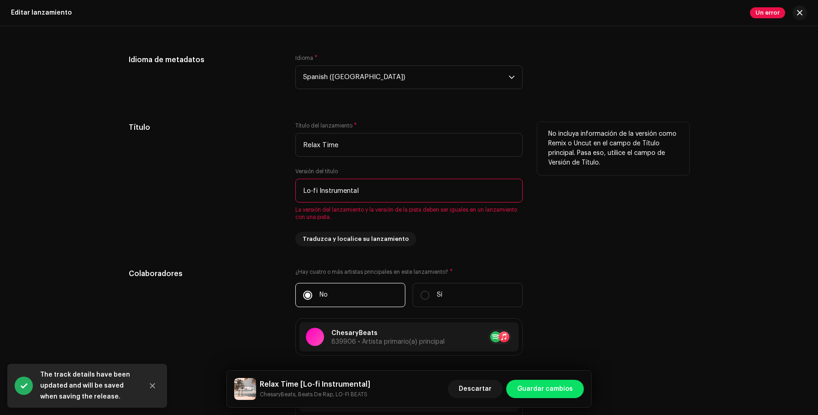
drag, startPoint x: 317, startPoint y: 189, endPoint x: 276, endPoint y: 189, distance: 41.6
click at [276, 189] on div "Título Título del lanzamiento * Relax Time Versión del título Lo-fi Instrumenta…" at bounding box center [409, 184] width 561 height 124
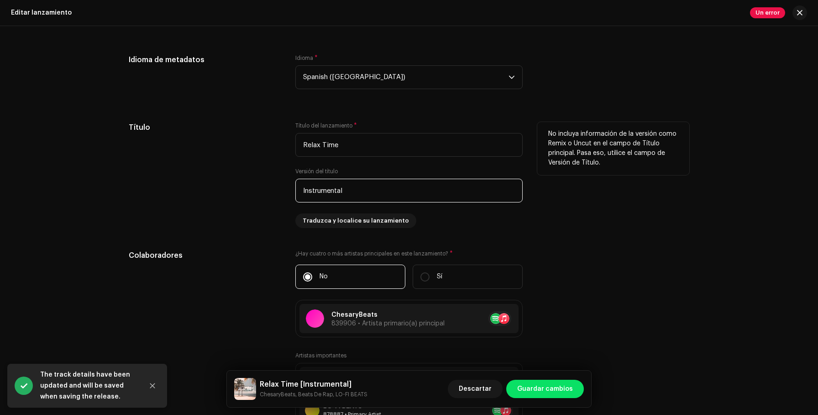
type input "Instrumental"
click at [257, 216] on div "Título" at bounding box center [205, 175] width 152 height 106
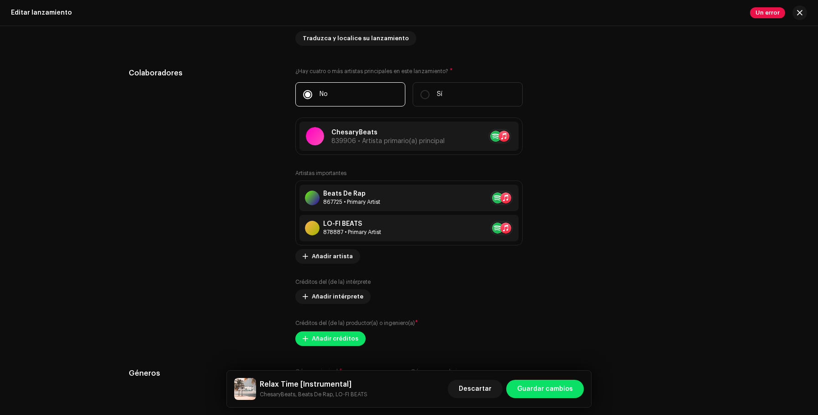
scroll to position [783, 0]
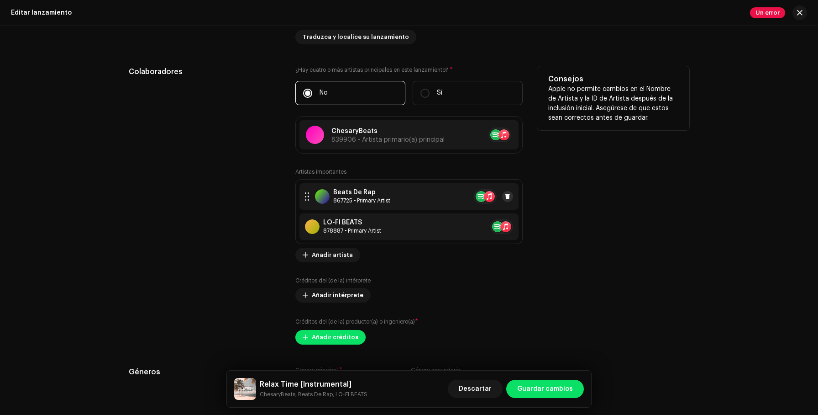
click at [502, 197] on button at bounding box center [507, 196] width 11 height 11
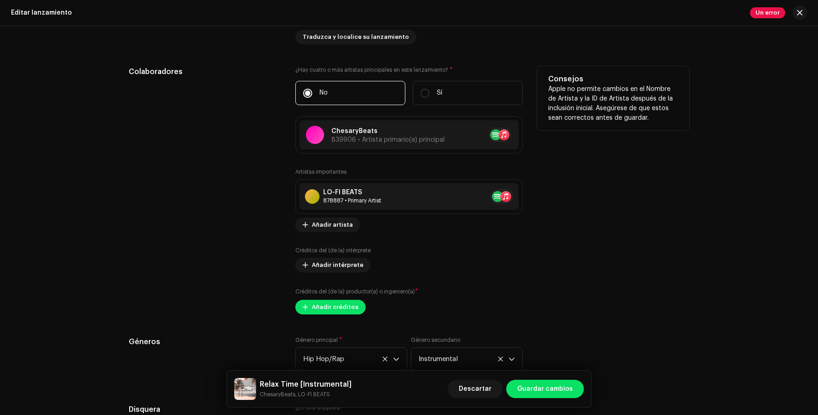
click at [519, 197] on button at bounding box center [524, 196] width 11 height 11
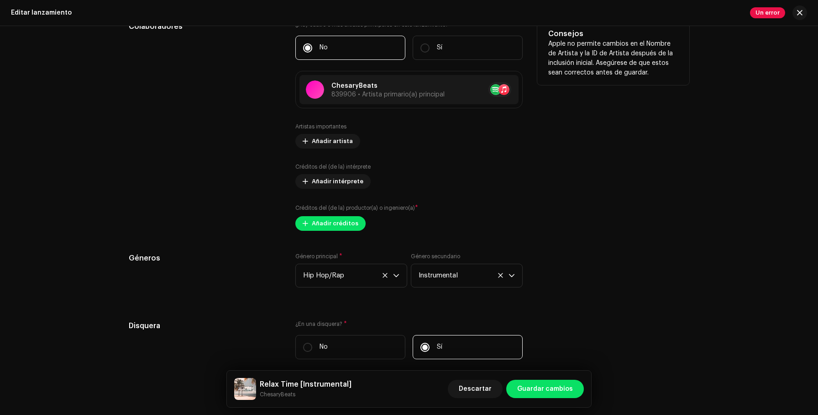
scroll to position [844, 0]
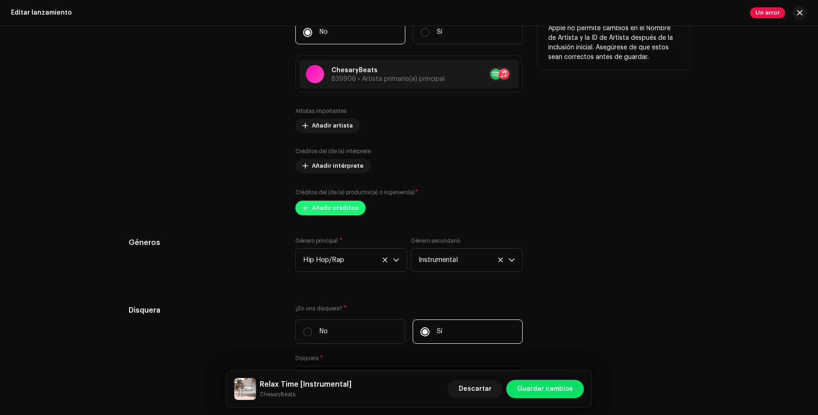
click at [322, 208] on span "Añadir créditos" at bounding box center [335, 208] width 47 height 18
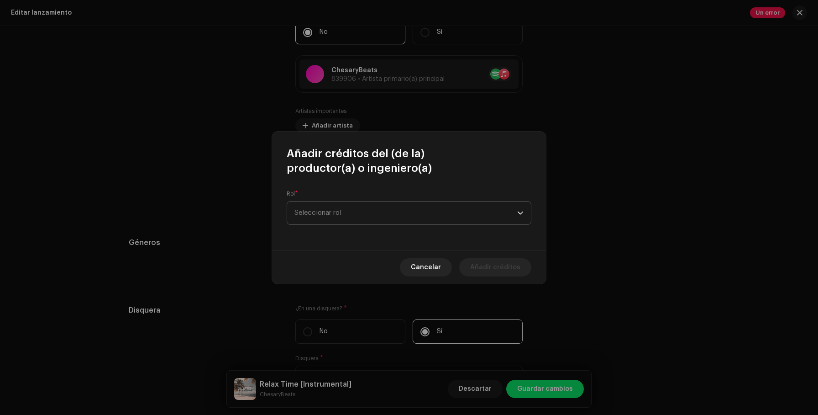
click at [371, 215] on span "Seleccionar rol" at bounding box center [405, 212] width 223 height 23
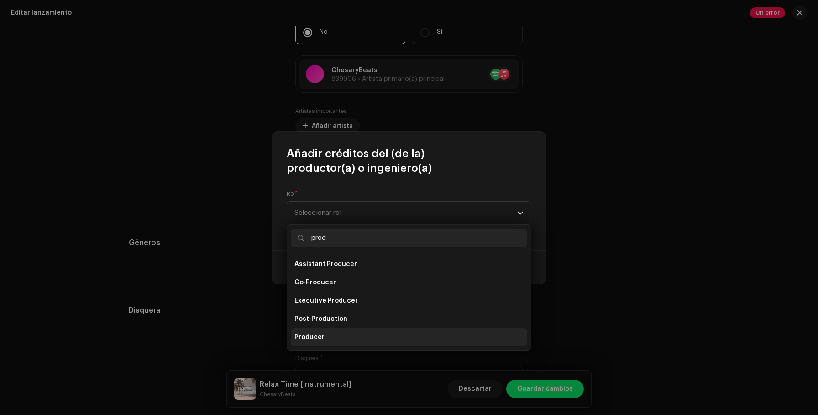
type input "prod"
click at [338, 331] on li "Producer" at bounding box center [409, 337] width 236 height 18
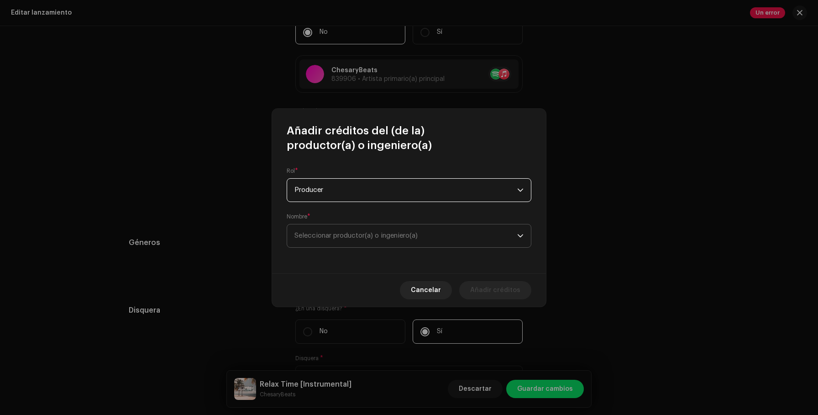
click at [396, 235] on span "Seleccionar productor(a) o ingeniero(a)" at bounding box center [355, 235] width 123 height 7
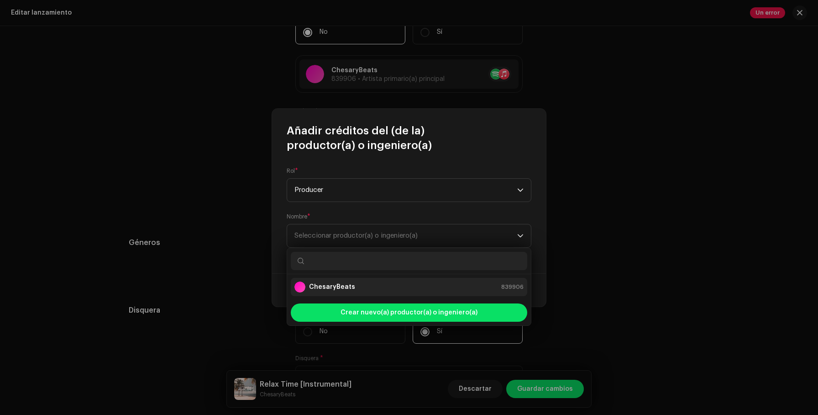
click at [364, 290] on div "ChesaryBeats 839906" at bounding box center [408, 286] width 229 height 11
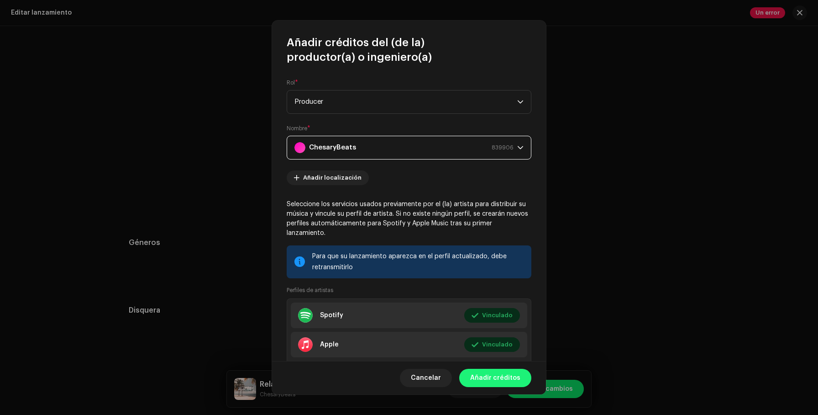
click at [504, 378] on span "Añadir créditos" at bounding box center [495, 377] width 50 height 18
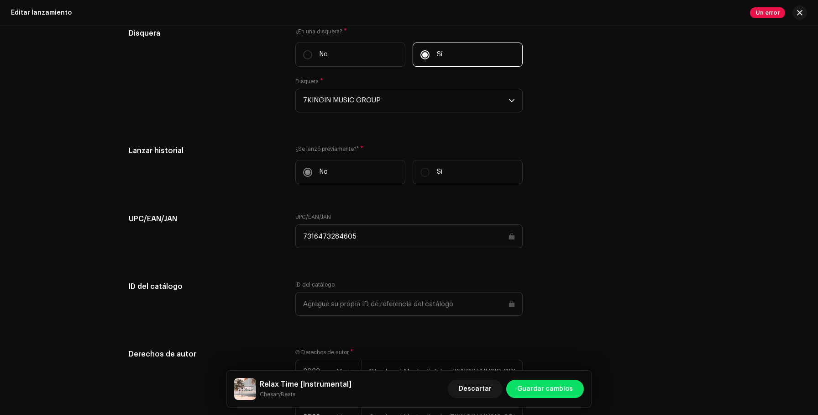
scroll to position [1275, 0]
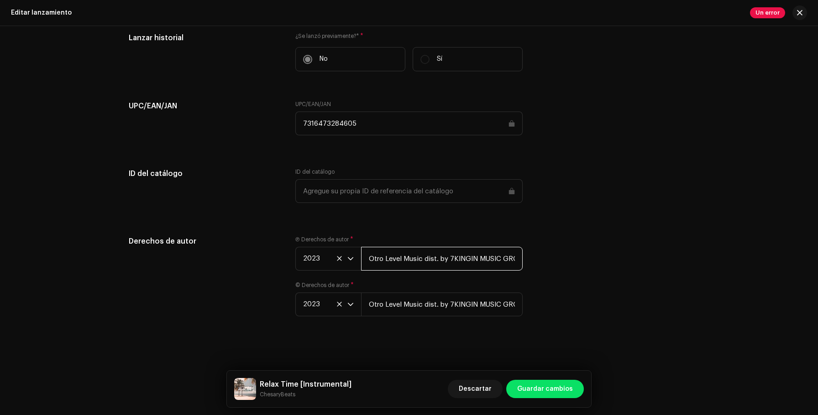
click at [454, 254] on input "Otro Level Music dist. by 7KINGIN MUSIC GROUP" at bounding box center [442, 259] width 162 height 24
paste input "| Dist. 7KINGIN, LLC"
type input "Otro Level Music | Dist. 7KINGIN, LLC"
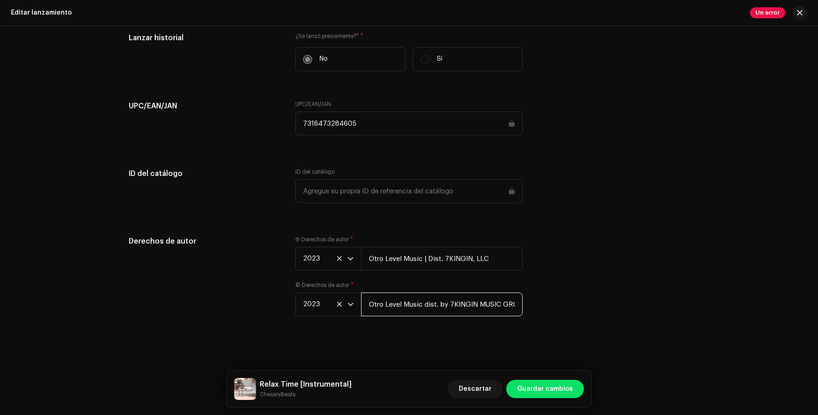
click at [425, 296] on input "Otro Level Music dist. by 7KINGIN MUSIC GROUP" at bounding box center [442, 304] width 162 height 24
paste input "| Dist. 7KINGIN, LLC"
type input "Otro Level Music | Dist. 7KINGIN, LLC"
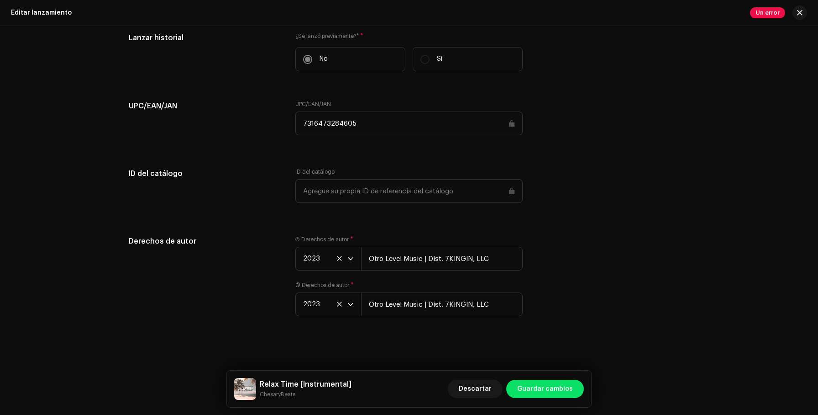
click at [511, 332] on div "Esta pista fue distribuida: algunos [PERSON_NAME] no se pueden modificar sin qu…" at bounding box center [409, 220] width 818 height 388
click at [549, 382] on span "Guardar cambios" at bounding box center [545, 388] width 56 height 18
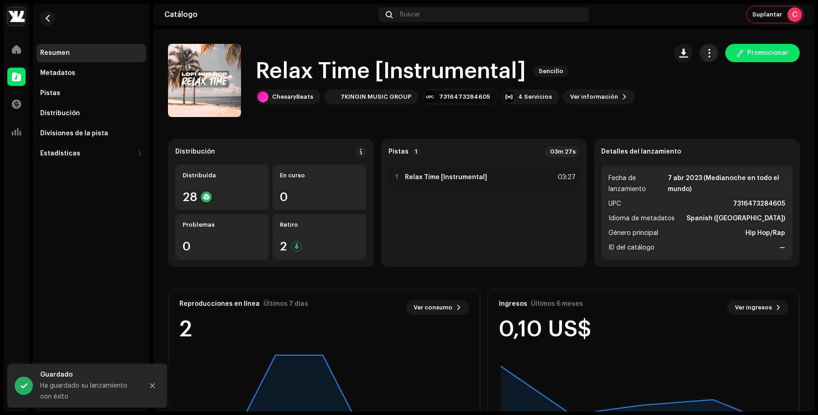
click at [708, 53] on span "button" at bounding box center [709, 52] width 9 height 7
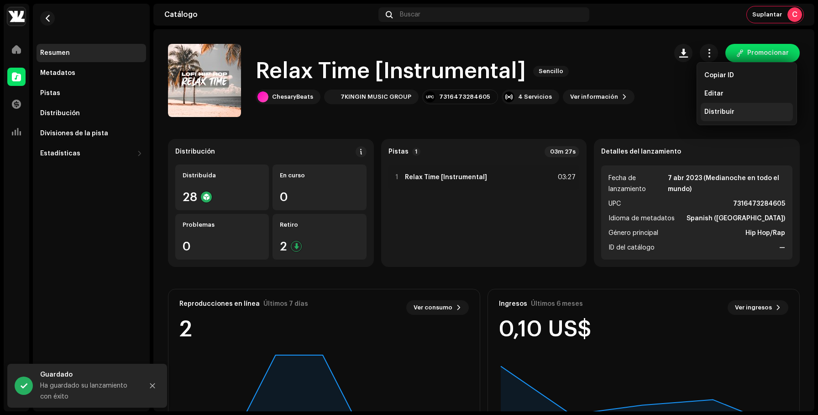
click at [719, 110] on span "Distribuir" at bounding box center [719, 111] width 30 height 7
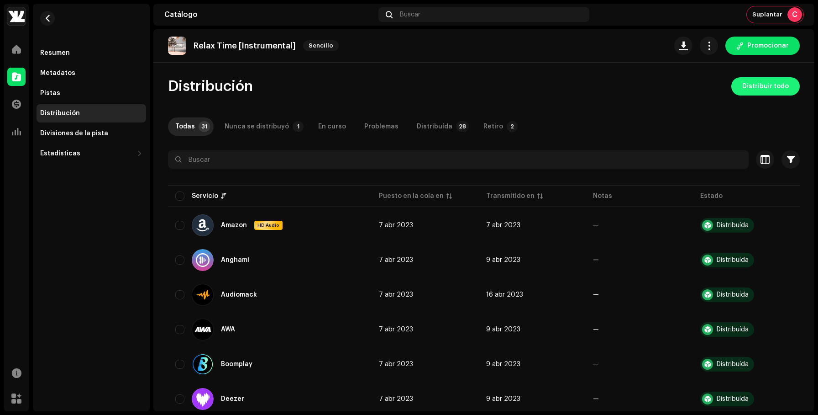
click at [756, 91] on span "Distribuir todo" at bounding box center [765, 86] width 47 height 18
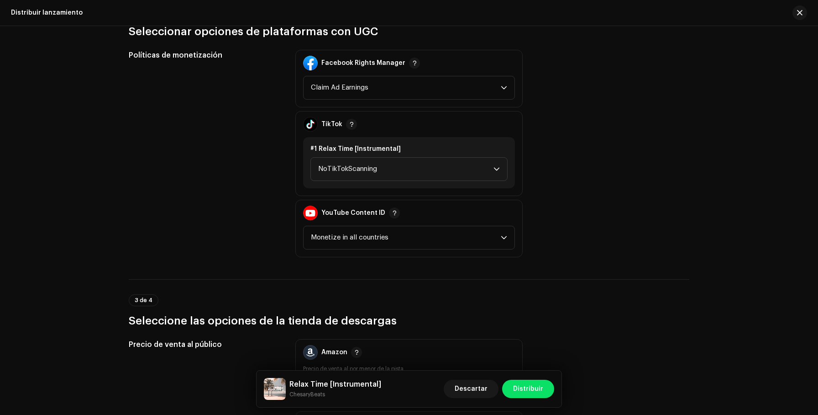
scroll to position [1007, 0]
click at [451, 163] on span "NoTikTokScanning" at bounding box center [405, 169] width 175 height 23
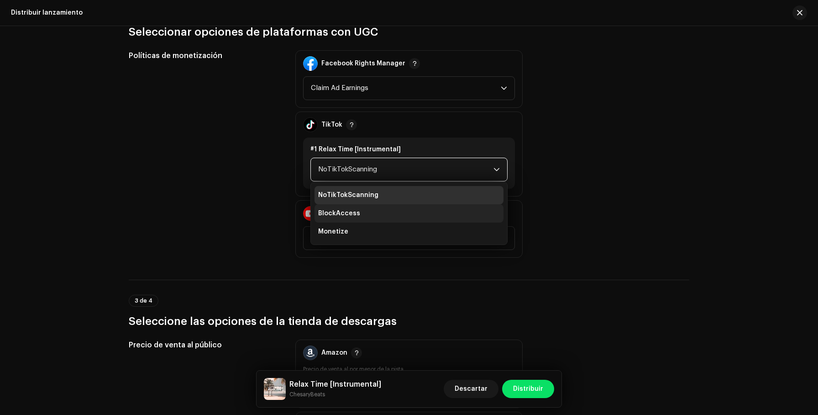
click at [409, 220] on li "BlockAccess" at bounding box center [409, 213] width 189 height 18
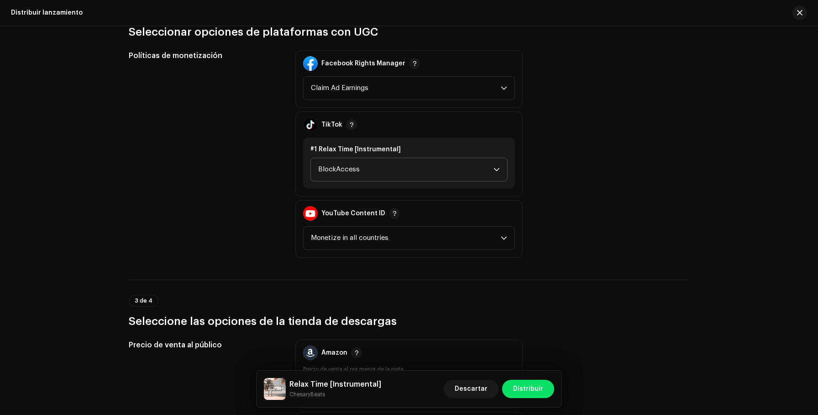
click at [419, 178] on span "BlockAccess" at bounding box center [405, 169] width 175 height 23
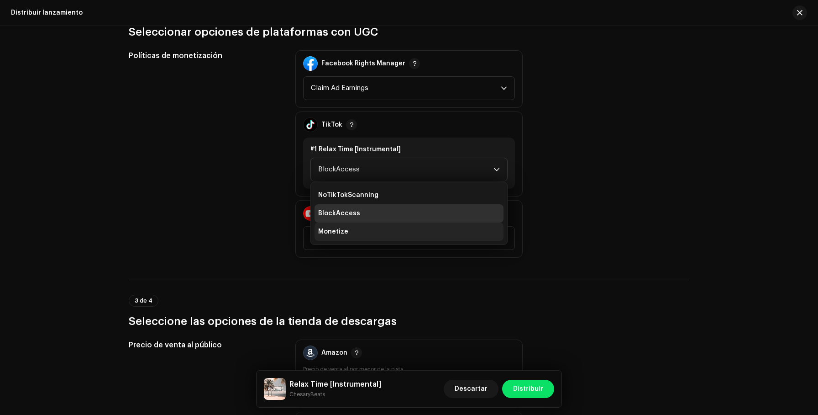
click at [387, 231] on li "Monetize" at bounding box center [409, 231] width 189 height 18
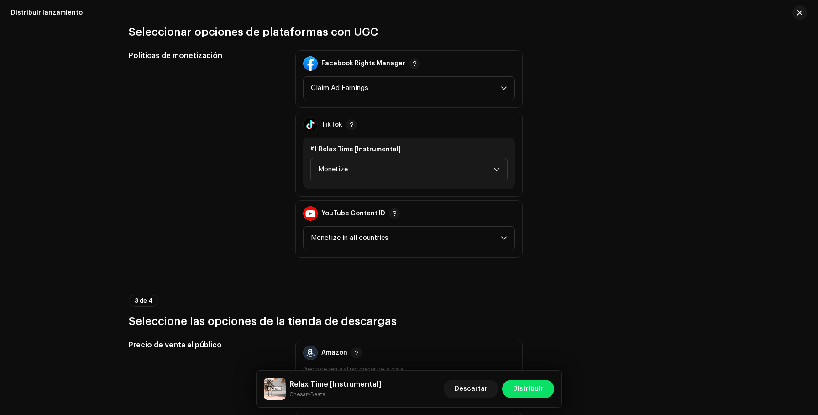
click at [544, 237] on div "Políticas de monetización Facebook Rights Manager Claim Ad Earnings TikTok #1 R…" at bounding box center [409, 153] width 561 height 207
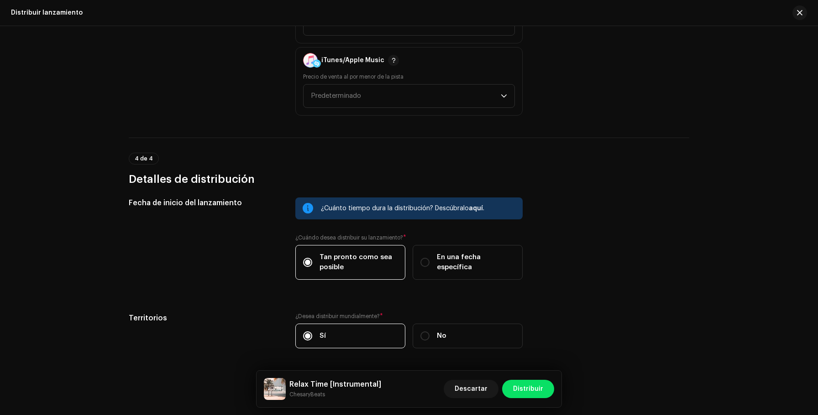
scroll to position [1404, 0]
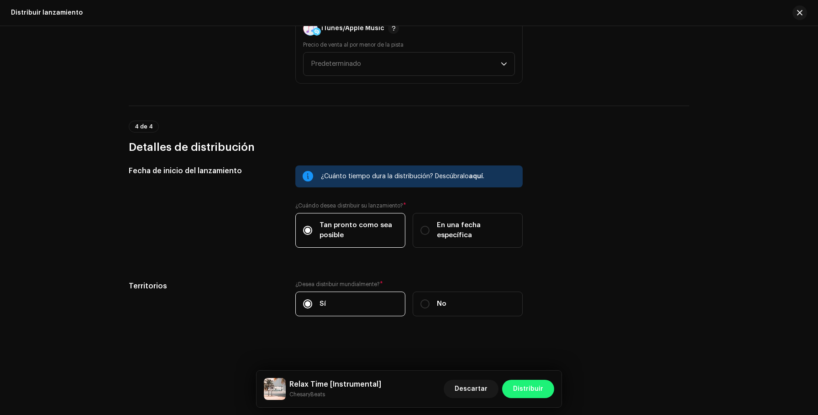
click at [532, 384] on span "Distribuir" at bounding box center [528, 388] width 30 height 18
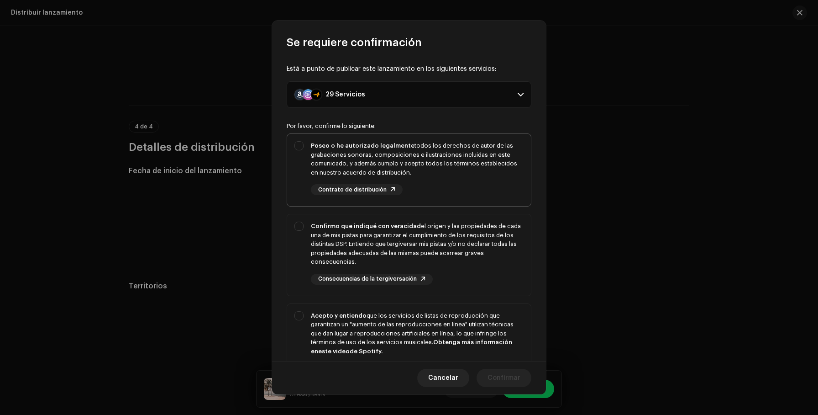
click at [470, 170] on div "Poseo o he autorizado legalmente todos los derechos de autor de las grabaciones…" at bounding box center [417, 159] width 213 height 36
checkbox input "true"
click at [460, 277] on div "Confirmo que indiqué con veracidad el origen y las propiedades de cada una de m…" at bounding box center [417, 252] width 213 height 63
checkbox input "true"
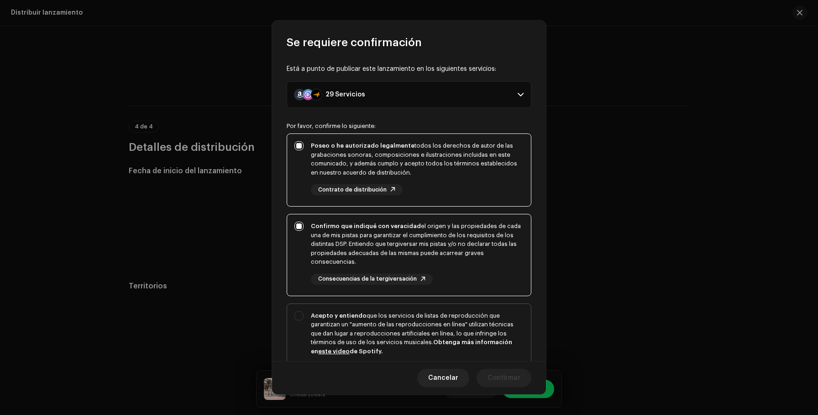
click at [451, 329] on div "Acepto y entiendo que los servicios de listas de reproducción que garantizan un…" at bounding box center [417, 333] width 213 height 45
checkbox input "true"
click at [499, 374] on span "Confirmar" at bounding box center [504, 377] width 33 height 18
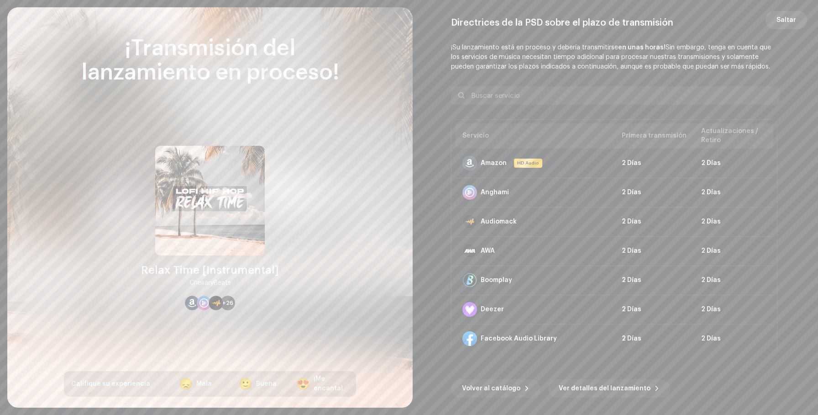
click at [793, 21] on span "Saltar" at bounding box center [787, 20] width 20 height 18
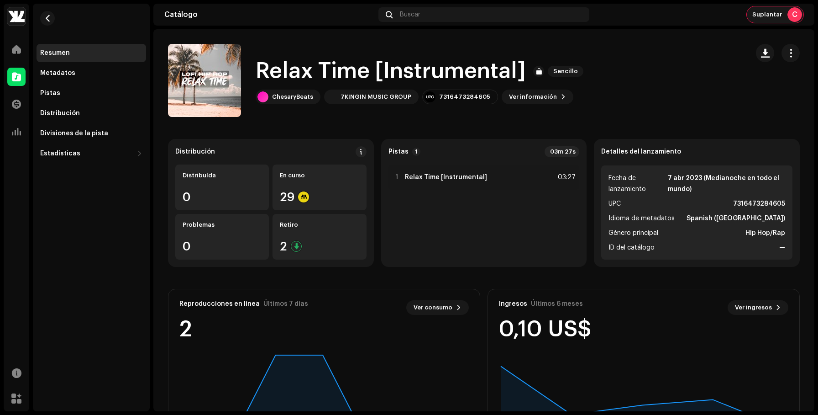
click at [773, 10] on div "Suplantar C" at bounding box center [775, 14] width 57 height 16
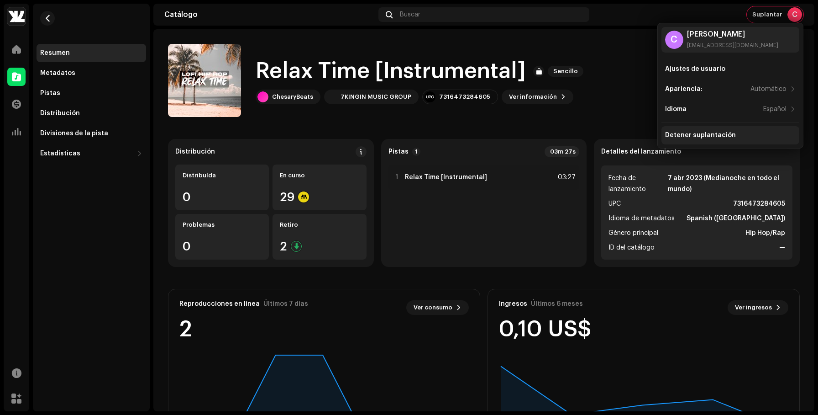
click at [677, 137] on div "Detener suplantación" at bounding box center [700, 134] width 71 height 7
